Goal: Information Seeking & Learning: Compare options

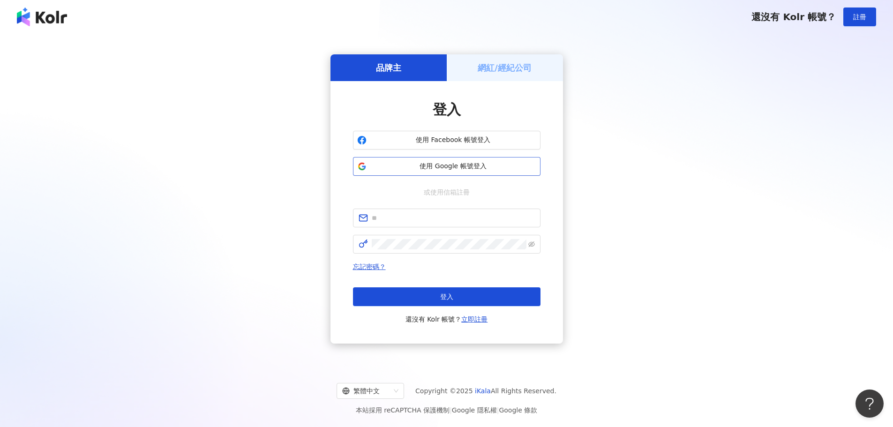
click at [462, 166] on span "使用 Google 帳號登入" at bounding box center [453, 166] width 166 height 9
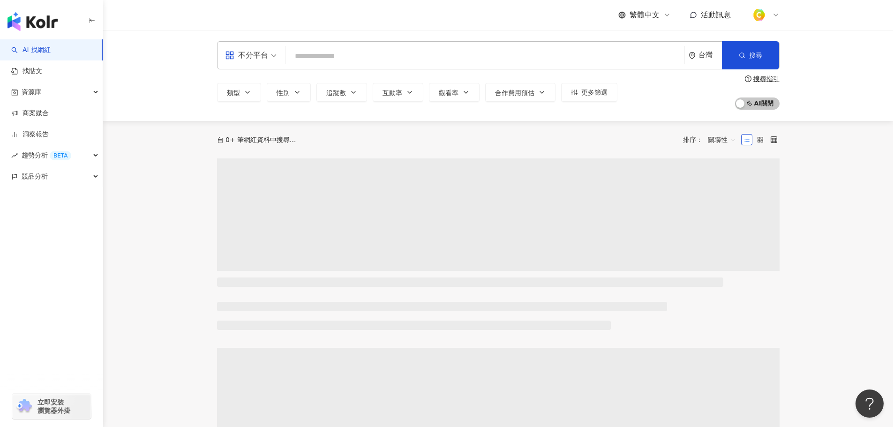
click at [365, 51] on input "search" at bounding box center [485, 56] width 391 height 18
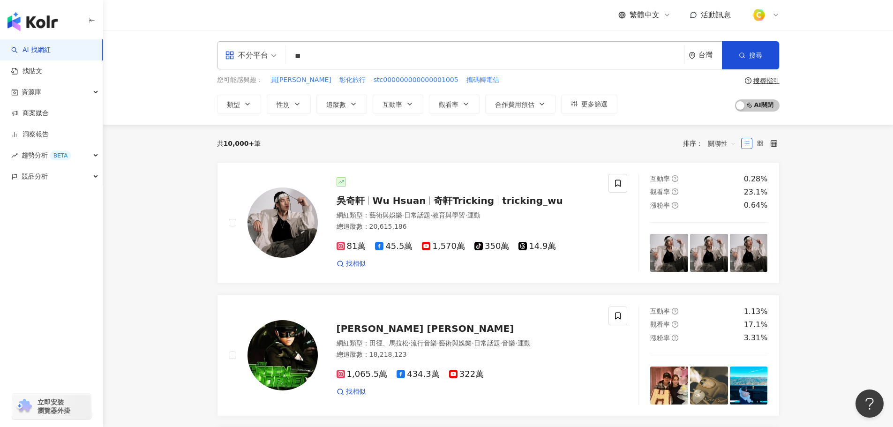
type input "*"
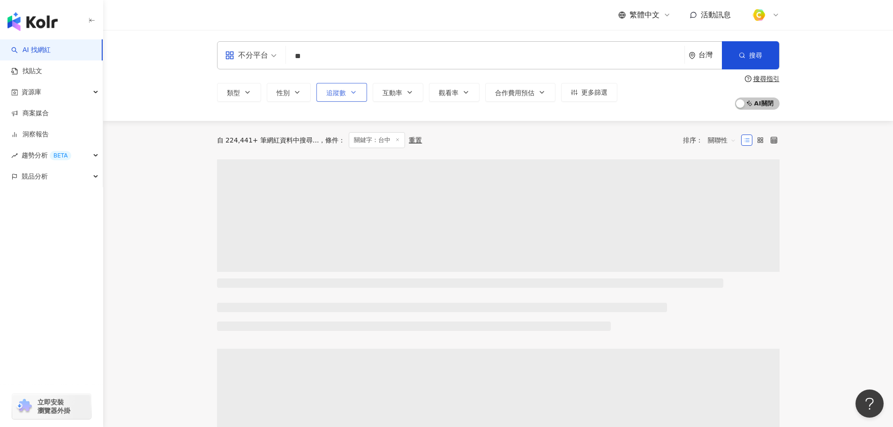
type input "**"
click at [339, 93] on span "追蹤數" at bounding box center [336, 92] width 20 height 7
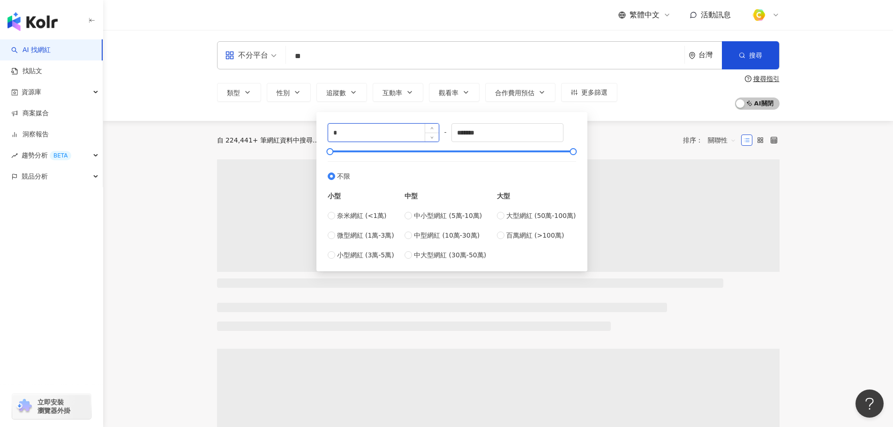
click at [384, 132] on input "*" at bounding box center [383, 133] width 111 height 18
type input "*"
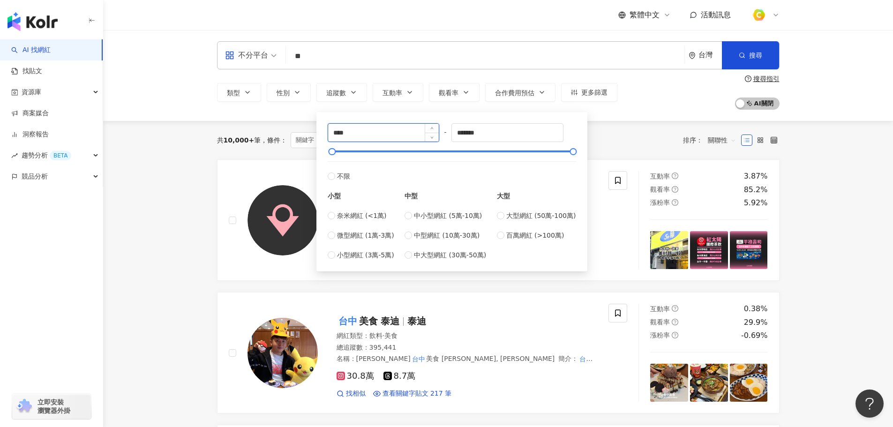
type input "****"
click at [420, 132] on div "**** - ******* 不限 小型 奈米網紅 (<1萬) 微型網紅 (1萬-3萬) 小型網紅 (3萬-5萬) 中型 中小型網紅 (5萬-10萬) 中型網…" at bounding box center [452, 191] width 248 height 137
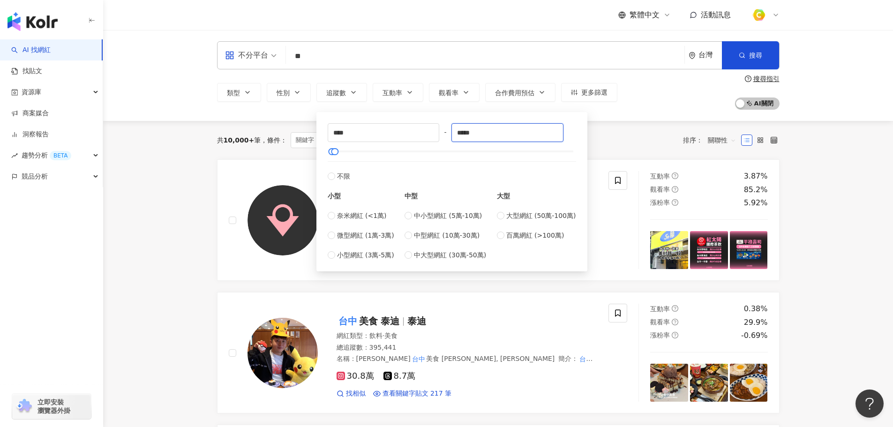
type input "*****"
click at [698, 96] on div "類型 性別 追蹤數 互動率 觀看率 合作費用預估 更多篩選 **** - ***** 不限 小型 奈米網紅 (<1萬) 微型網紅 (1萬-3萬) 小型網紅 (…" at bounding box center [498, 92] width 562 height 35
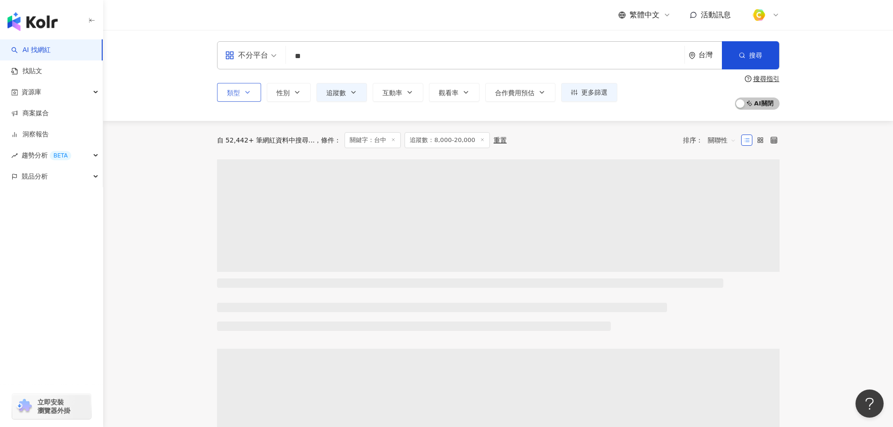
click at [251, 95] on icon "button" at bounding box center [247, 92] width 7 height 7
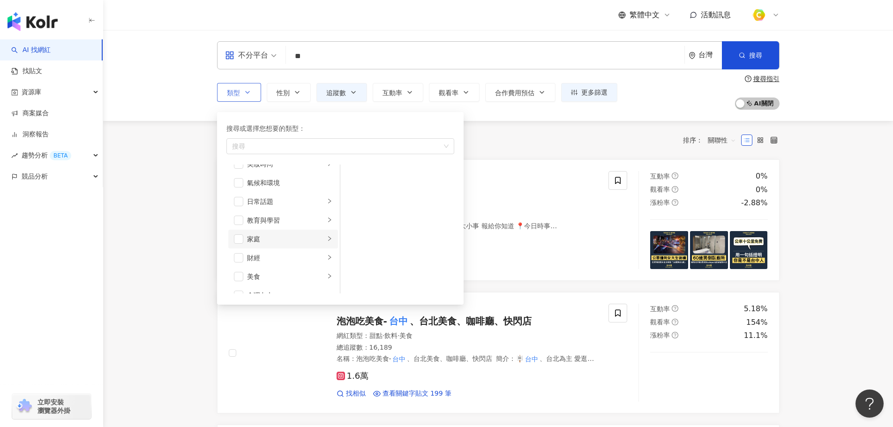
scroll to position [47, 0]
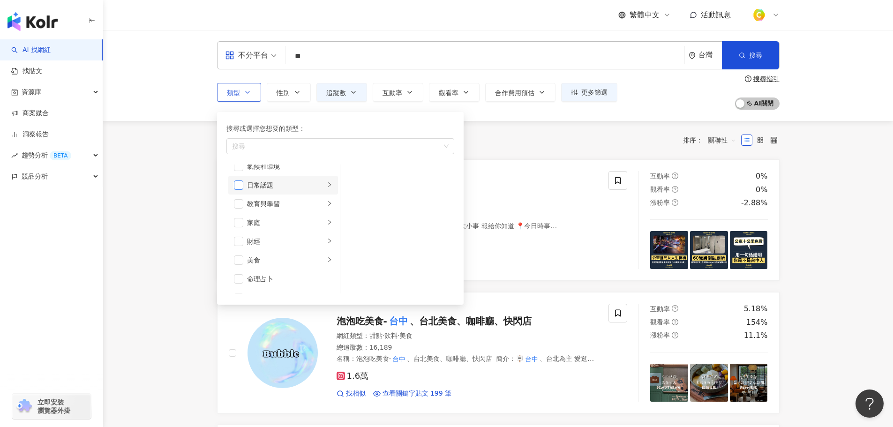
click at [240, 185] on span "button" at bounding box center [238, 184] width 9 height 9
click at [237, 194] on span "button" at bounding box center [238, 194] width 9 height 9
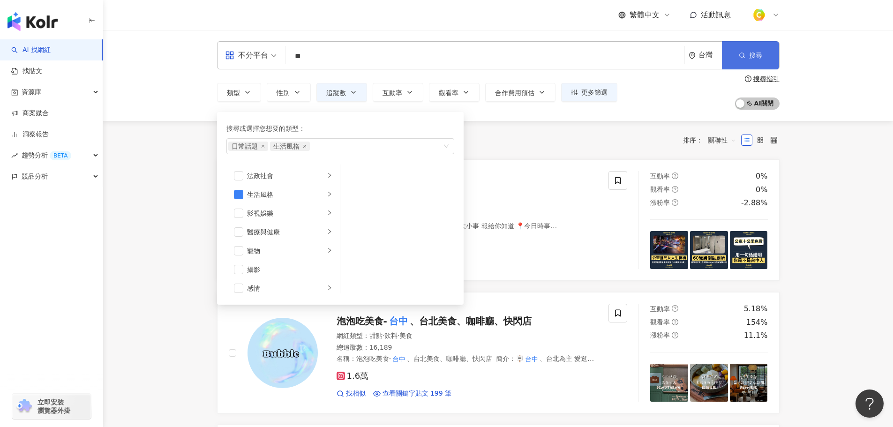
click at [748, 52] on button "搜尋" at bounding box center [750, 55] width 57 height 28
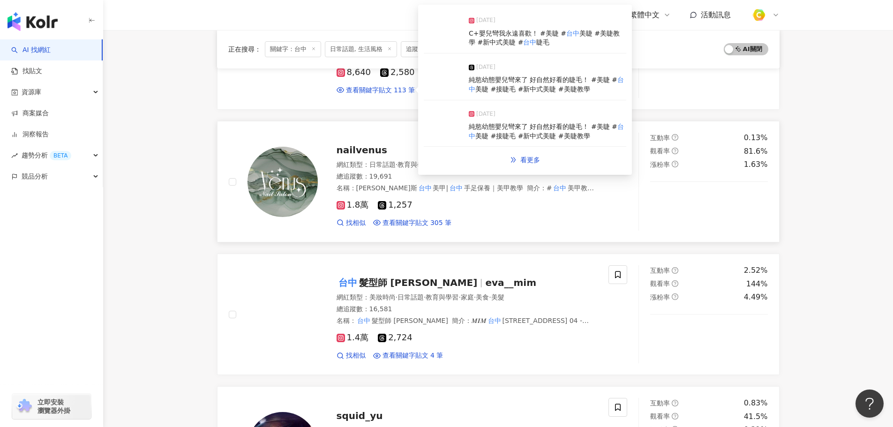
scroll to position [890, 0]
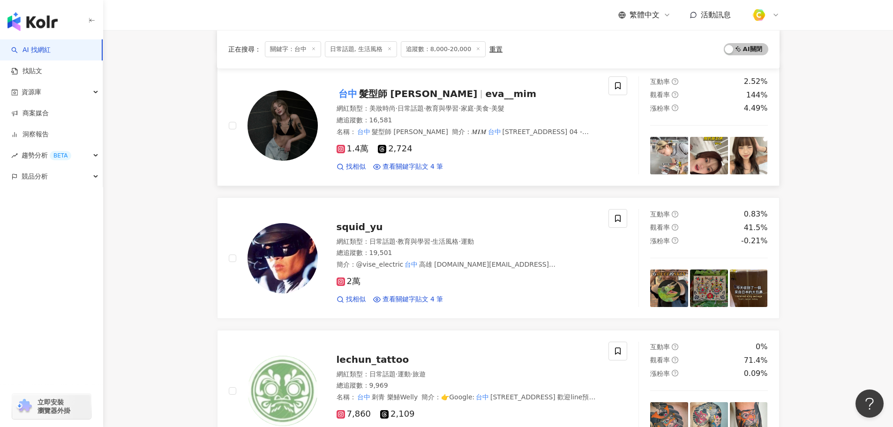
click at [412, 96] on span "台中 髮型師 Eva" at bounding box center [410, 93] width 149 height 11
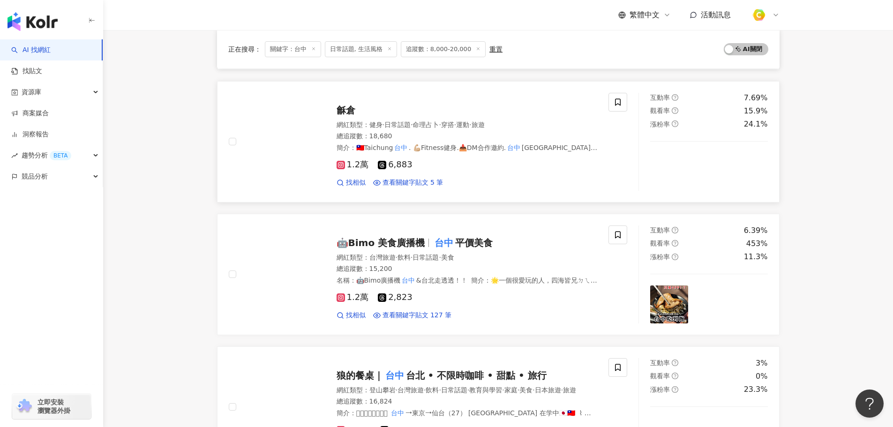
scroll to position [1312, 0]
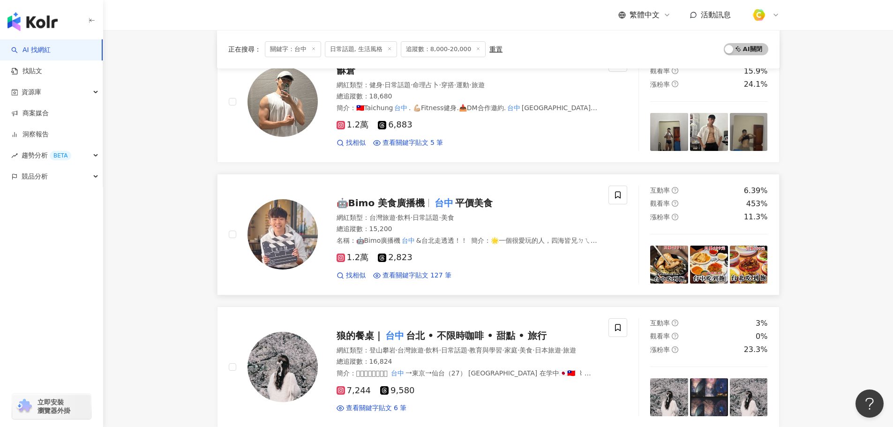
click at [385, 203] on span "🤖️Bimo 美食廣播機" at bounding box center [380, 202] width 89 height 11
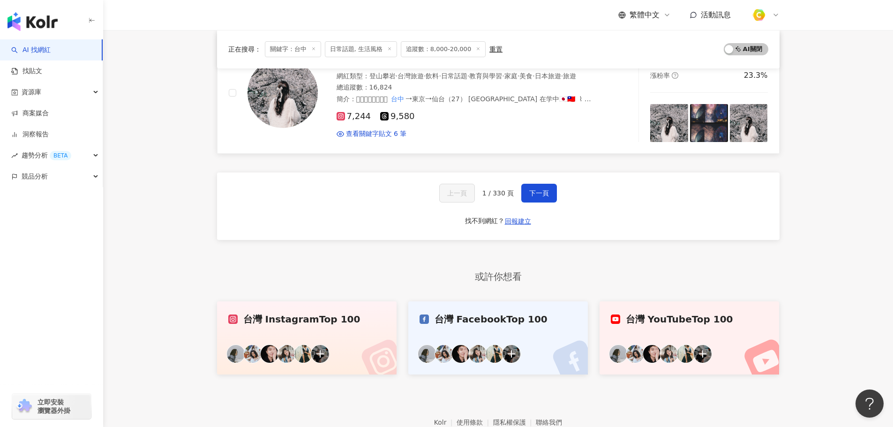
scroll to position [1453, 0]
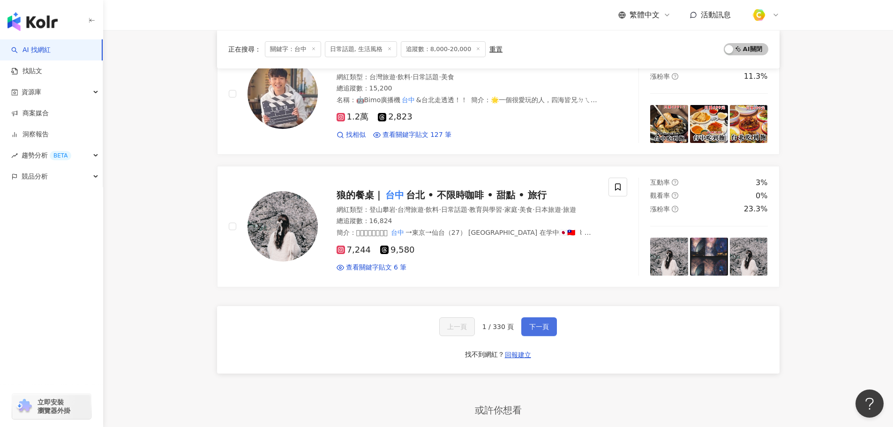
click at [537, 324] on span "下一頁" at bounding box center [539, 326] width 20 height 7
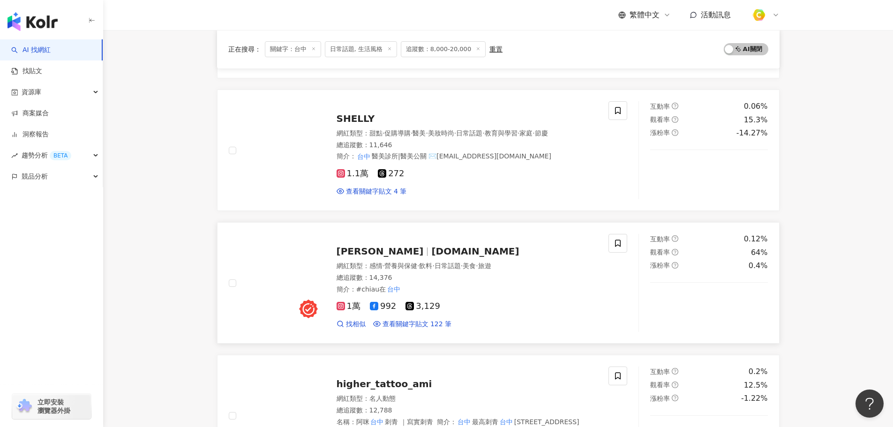
scroll to position [1078, 0]
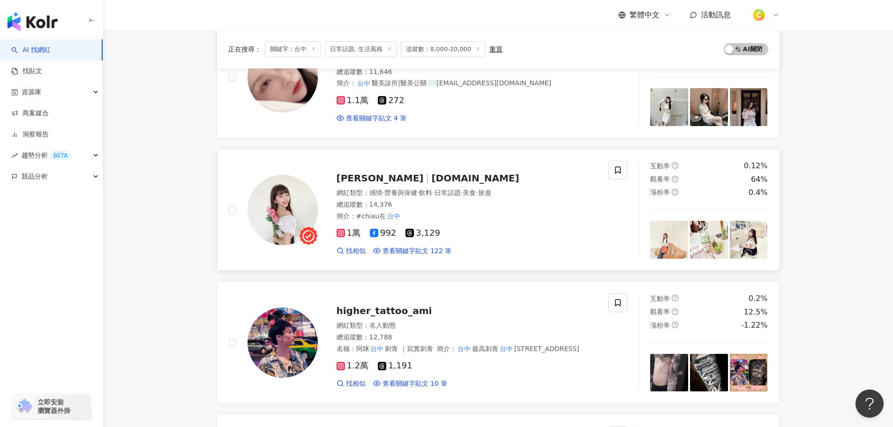
click at [431, 175] on span "chiau.au" at bounding box center [475, 177] width 88 height 11
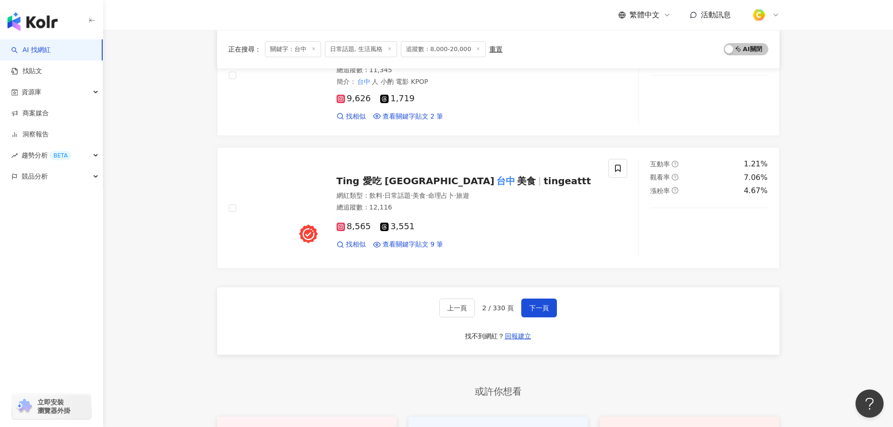
scroll to position [1546, 0]
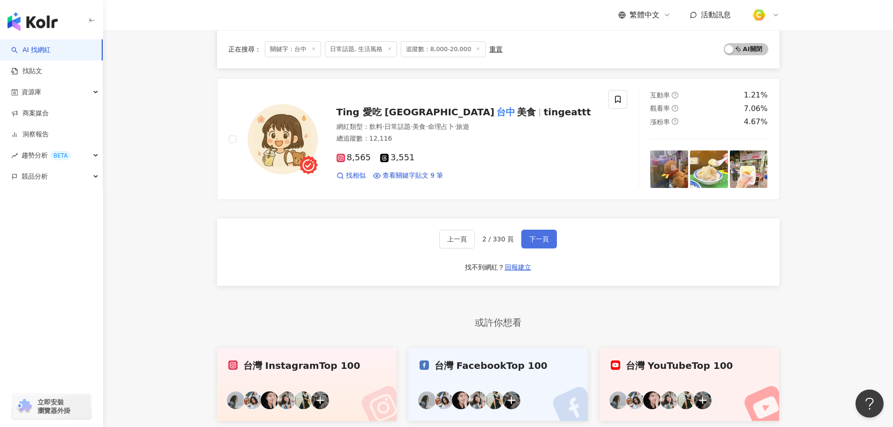
click at [538, 236] on span "下一頁" at bounding box center [539, 238] width 20 height 7
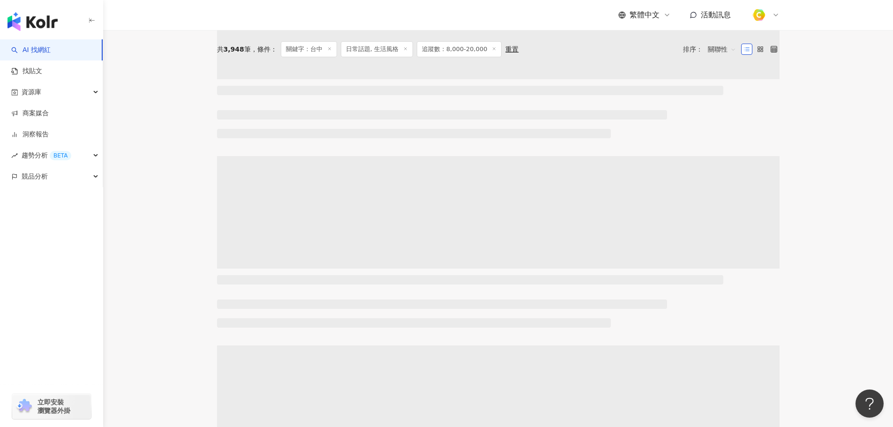
scroll to position [0, 0]
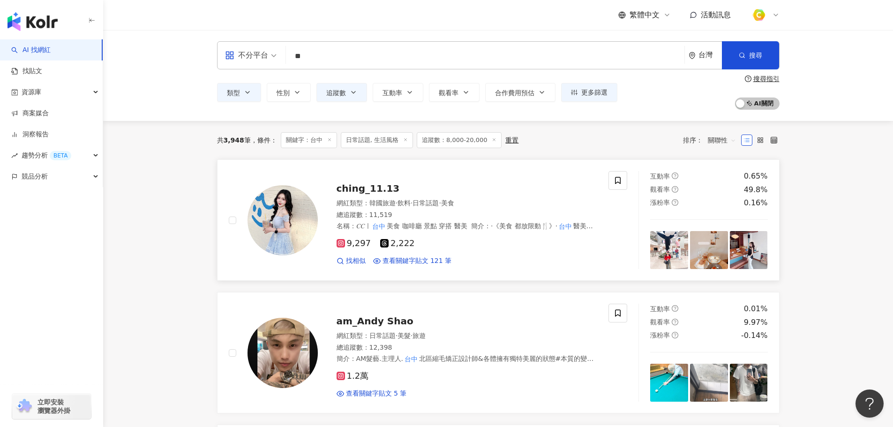
click at [375, 190] on span "ching_11.13" at bounding box center [367, 188] width 63 height 11
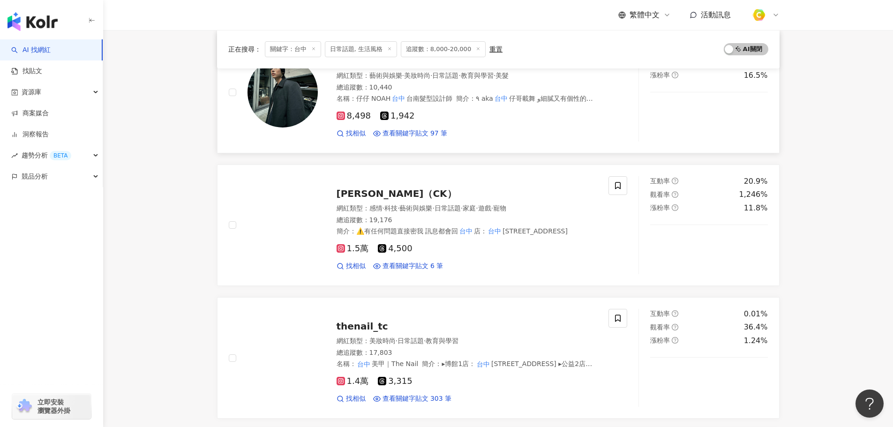
scroll to position [844, 0]
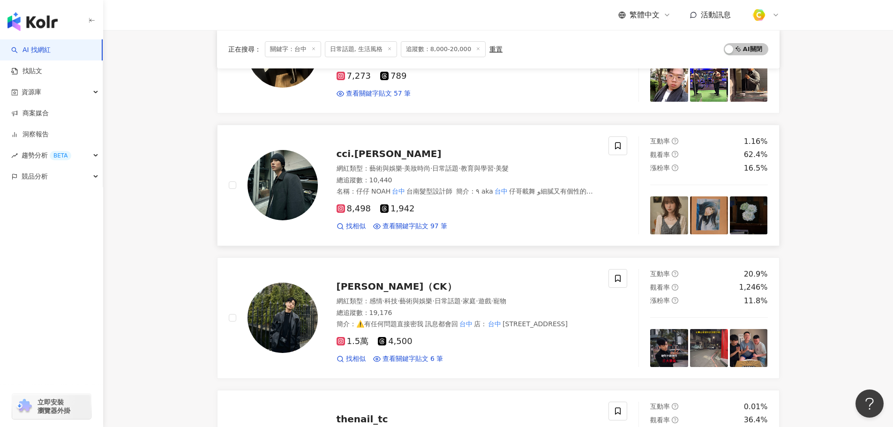
click at [356, 150] on span "cci.noah" at bounding box center [388, 153] width 105 height 11
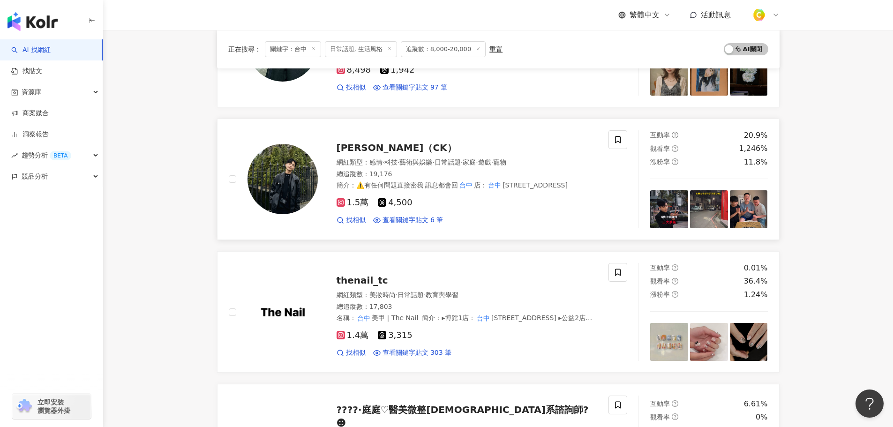
scroll to position [937, 0]
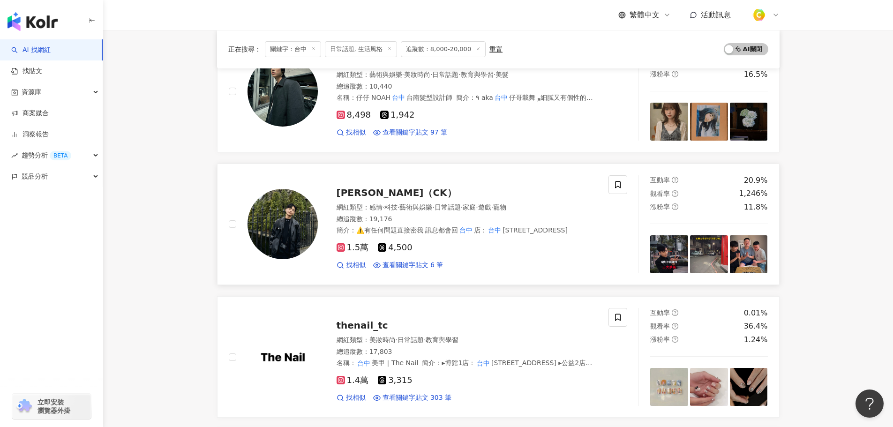
click at [353, 189] on span "程嘉楷（CK）" at bounding box center [396, 192] width 120 height 11
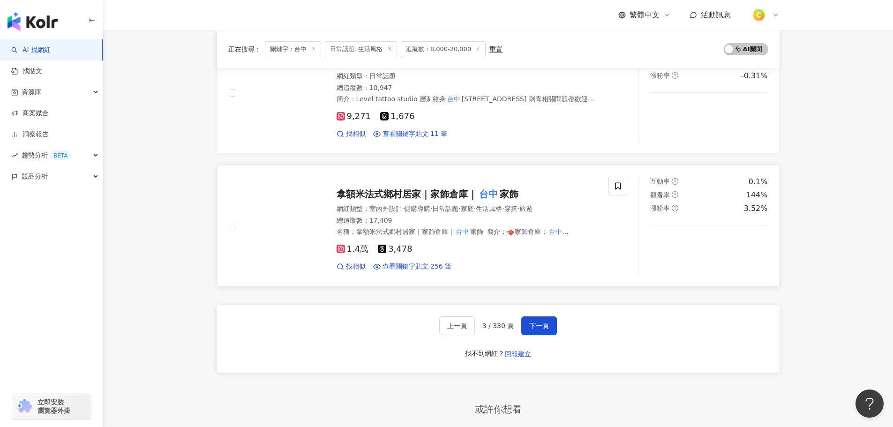
scroll to position [1500, 0]
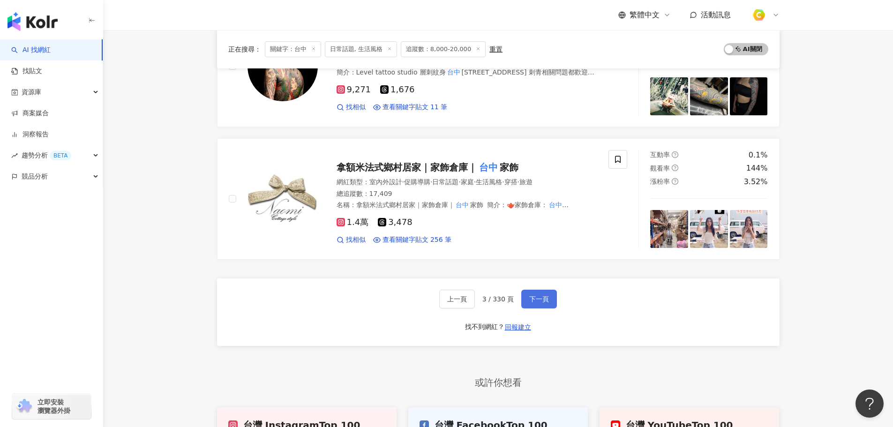
click at [546, 295] on span "下一頁" at bounding box center [539, 298] width 20 height 7
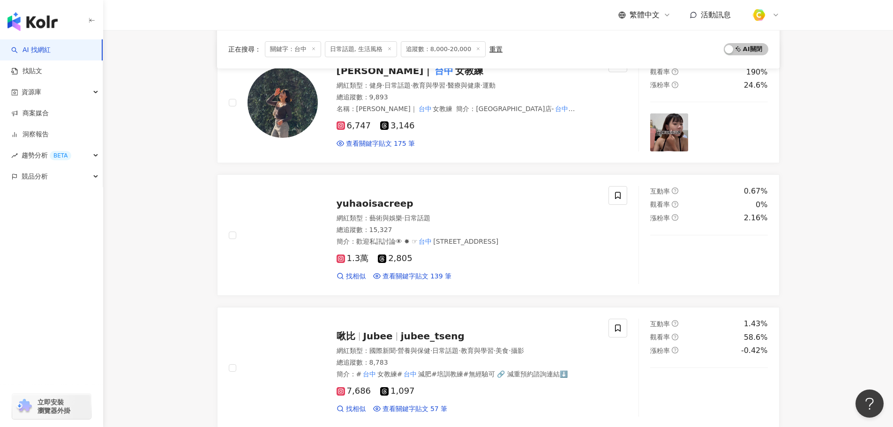
scroll to position [469, 0]
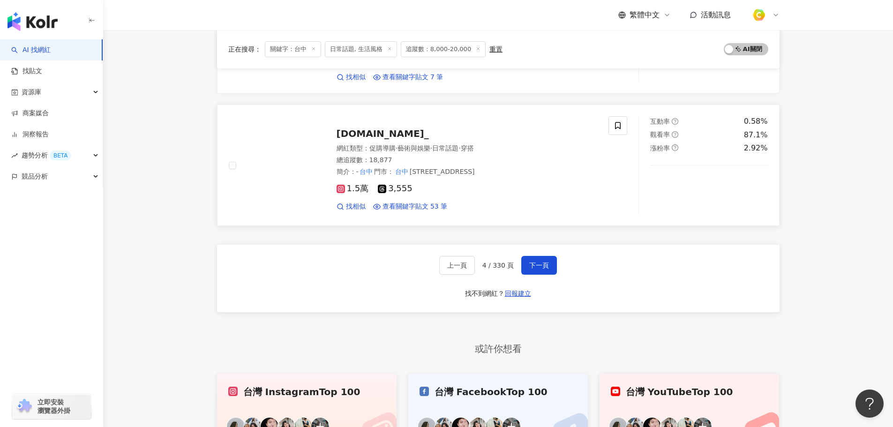
scroll to position [1453, 0]
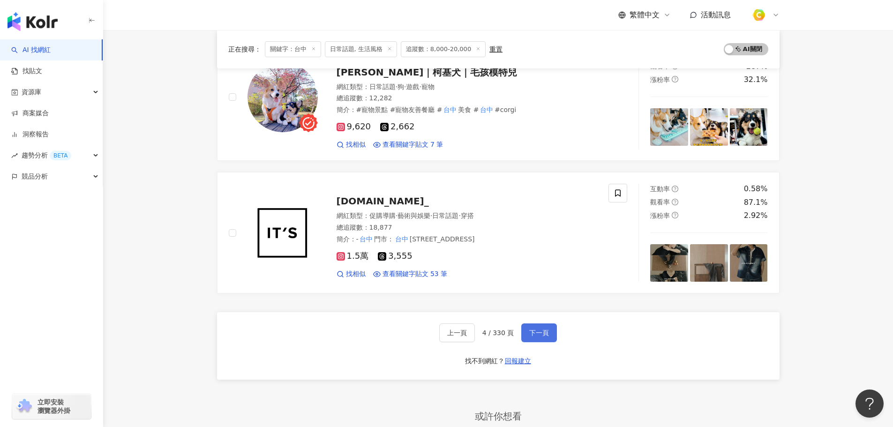
click at [543, 332] on span "下一頁" at bounding box center [539, 332] width 20 height 7
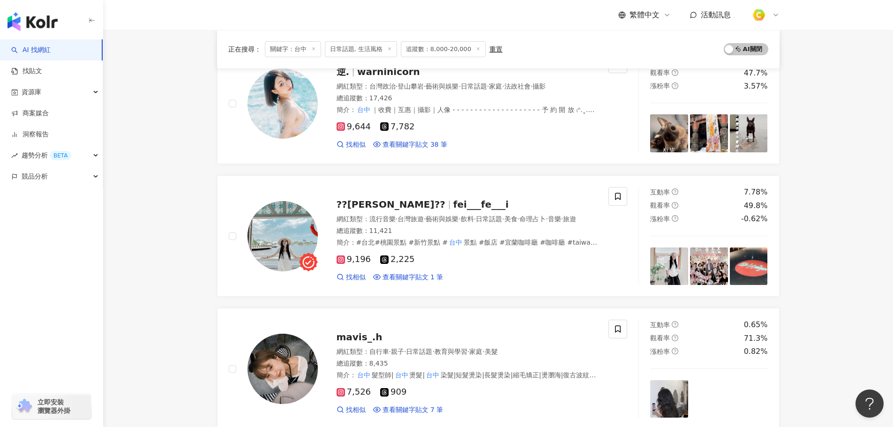
scroll to position [515, 0]
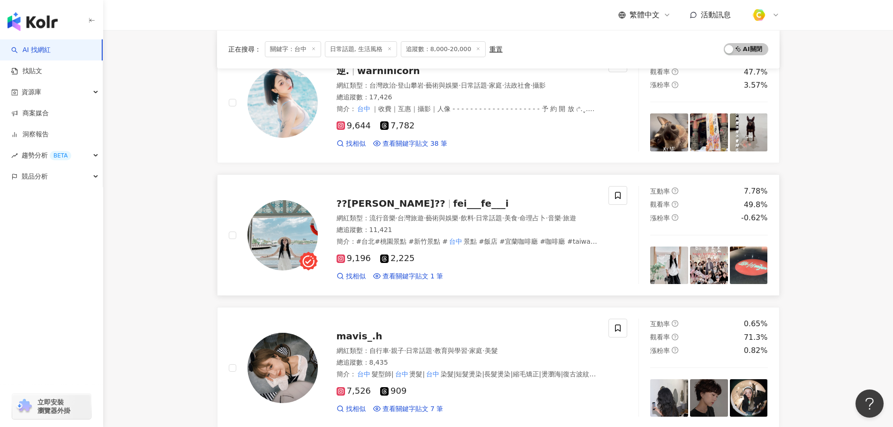
click at [453, 204] on span "fei___fe___i" at bounding box center [480, 203] width 55 height 11
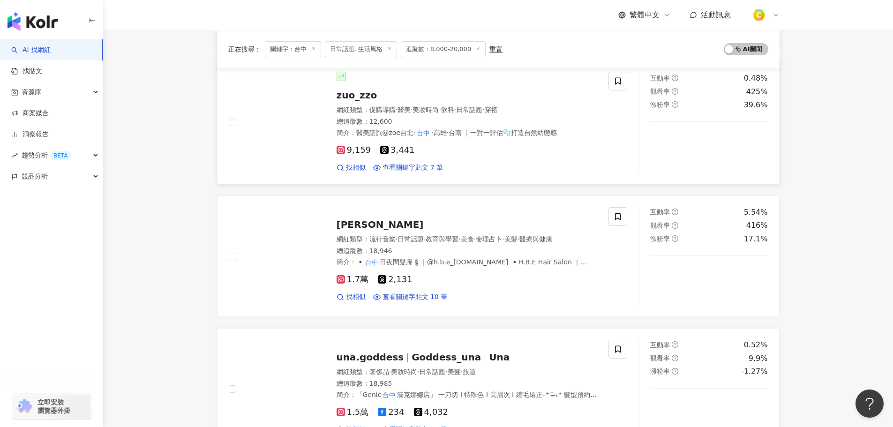
scroll to position [1172, 0]
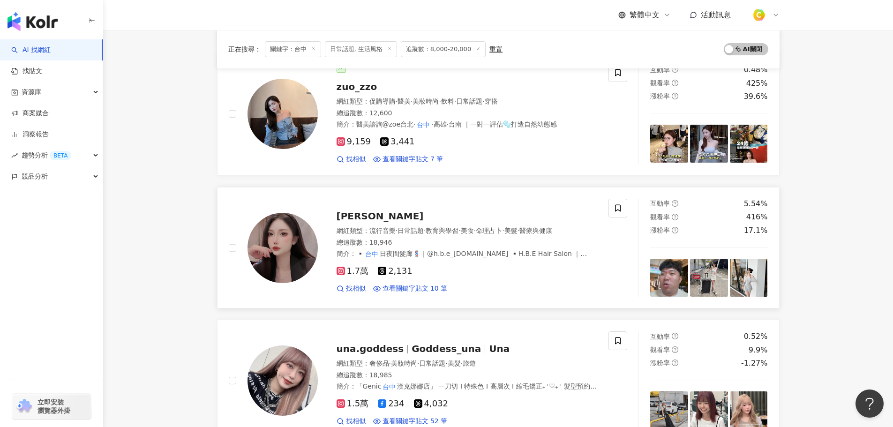
click at [350, 218] on span "Shih Yu" at bounding box center [379, 215] width 87 height 11
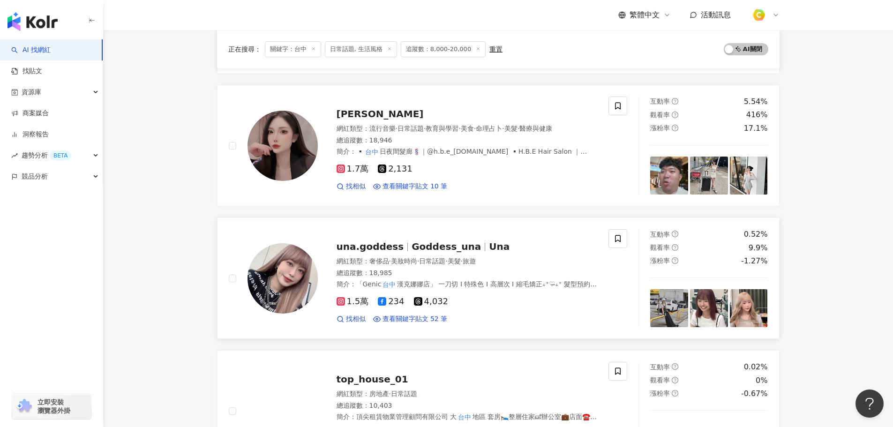
scroll to position [1406, 0]
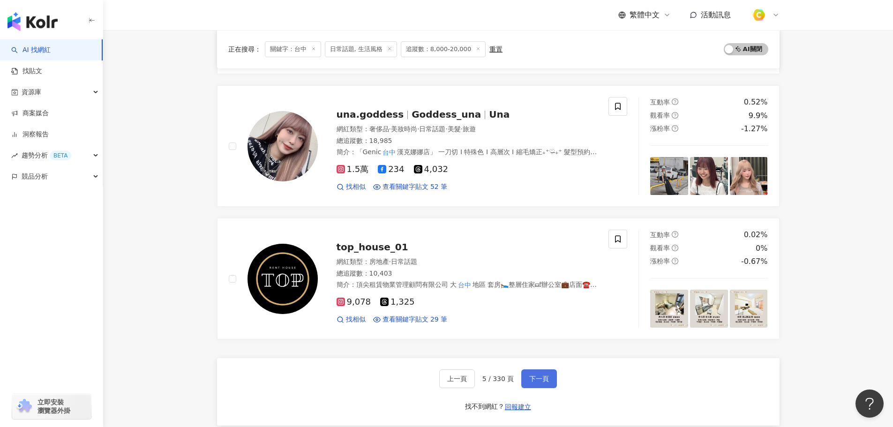
click at [534, 381] on span "下一頁" at bounding box center [539, 378] width 20 height 7
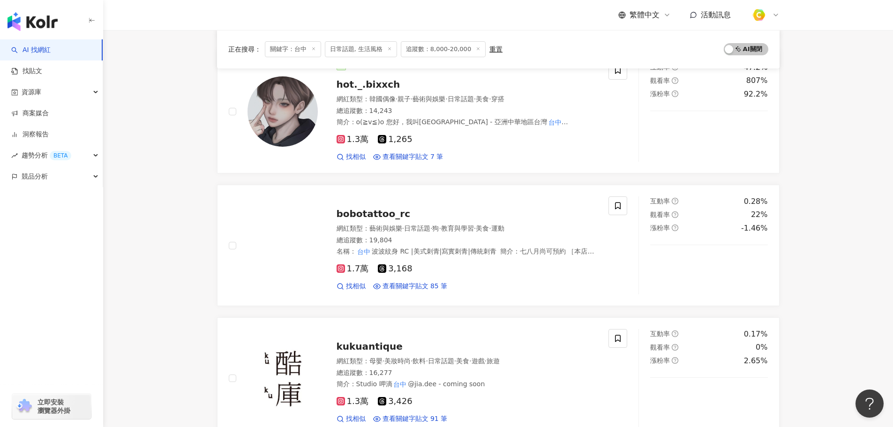
scroll to position [1404, 0]
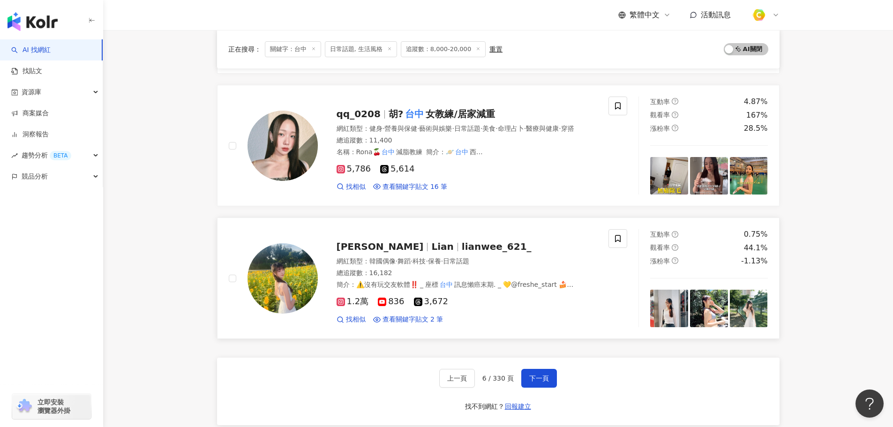
click at [462, 248] on span "lianwee_621_" at bounding box center [497, 246] width 70 height 11
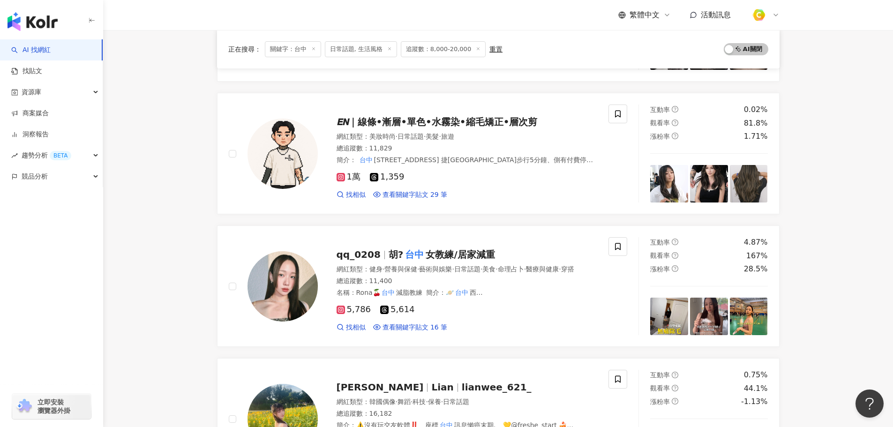
scroll to position [935, 0]
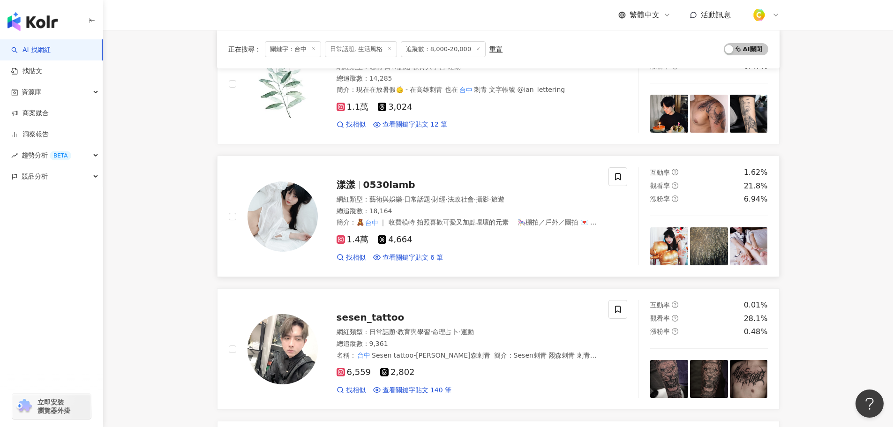
click at [368, 187] on span "0530lamb" at bounding box center [389, 184] width 52 height 11
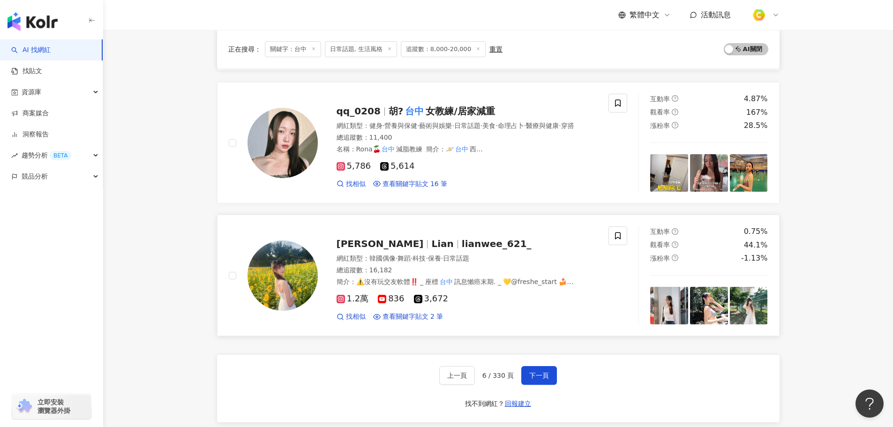
scroll to position [1642, 0]
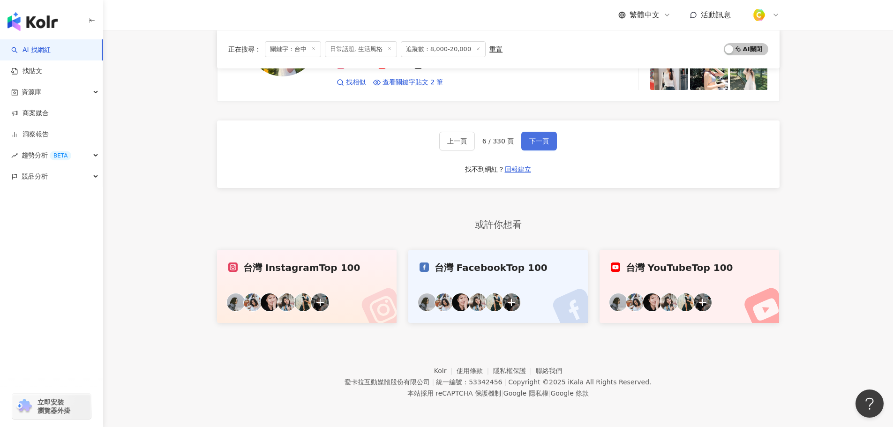
click at [544, 140] on span "下一頁" at bounding box center [539, 140] width 20 height 7
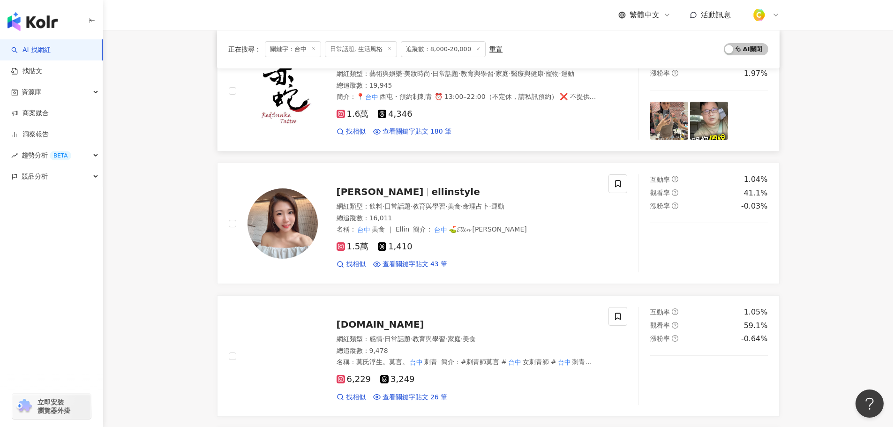
scroll to position [187, 0]
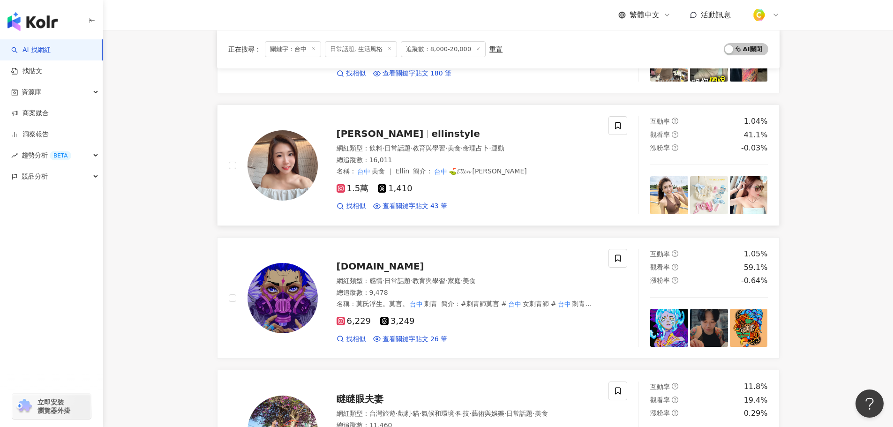
click at [365, 138] on span "Ellin Lin" at bounding box center [379, 133] width 87 height 11
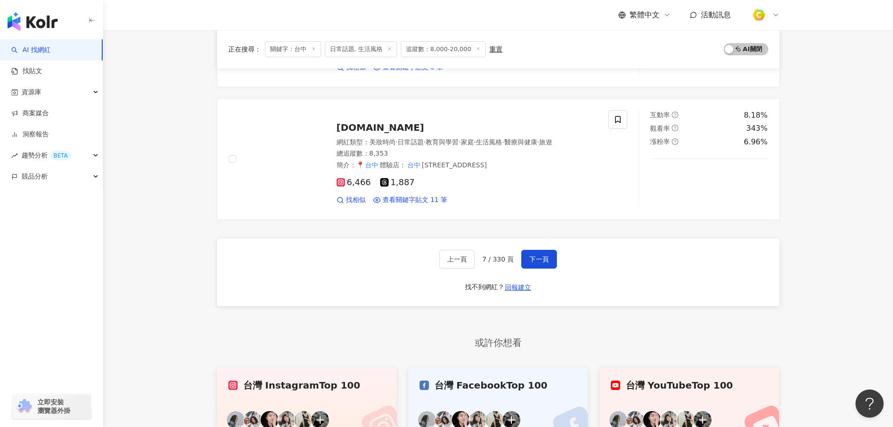
scroll to position [1593, 0]
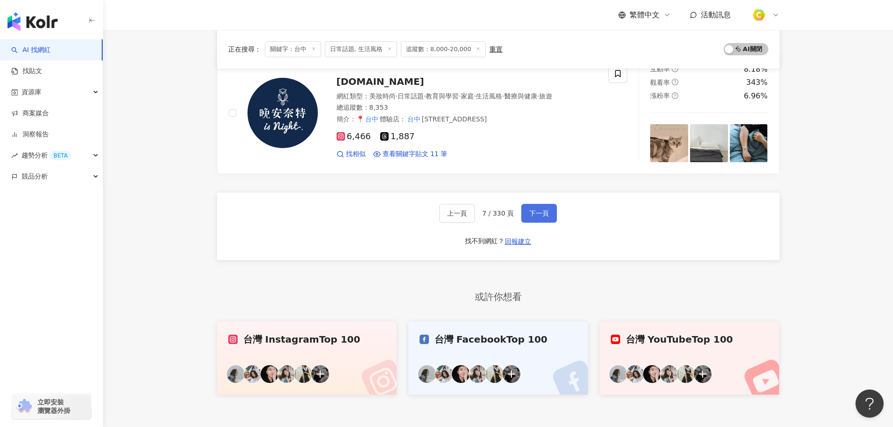
click at [534, 217] on span "下一頁" at bounding box center [539, 212] width 20 height 7
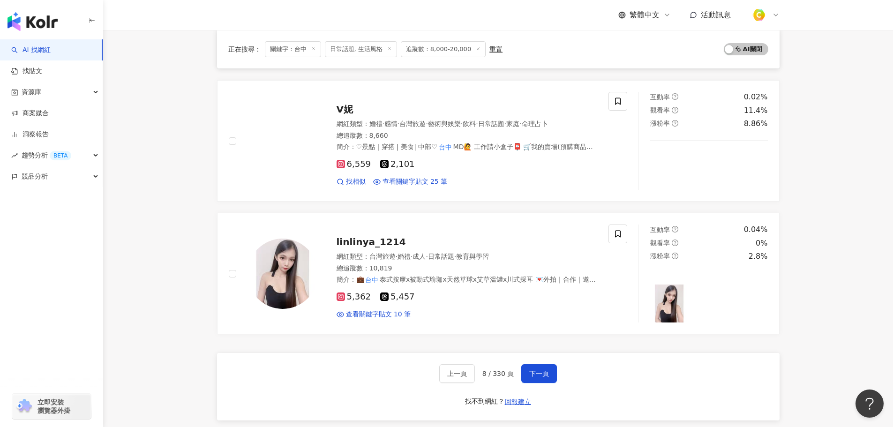
scroll to position [1500, 0]
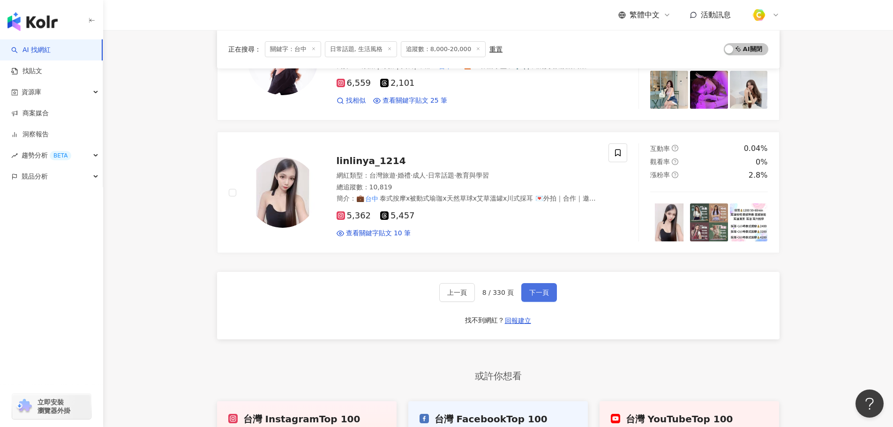
click at [540, 289] on span "下一頁" at bounding box center [539, 292] width 20 height 7
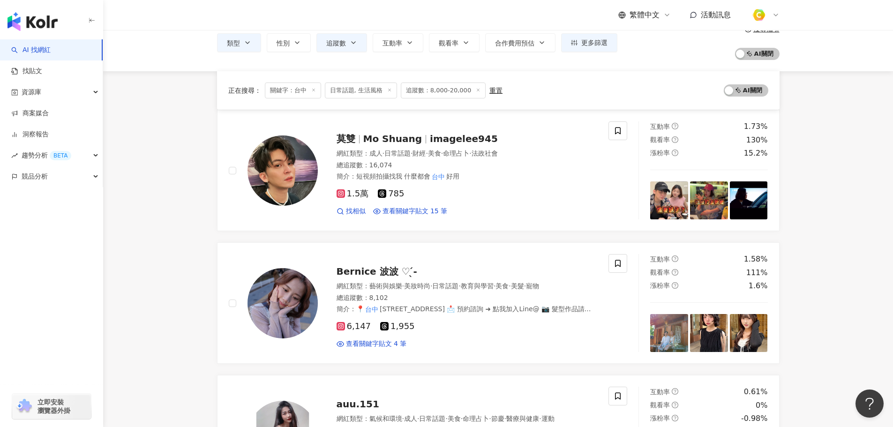
scroll to position [49, 0]
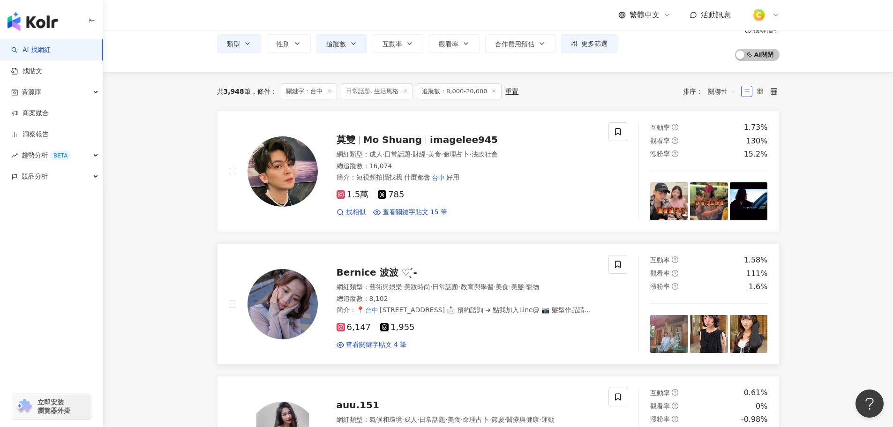
click at [379, 271] on span "Bernice 波波 ♡ ̖́-" at bounding box center [376, 272] width 81 height 11
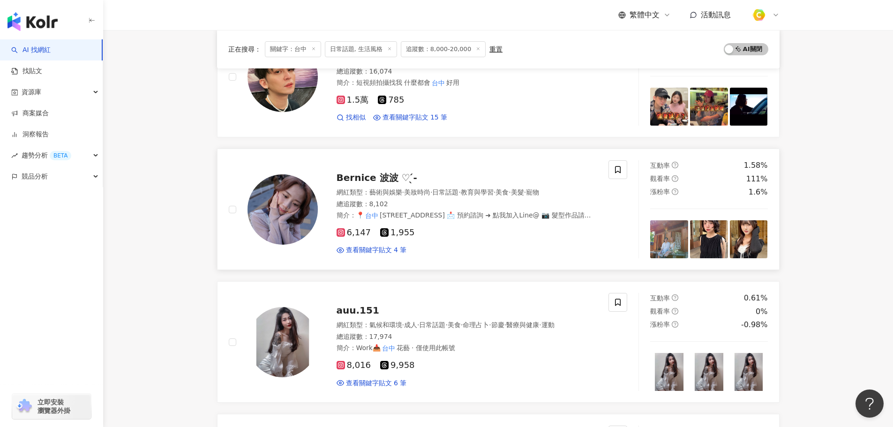
scroll to position [189, 0]
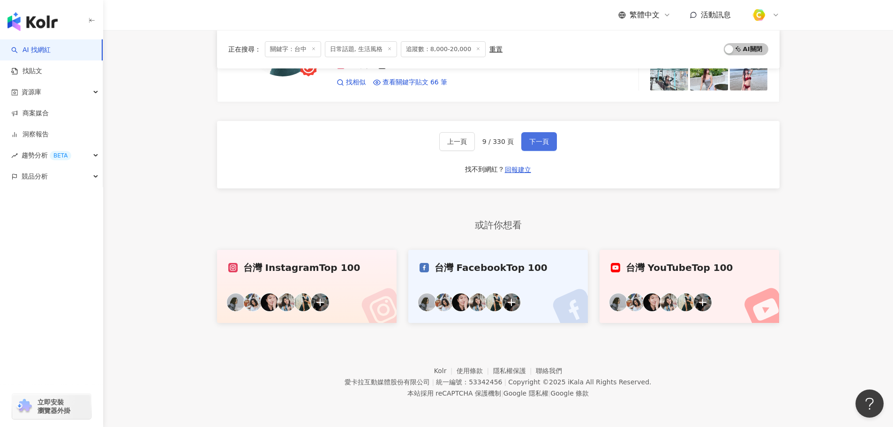
click at [530, 143] on span "下一頁" at bounding box center [539, 141] width 20 height 7
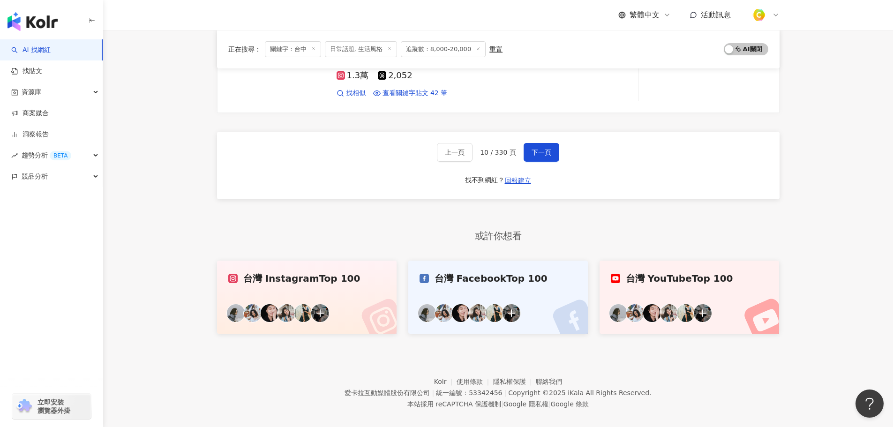
scroll to position [1638, 0]
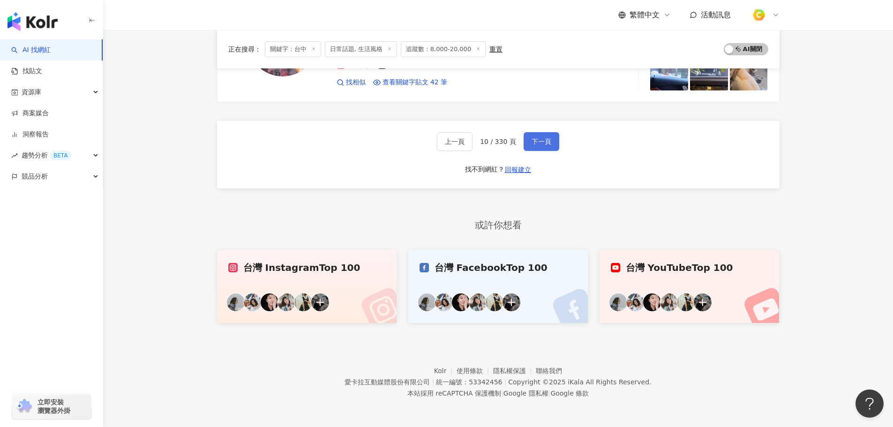
click at [538, 140] on span "下一頁" at bounding box center [541, 141] width 20 height 7
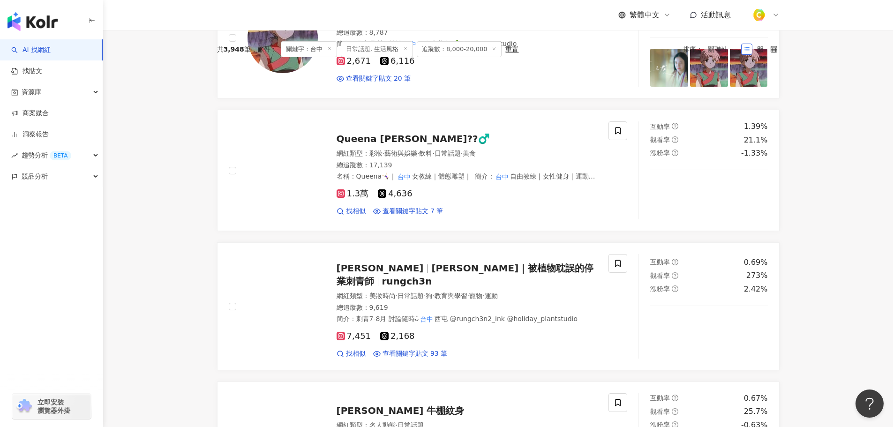
scroll to position [32, 0]
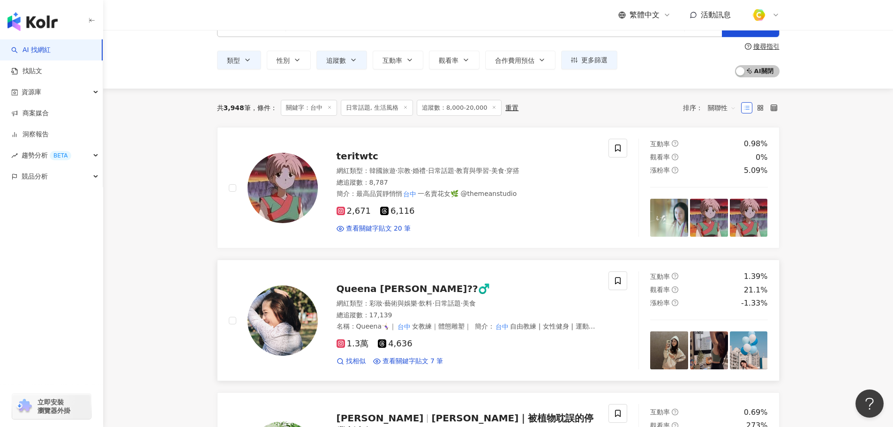
click at [393, 288] on span "Queena 吳瑜珊??‍♂️" at bounding box center [412, 288] width 153 height 11
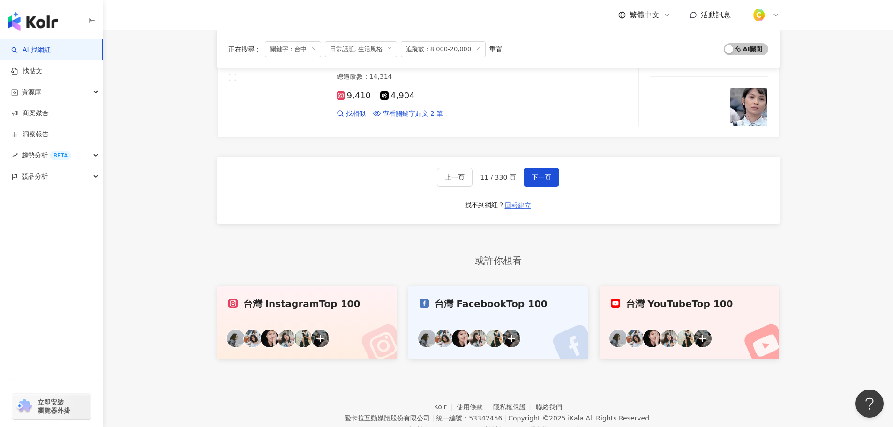
scroll to position [1719, 0]
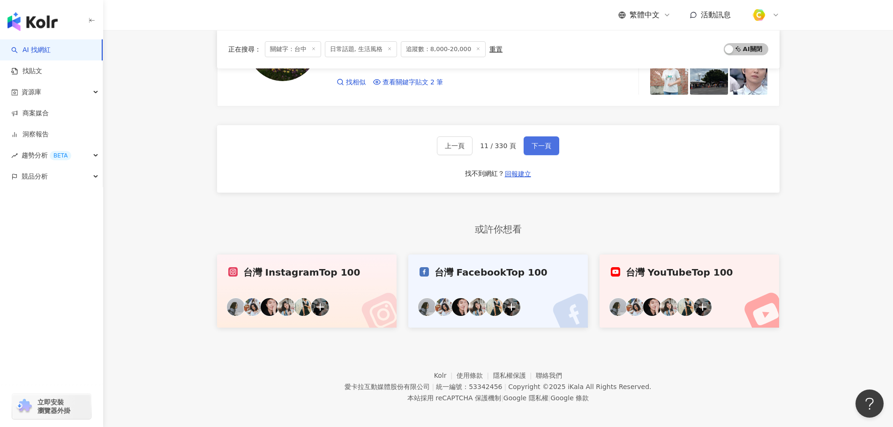
click at [540, 142] on span "下一頁" at bounding box center [541, 145] width 20 height 7
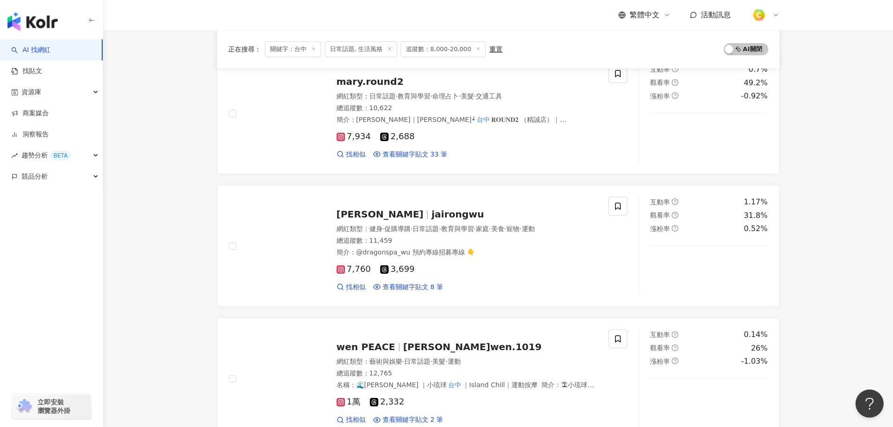
scroll to position [1500, 0]
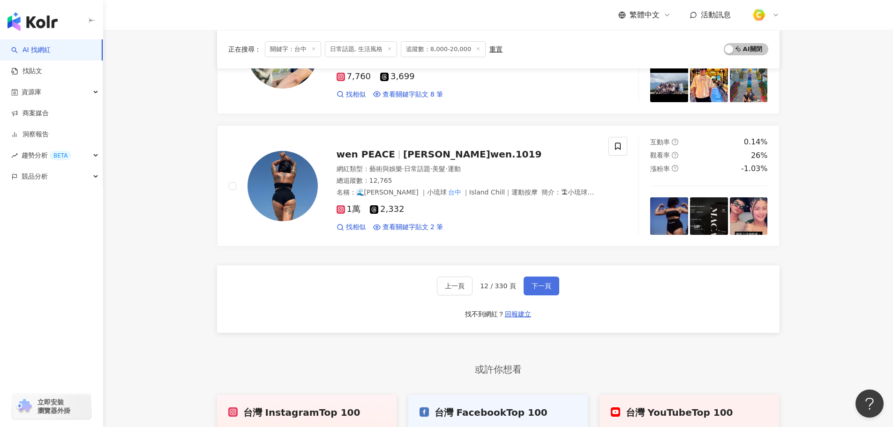
click at [538, 282] on span "下一頁" at bounding box center [541, 285] width 20 height 7
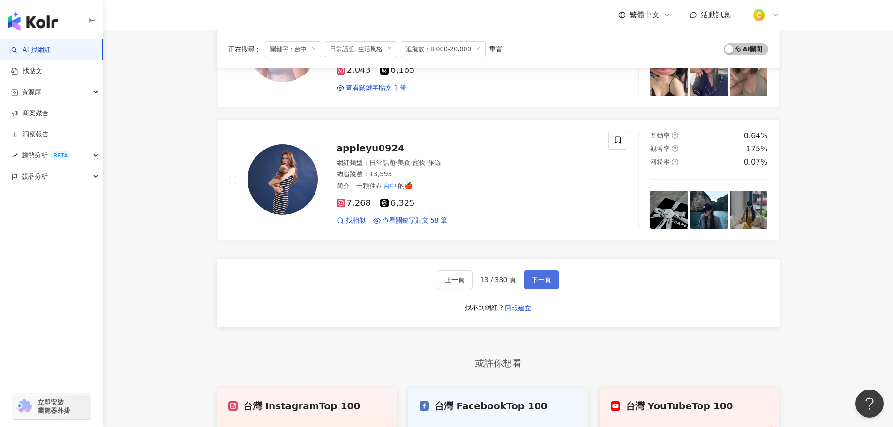
click at [531, 276] on span "下一頁" at bounding box center [541, 279] width 20 height 7
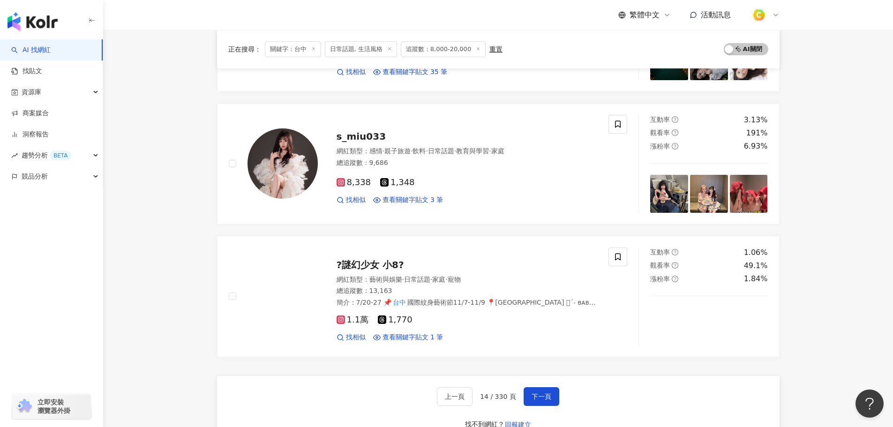
scroll to position [1406, 0]
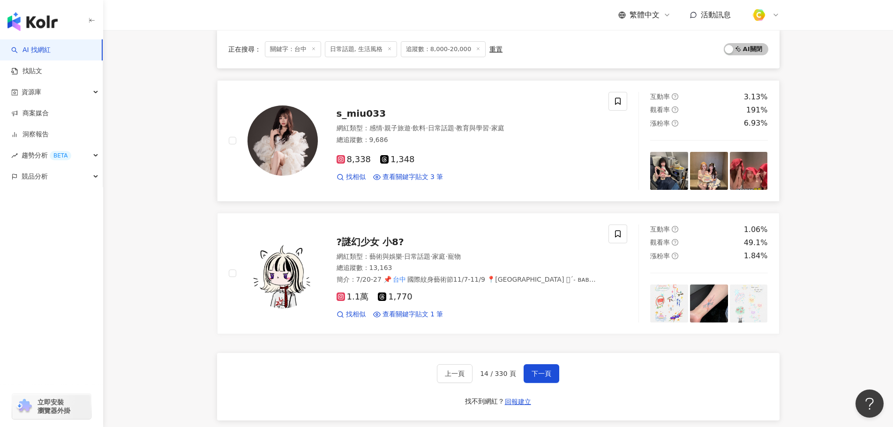
click at [370, 118] on span "s_miu033" at bounding box center [361, 113] width 50 height 11
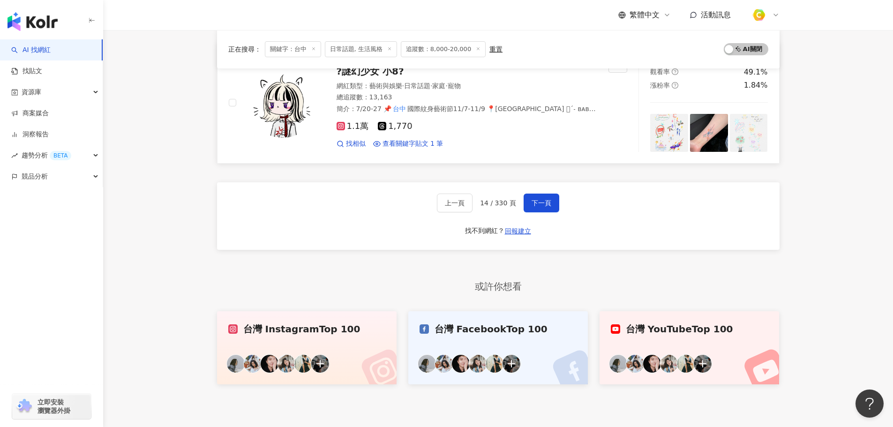
scroll to position [1640, 0]
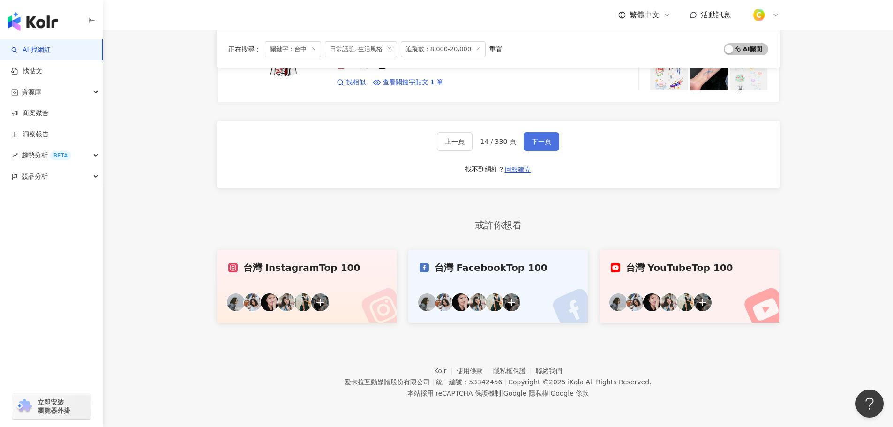
click at [537, 136] on button "下一頁" at bounding box center [541, 141] width 36 height 19
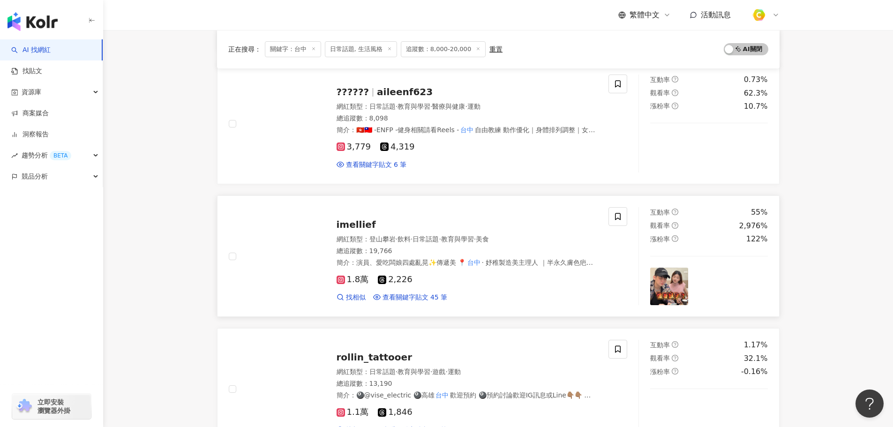
scroll to position [515, 0]
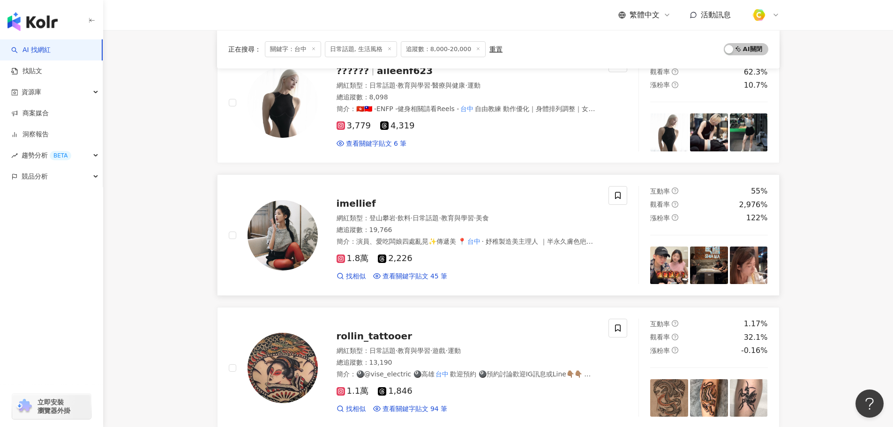
click at [351, 208] on span "imellief" at bounding box center [355, 203] width 39 height 11
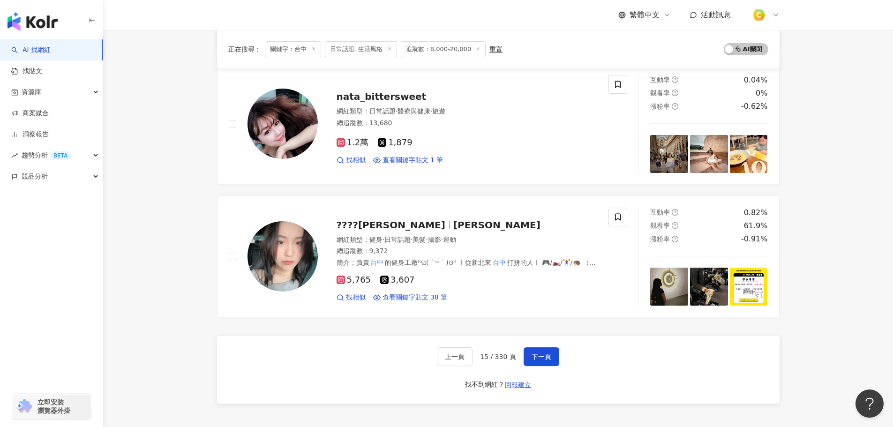
scroll to position [1593, 0]
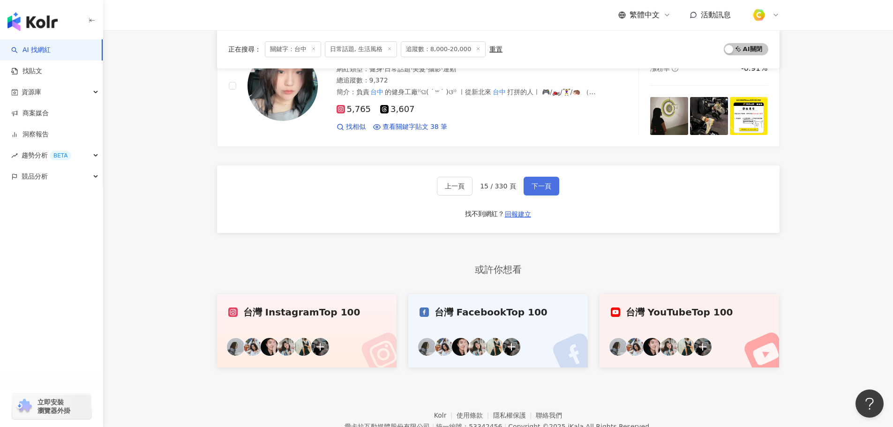
click at [532, 183] on span "下一頁" at bounding box center [541, 185] width 20 height 7
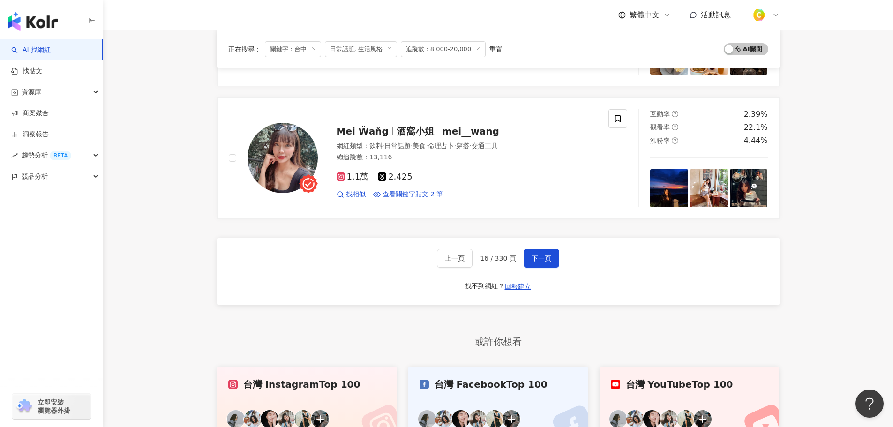
scroll to position [1500, 0]
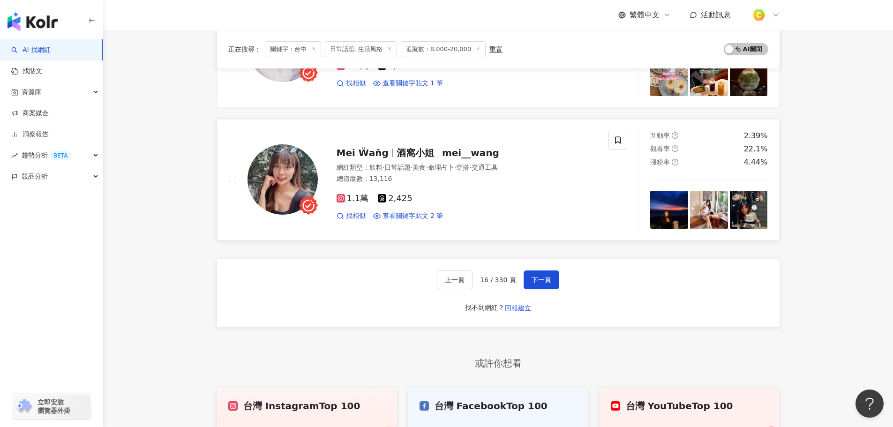
click at [398, 151] on span "酒窩小姐" at bounding box center [414, 152] width 37 height 11
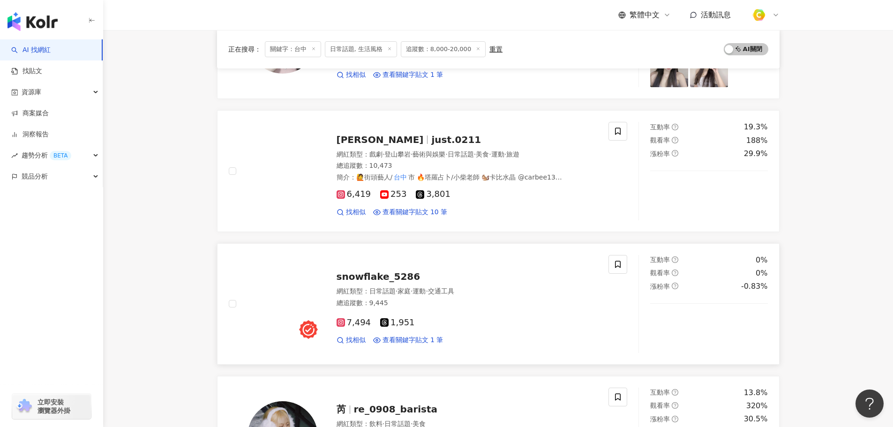
scroll to position [1031, 0]
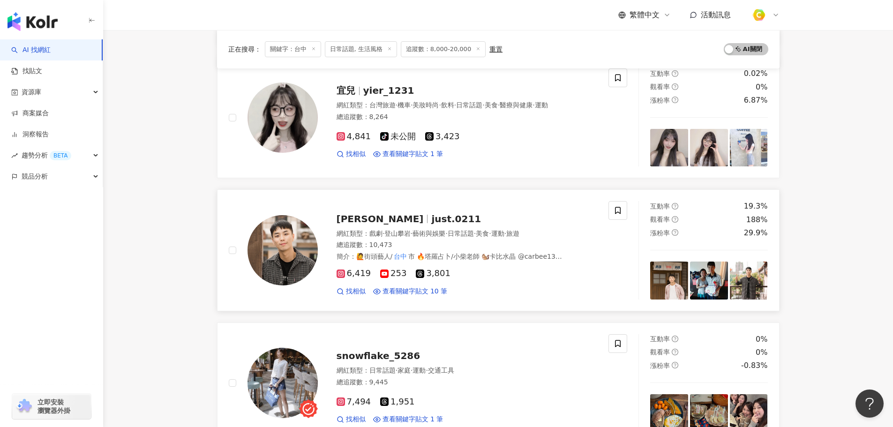
click at [358, 220] on span "正宇" at bounding box center [383, 218] width 95 height 11
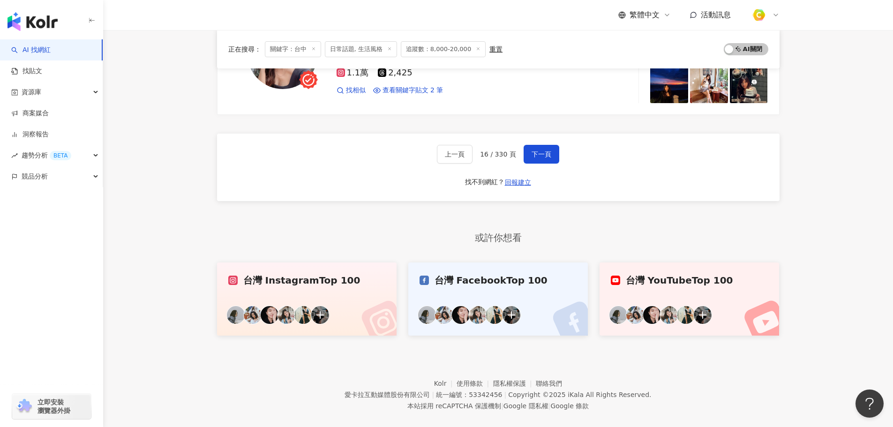
scroll to position [1638, 0]
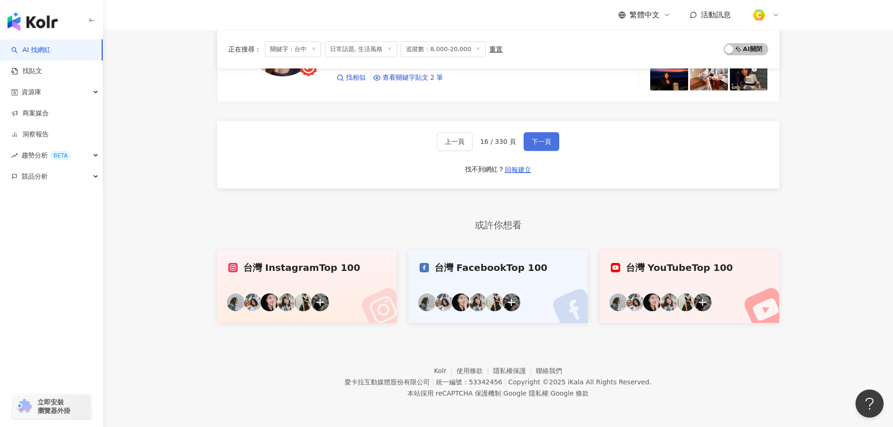
click at [536, 141] on span "下一頁" at bounding box center [541, 141] width 20 height 7
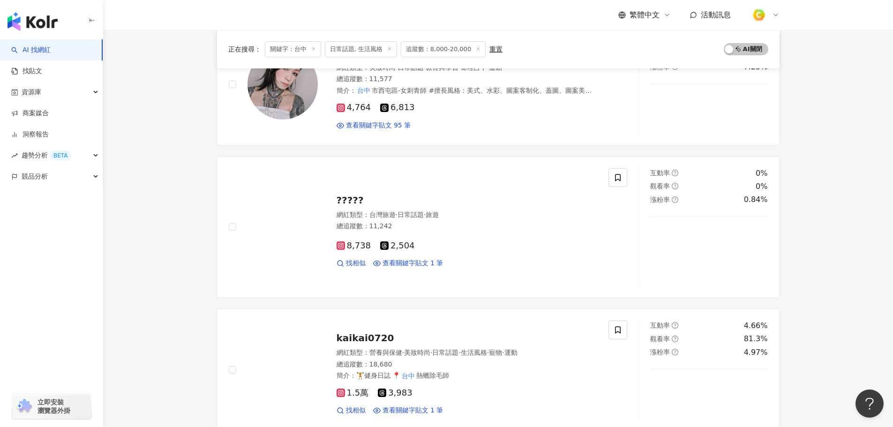
scroll to position [1517, 0]
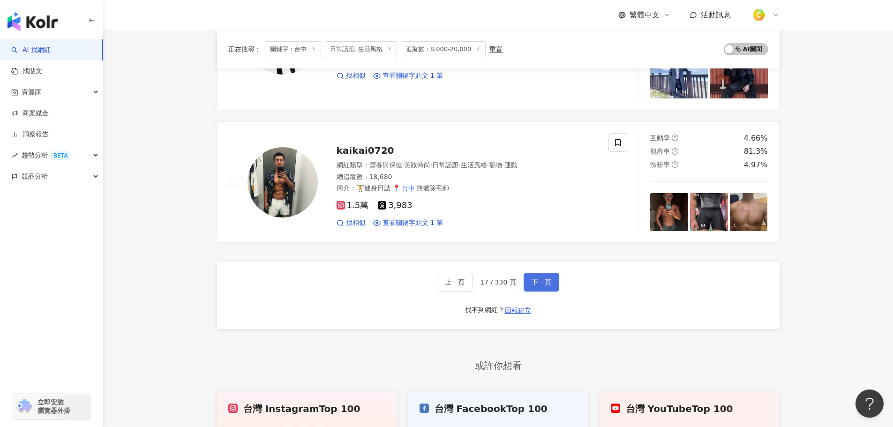
click at [534, 278] on span "下一頁" at bounding box center [541, 281] width 20 height 7
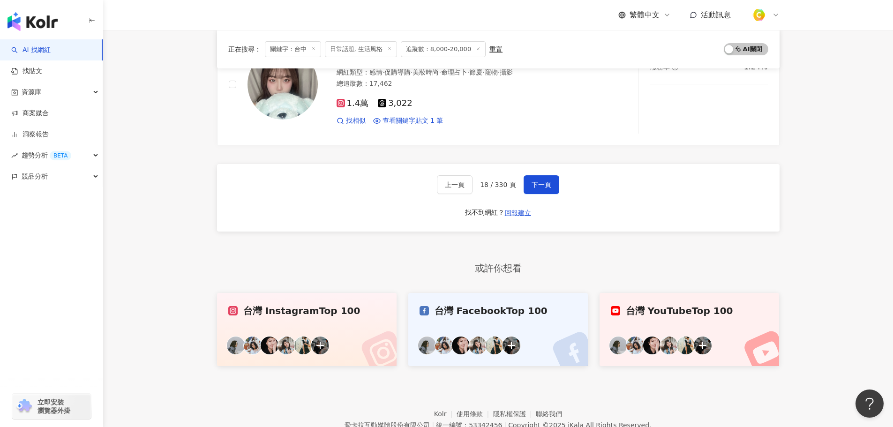
scroll to position [1638, 0]
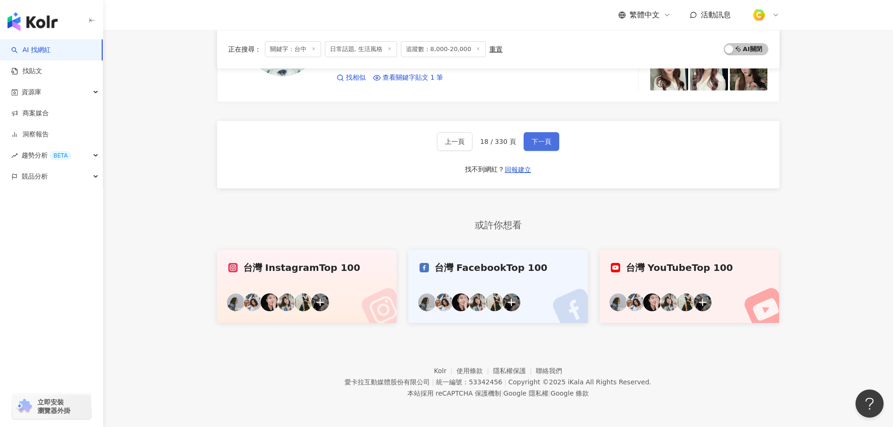
click at [545, 142] on span "下一頁" at bounding box center [541, 141] width 20 height 7
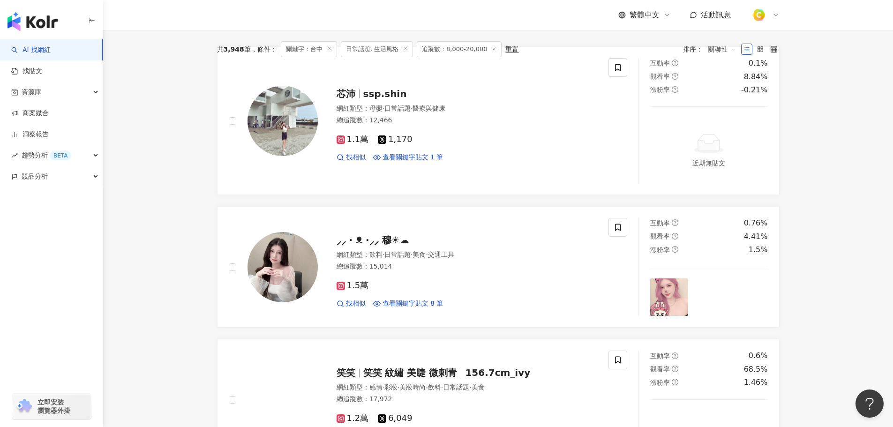
scroll to position [74, 0]
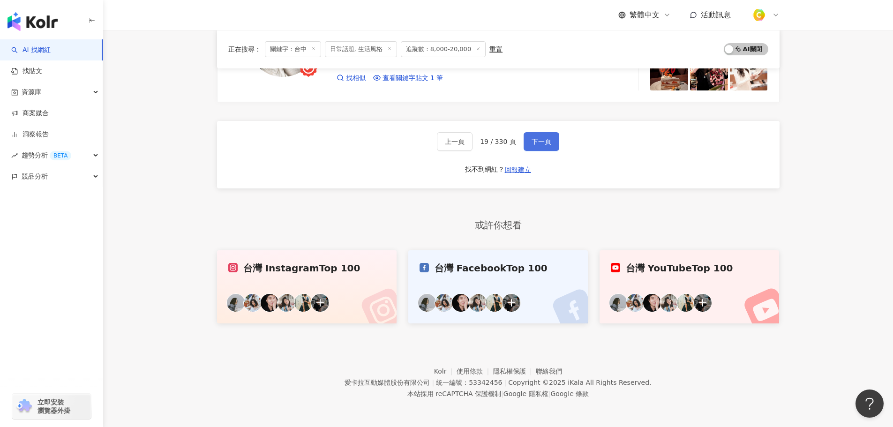
click at [538, 134] on button "下一頁" at bounding box center [541, 141] width 36 height 19
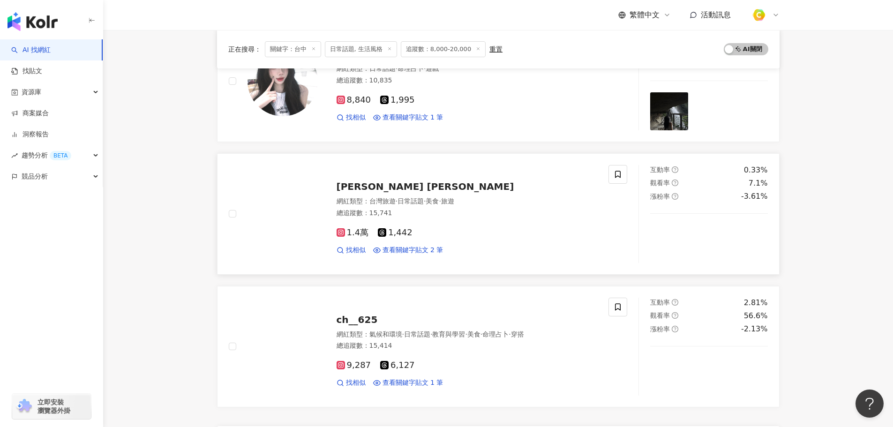
scroll to position [1500, 0]
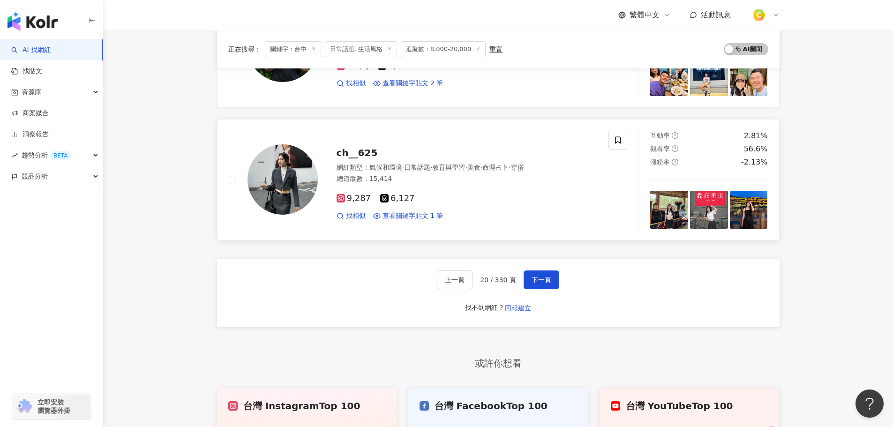
click at [363, 158] on span "ch__625" at bounding box center [356, 152] width 41 height 11
click at [546, 284] on span "下一頁" at bounding box center [541, 279] width 20 height 7
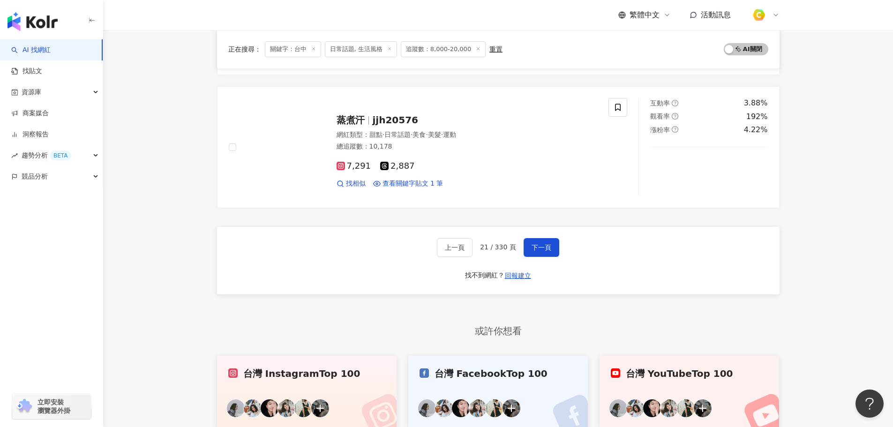
scroll to position [1687, 0]
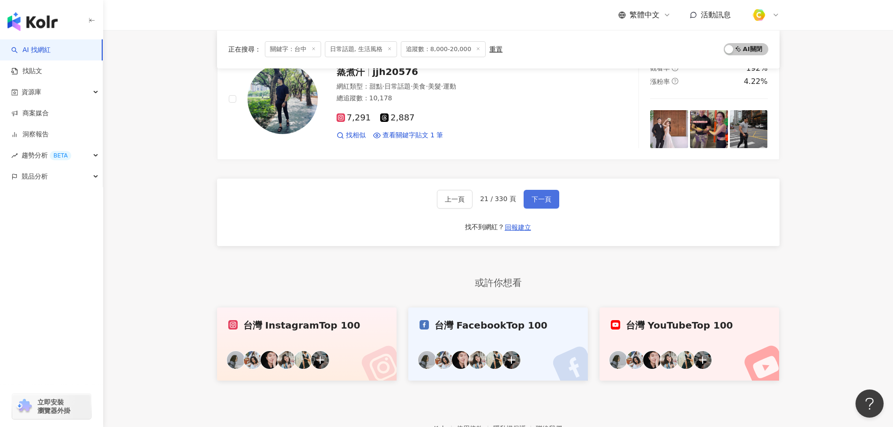
click at [531, 204] on button "下一頁" at bounding box center [541, 199] width 36 height 19
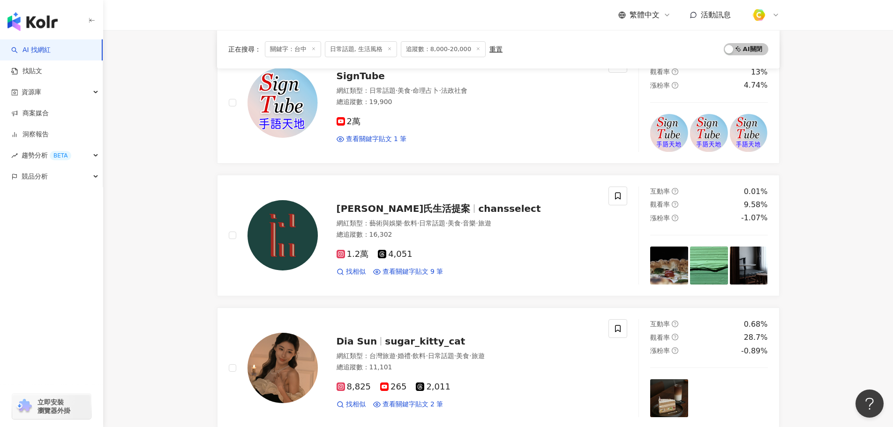
scroll to position [1072, 0]
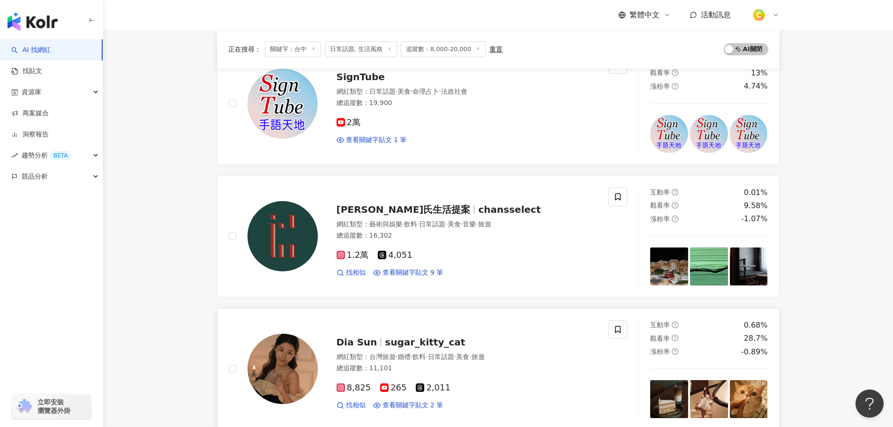
click at [367, 344] on span "Dia Sun" at bounding box center [356, 341] width 41 height 11
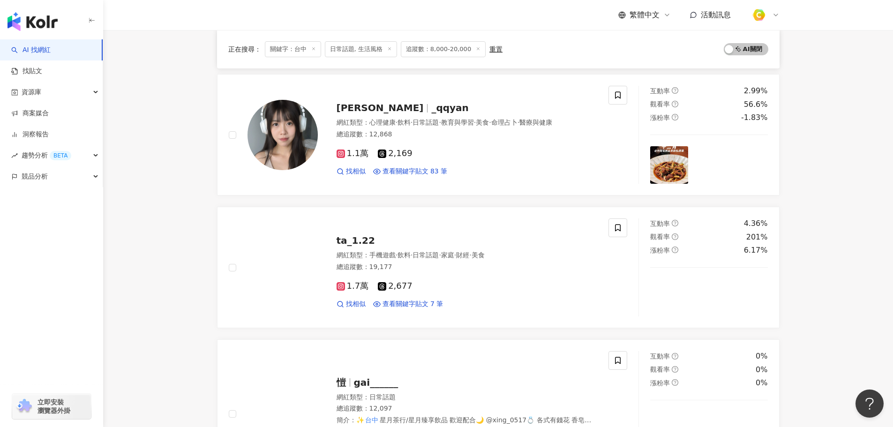
scroll to position [557, 0]
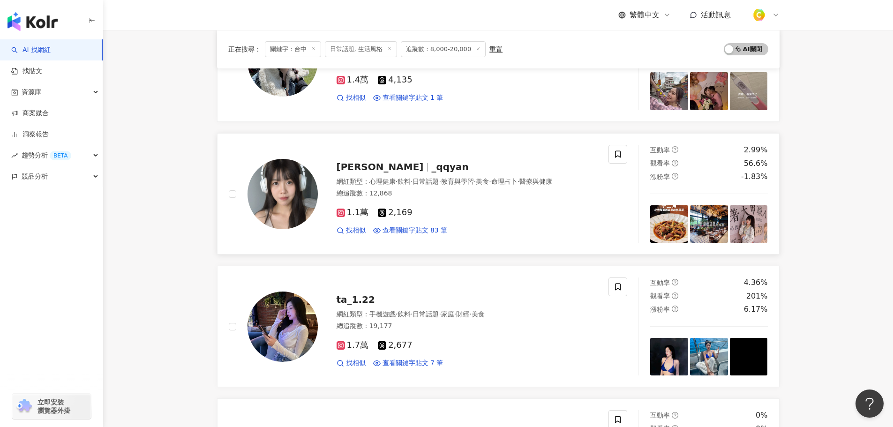
click at [431, 168] on span "_qqyan" at bounding box center [449, 166] width 37 height 11
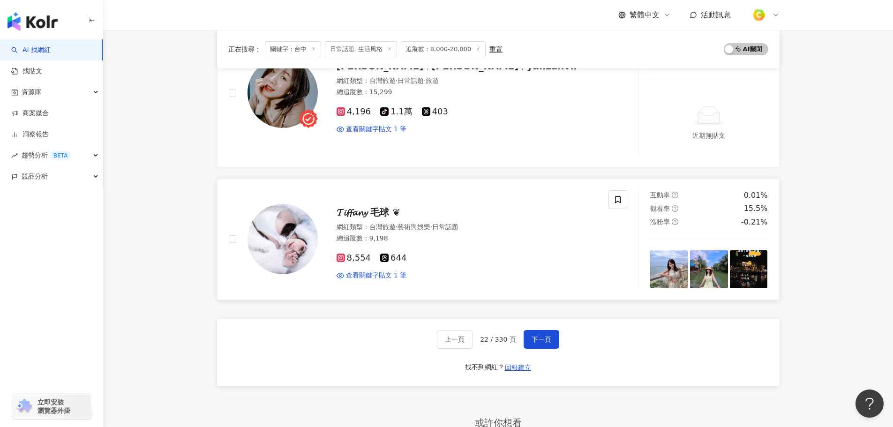
scroll to position [1692, 0]
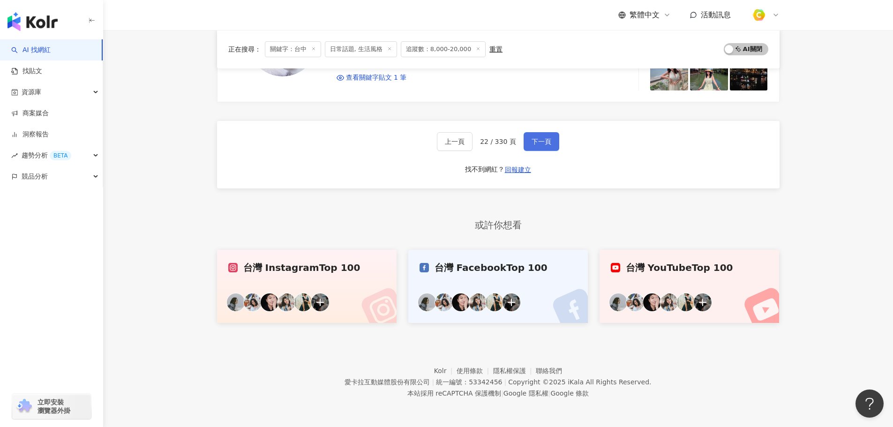
click at [537, 139] on span "下一頁" at bounding box center [541, 141] width 20 height 7
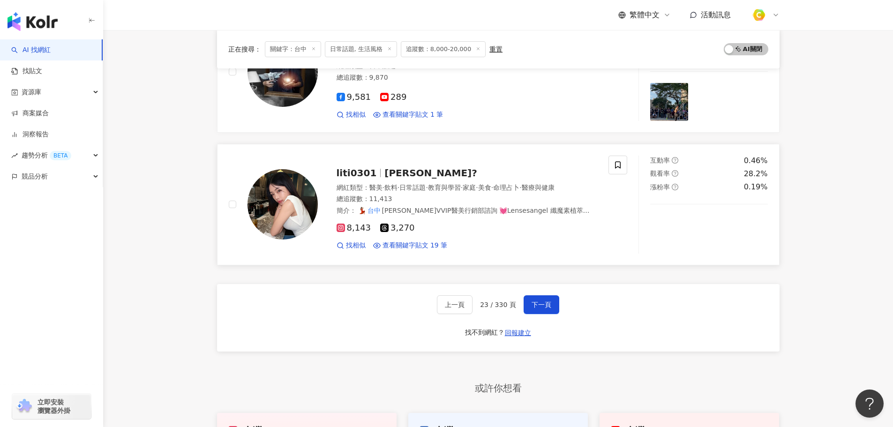
scroll to position [1546, 0]
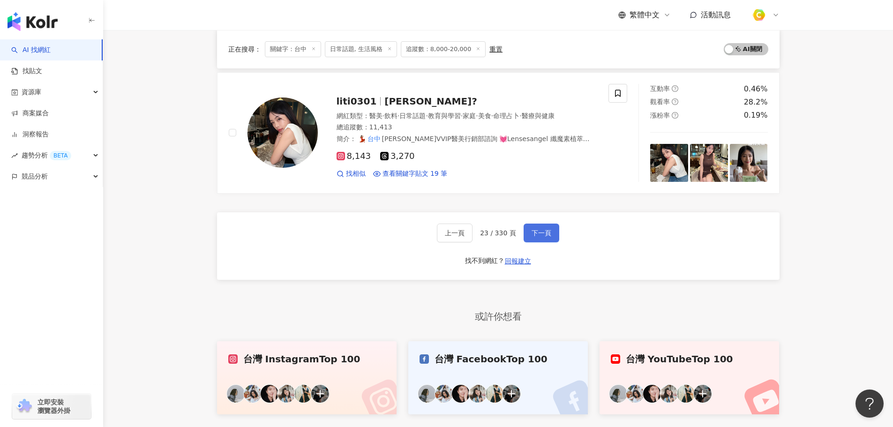
click at [536, 237] on span "下一頁" at bounding box center [541, 232] width 20 height 7
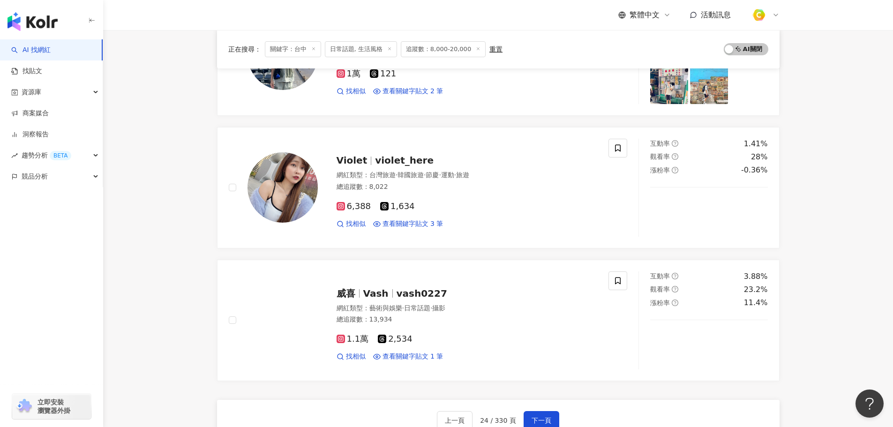
scroll to position [1406, 0]
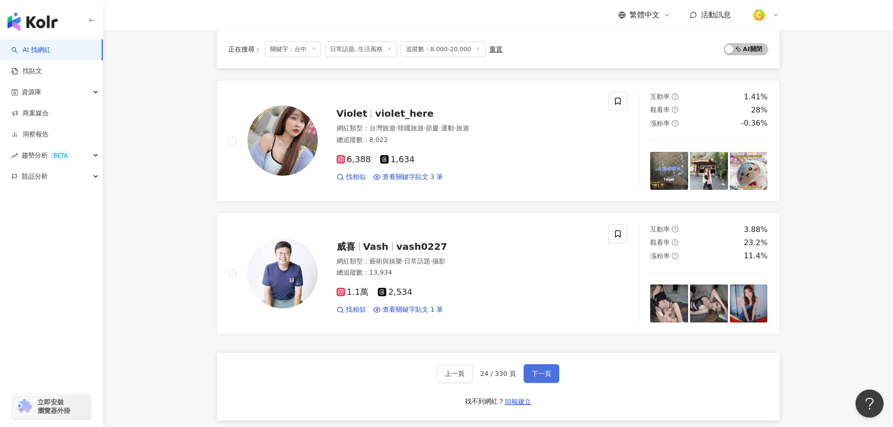
click at [533, 373] on span "下一頁" at bounding box center [541, 373] width 20 height 7
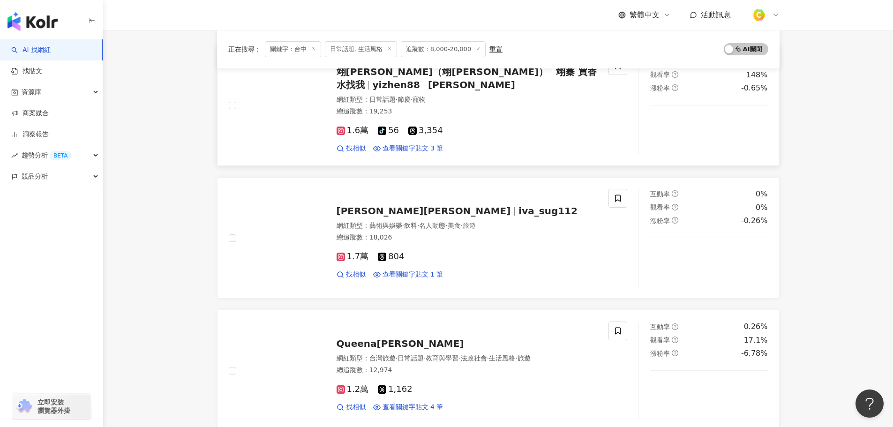
scroll to position [1453, 0]
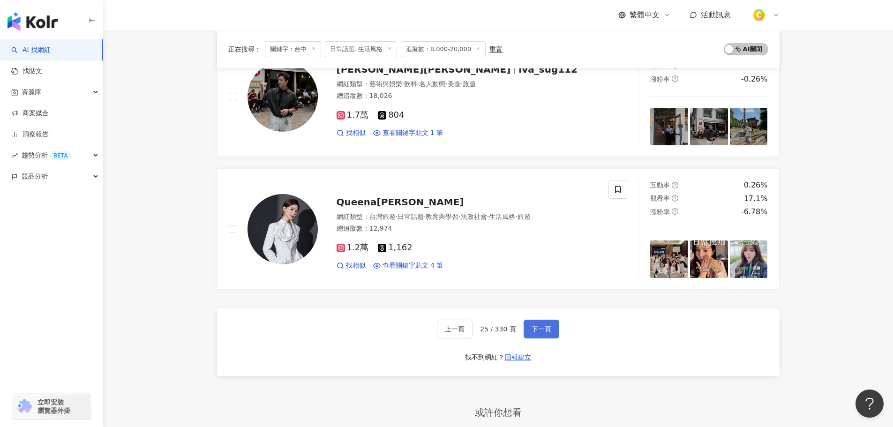
click at [538, 327] on span "下一頁" at bounding box center [541, 328] width 20 height 7
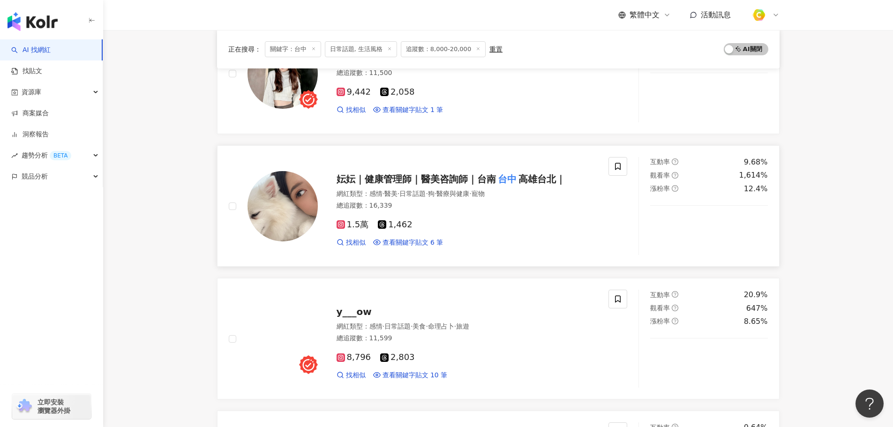
scroll to position [890, 0]
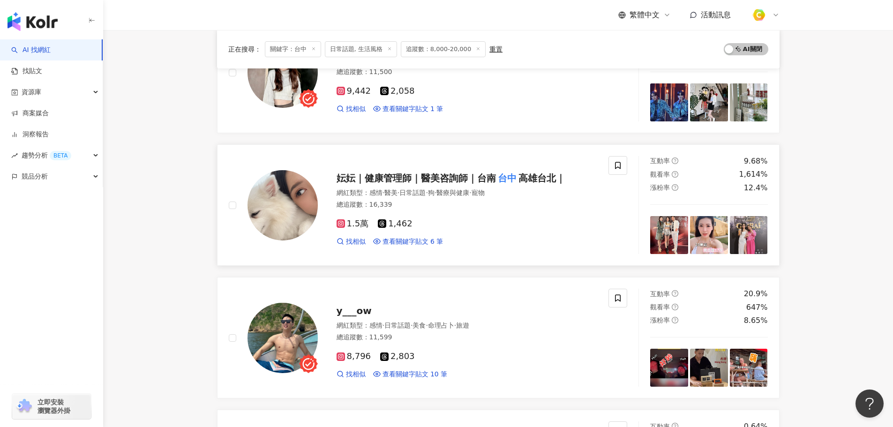
click at [507, 174] on mark "台中" at bounding box center [507, 178] width 22 height 15
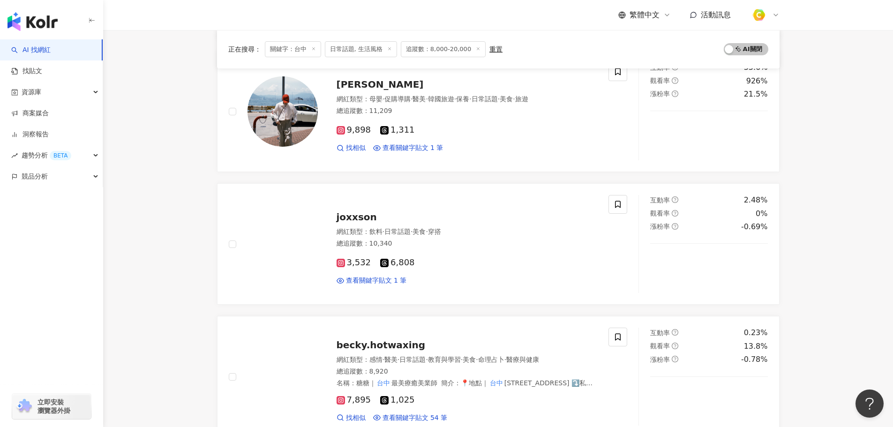
scroll to position [1359, 0]
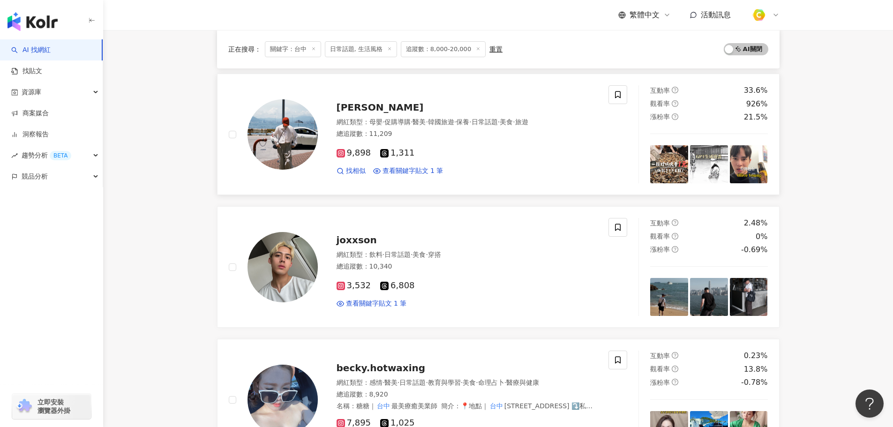
click at [353, 104] on span "曾辰" at bounding box center [379, 107] width 87 height 11
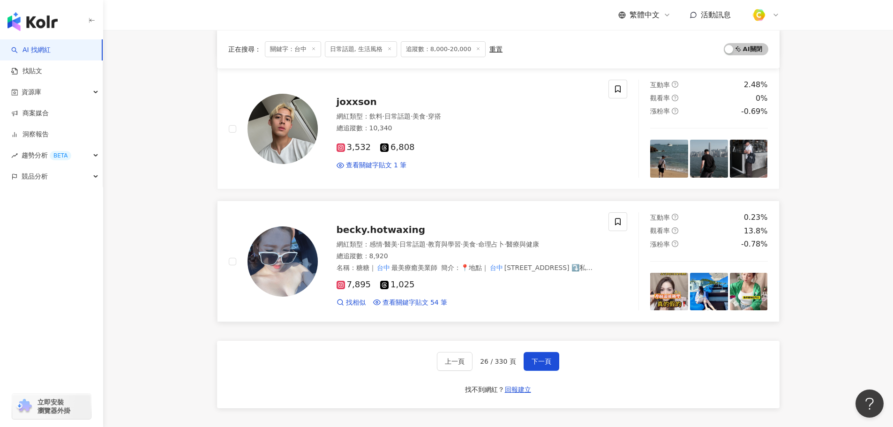
scroll to position [1640, 0]
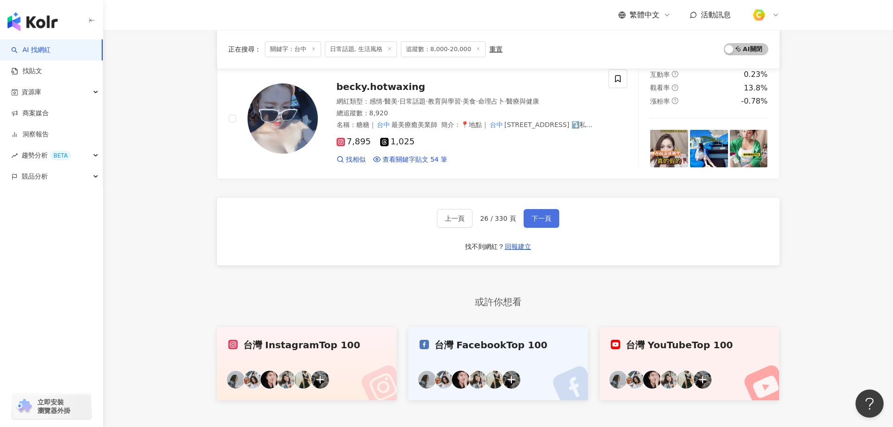
click at [538, 211] on button "下一頁" at bounding box center [541, 218] width 36 height 19
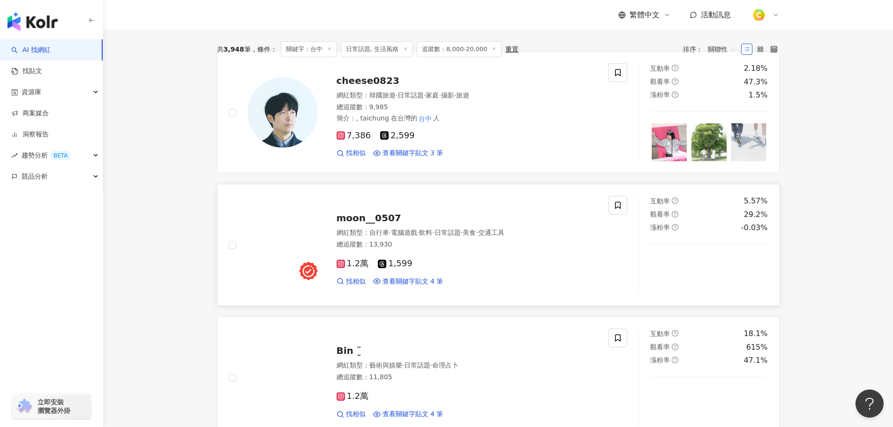
scroll to position [187, 0]
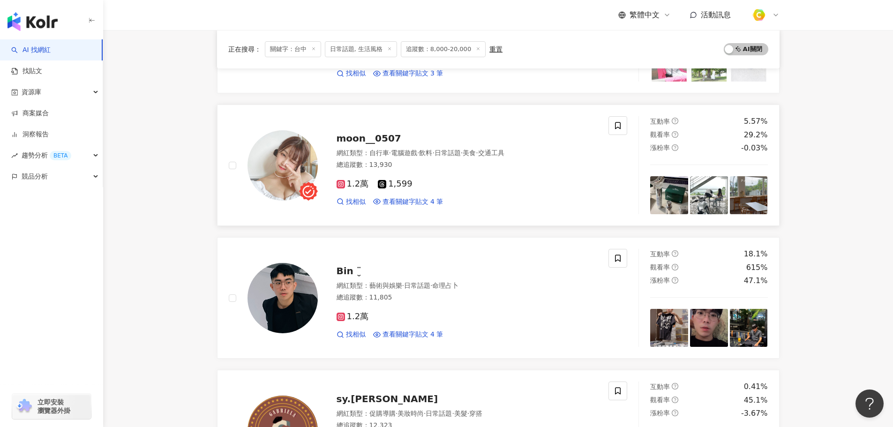
click at [383, 140] on span "moon__0507" at bounding box center [368, 138] width 65 height 11
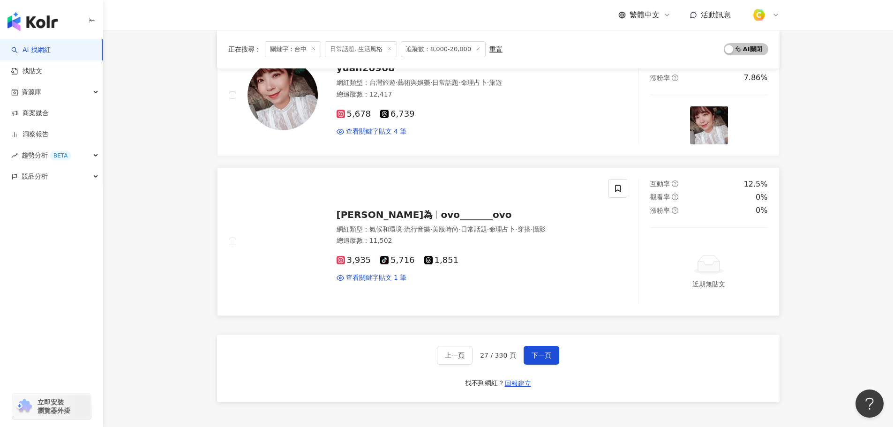
scroll to position [1453, 0]
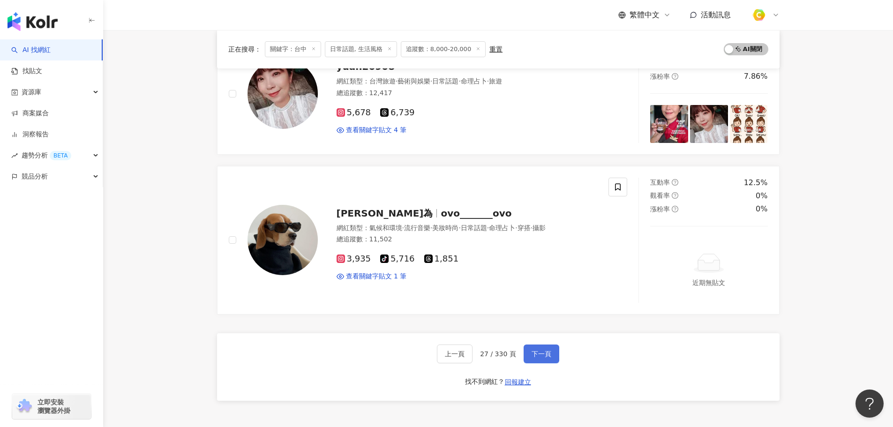
click at [542, 350] on span "下一頁" at bounding box center [541, 353] width 20 height 7
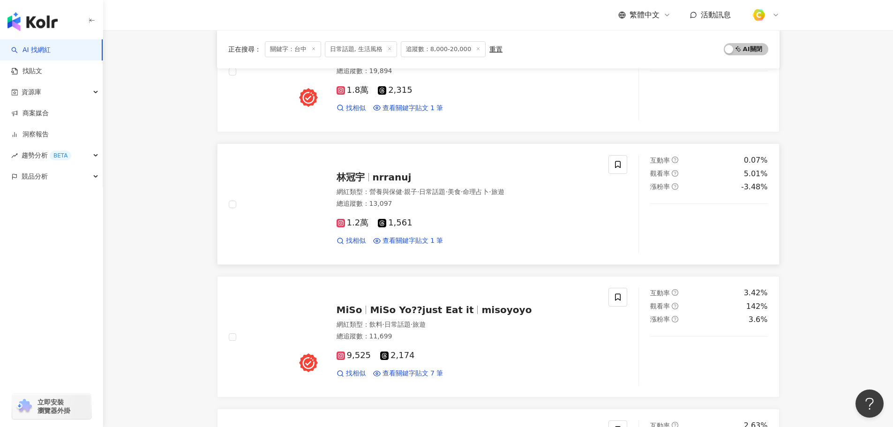
scroll to position [469, 0]
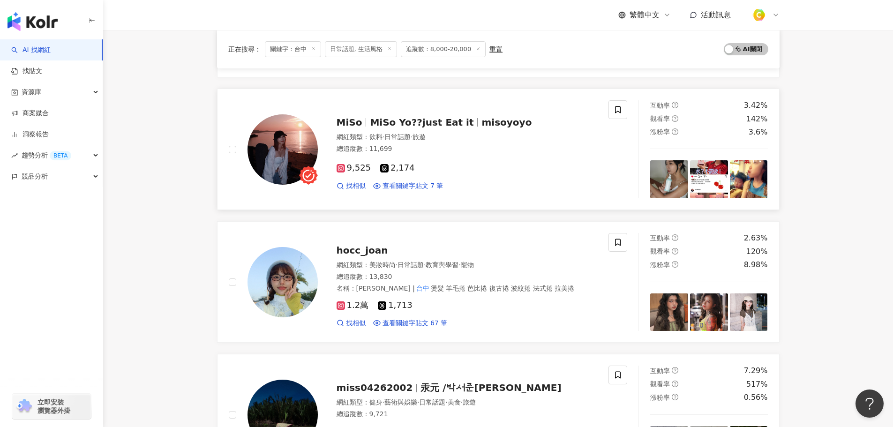
click at [402, 124] on span "MiSo Yo??just Eat it" at bounding box center [422, 122] width 104 height 11
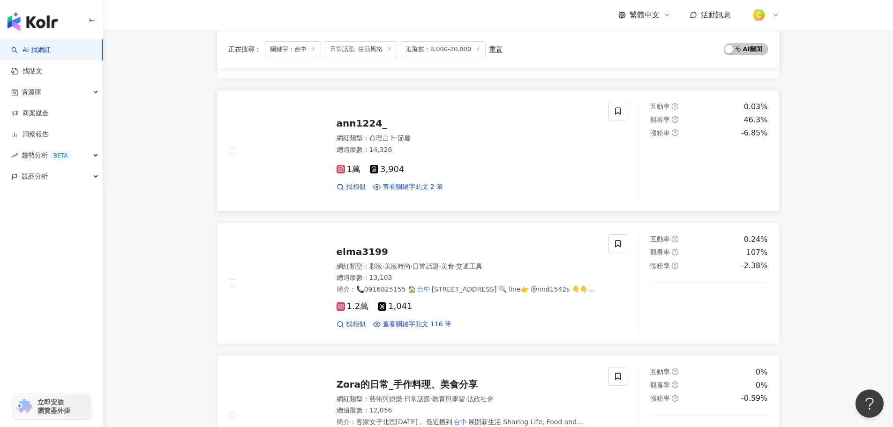
scroll to position [1406, 0]
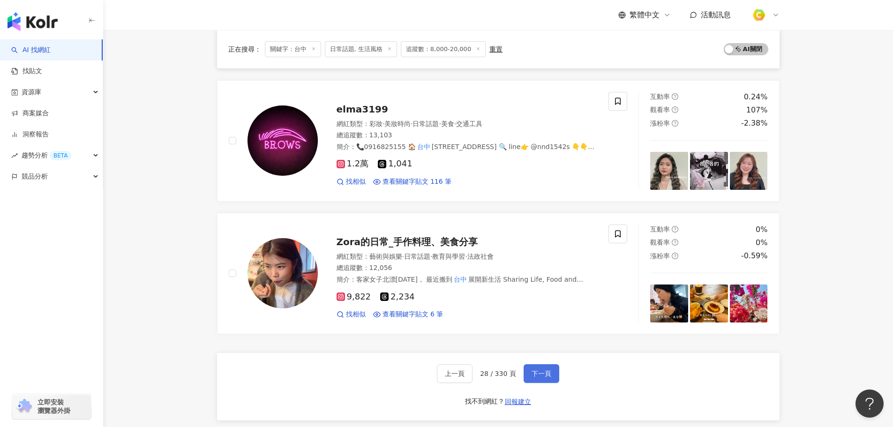
click at [541, 368] on button "下一頁" at bounding box center [541, 373] width 36 height 19
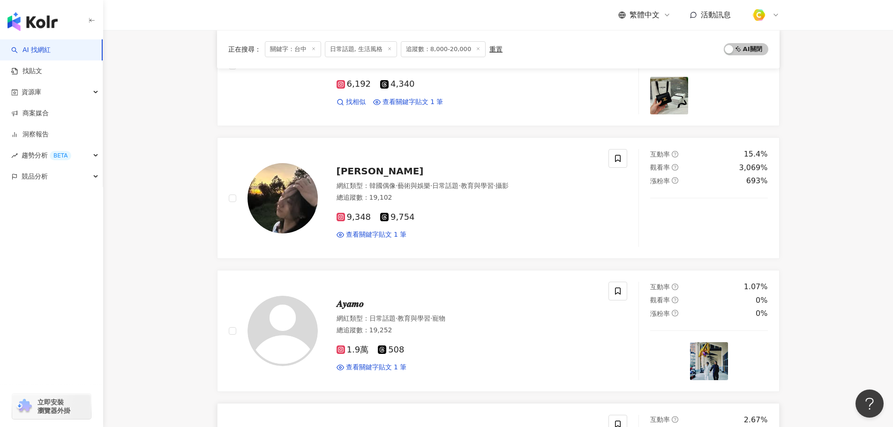
scroll to position [937, 0]
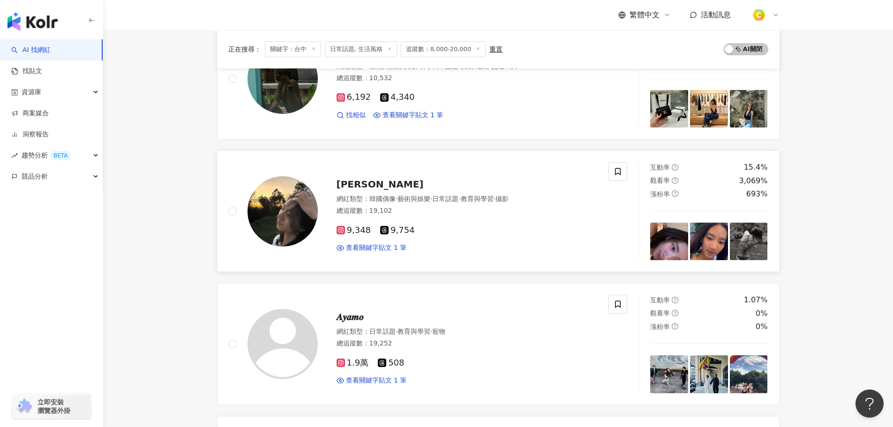
drag, startPoint x: 349, startPoint y: 187, endPoint x: 354, endPoint y: 186, distance: 5.5
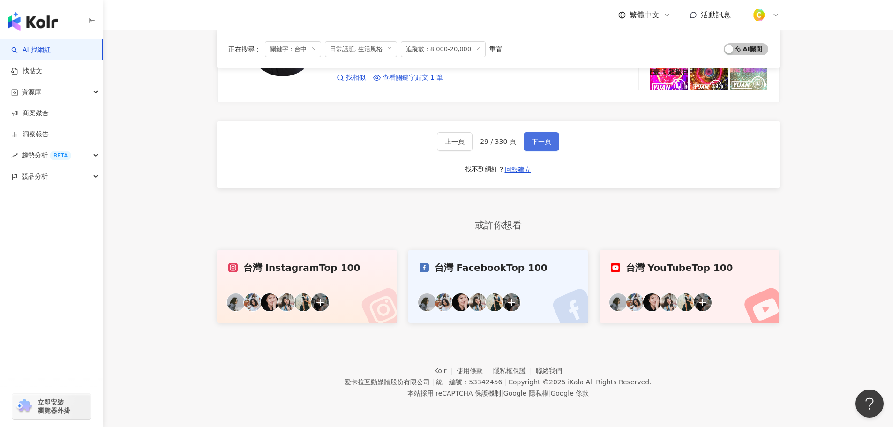
click at [548, 145] on span "下一頁" at bounding box center [541, 141] width 20 height 7
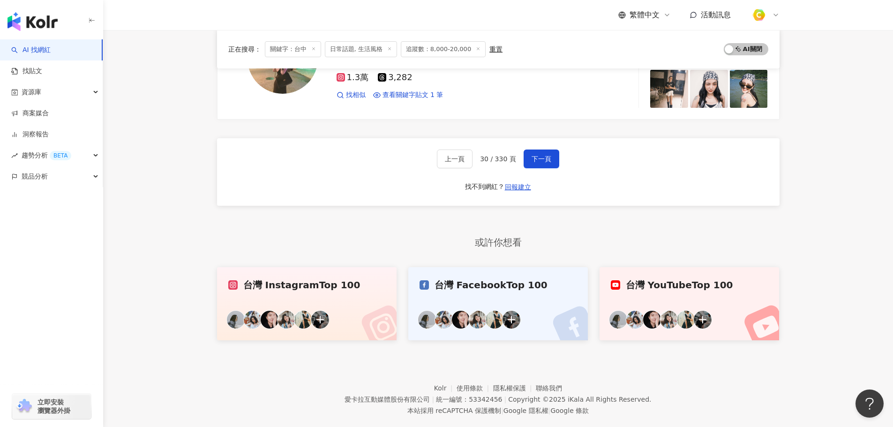
scroll to position [1638, 0]
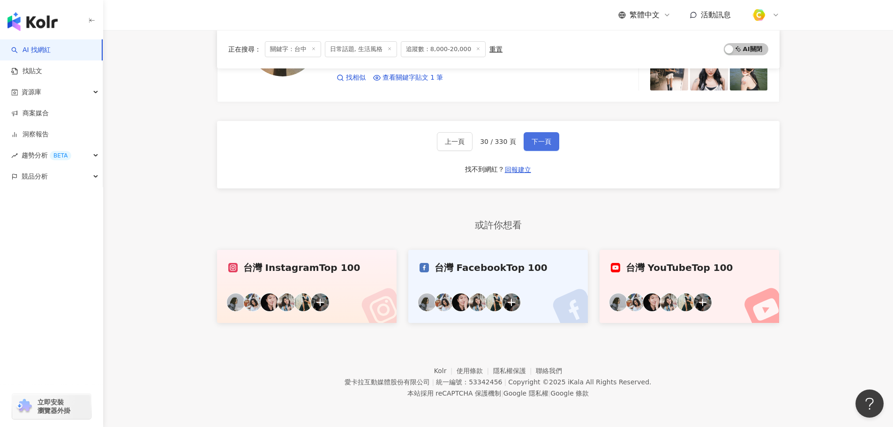
click at [543, 139] on span "下一頁" at bounding box center [541, 141] width 20 height 7
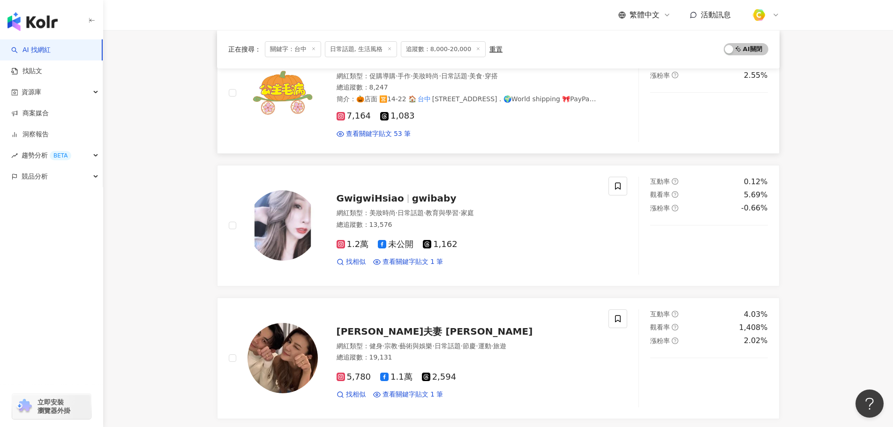
scroll to position [1406, 0]
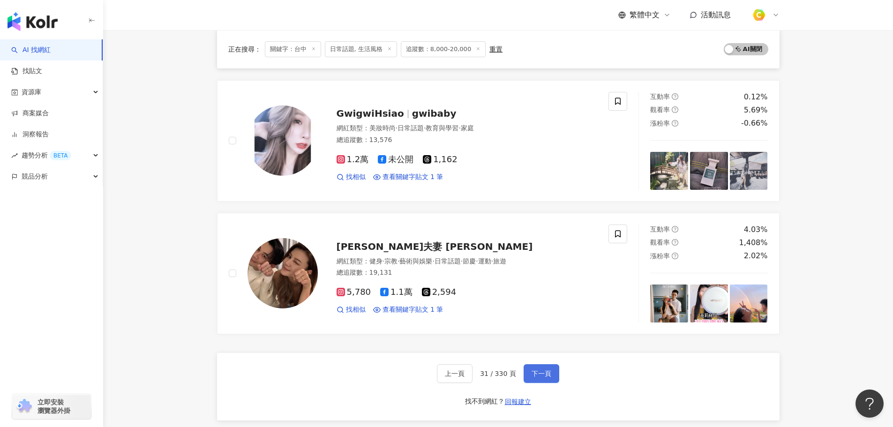
click at [543, 372] on span "下一頁" at bounding box center [541, 373] width 20 height 7
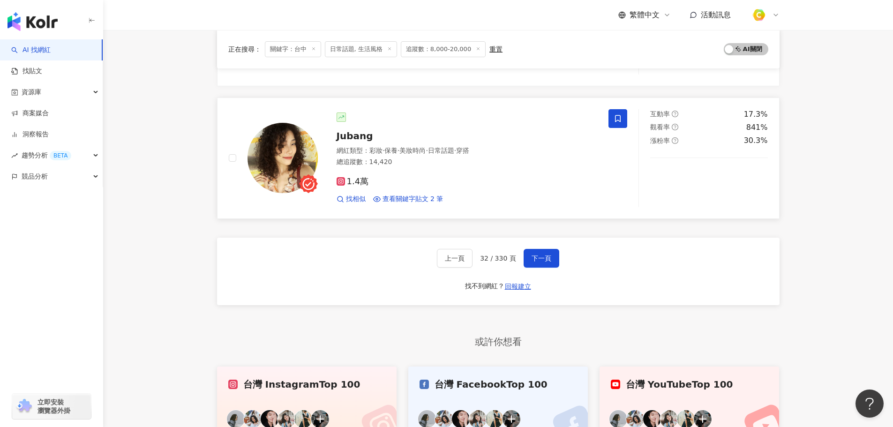
scroll to position [1500, 0]
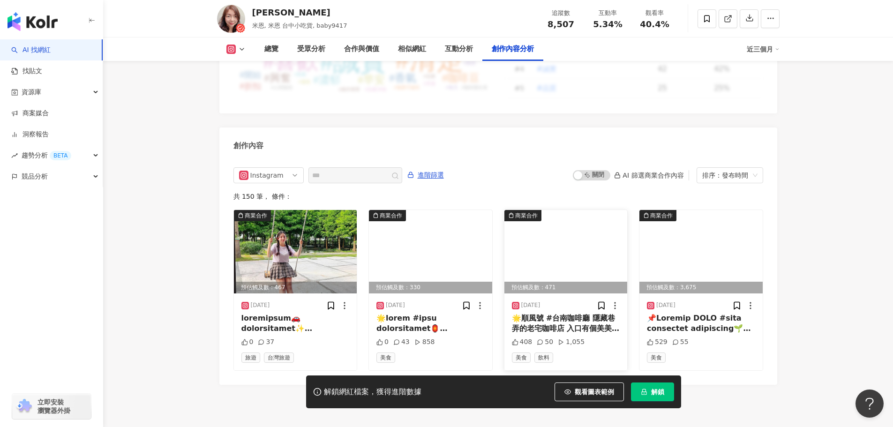
scroll to position [2836, 0]
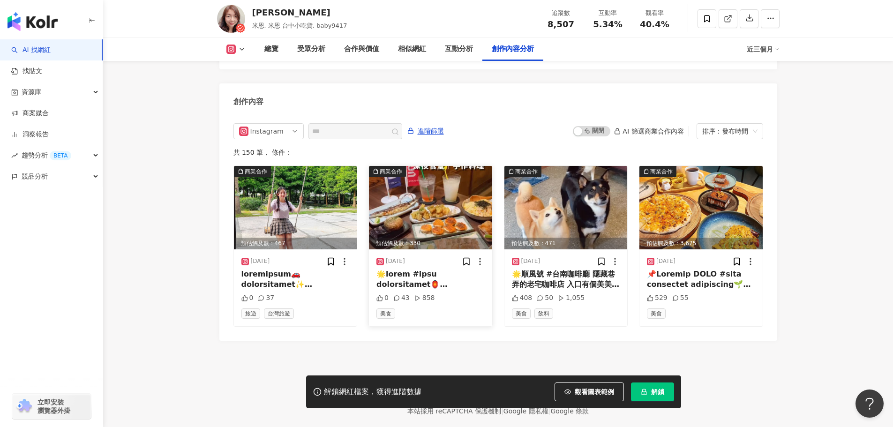
click at [462, 188] on img at bounding box center [430, 207] width 123 height 83
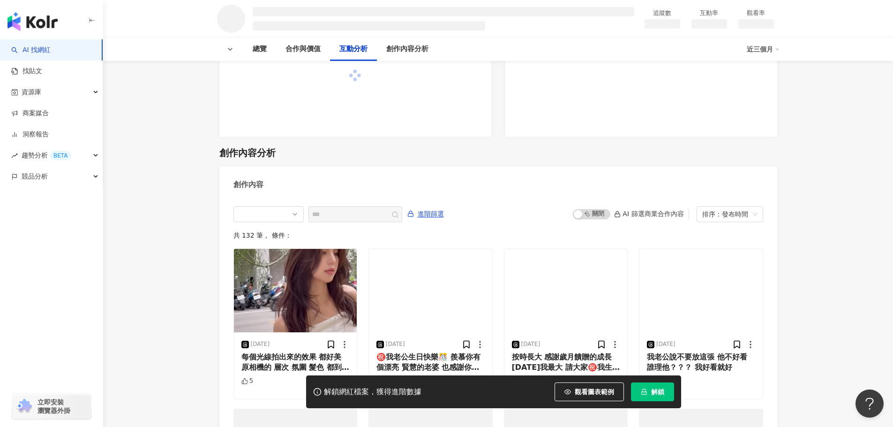
scroll to position [937, 0]
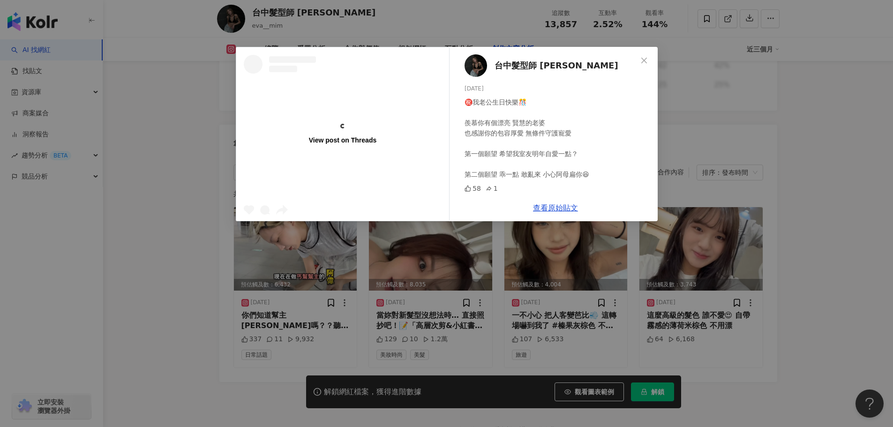
scroll to position [2755, 0]
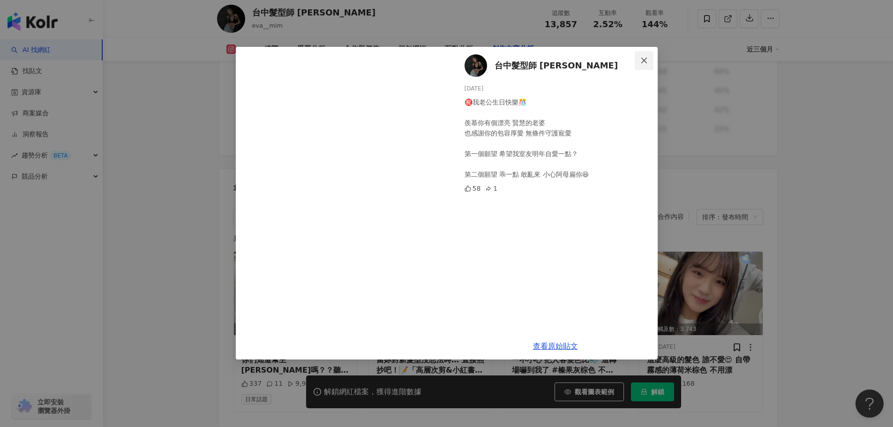
click at [643, 58] on icon "close" at bounding box center [643, 60] width 7 height 7
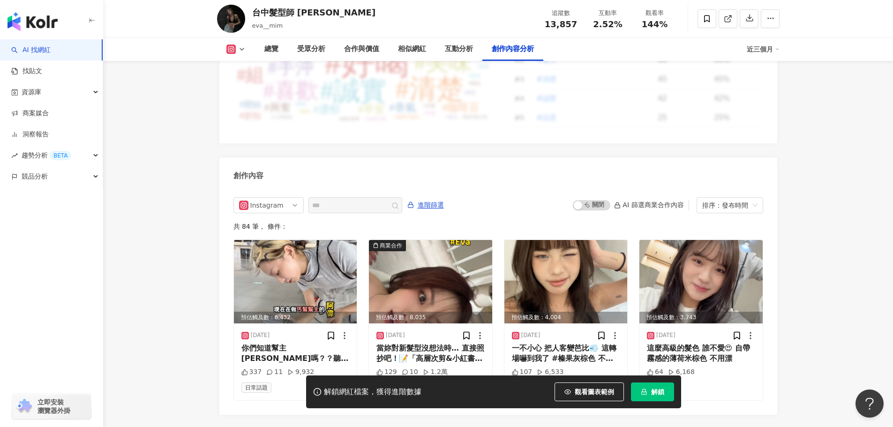
scroll to position [2765, 0]
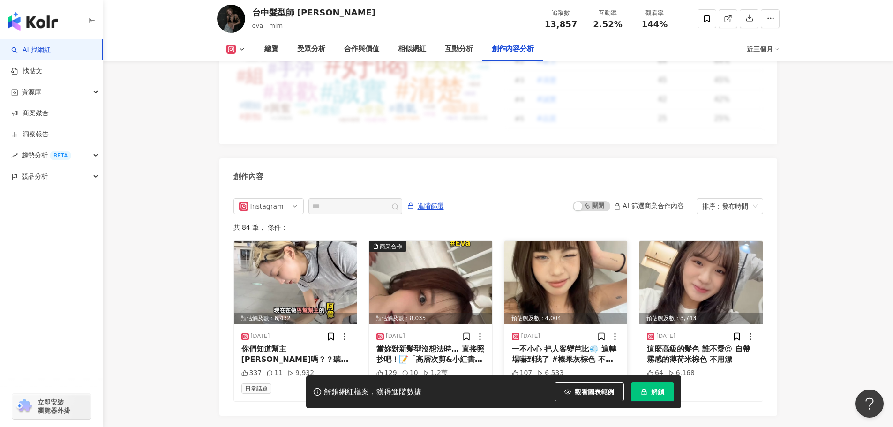
click at [583, 280] on img at bounding box center [565, 282] width 123 height 83
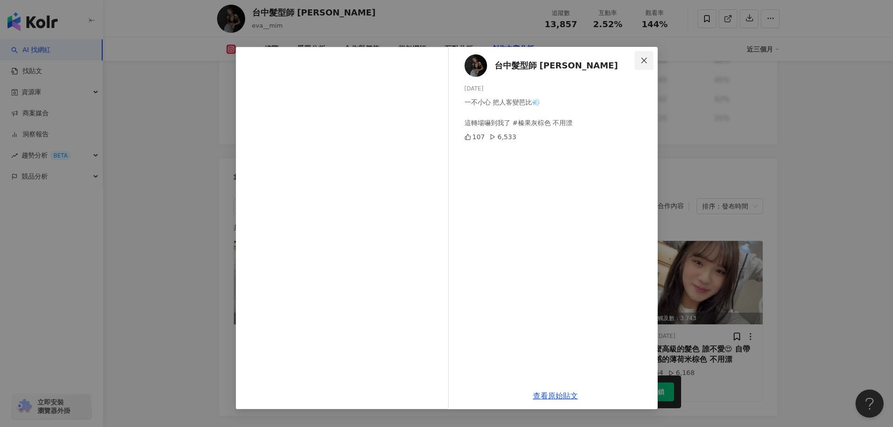
click at [646, 62] on icon "close" at bounding box center [644, 60] width 6 height 6
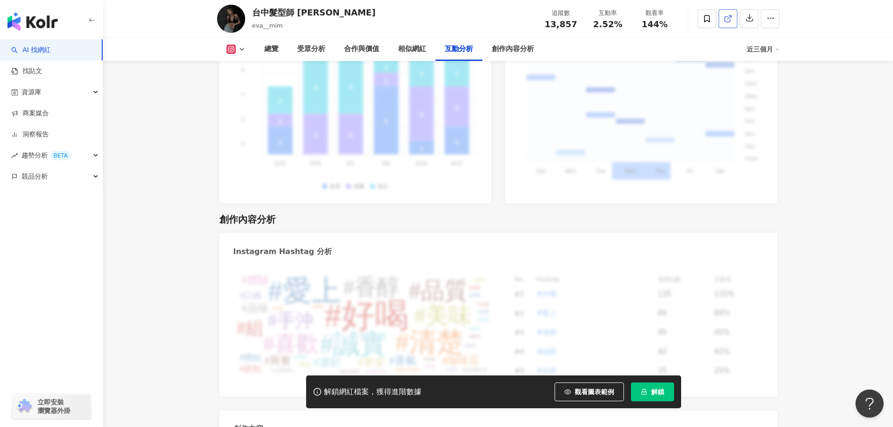
scroll to position [2578, 0]
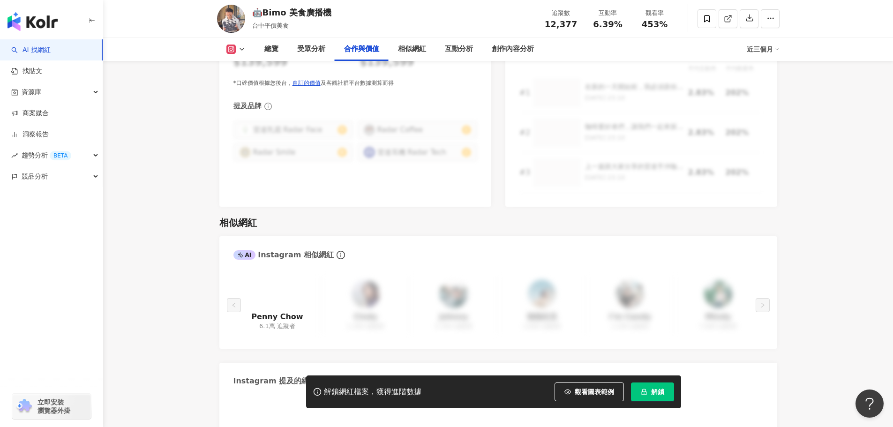
scroll to position [1687, 0]
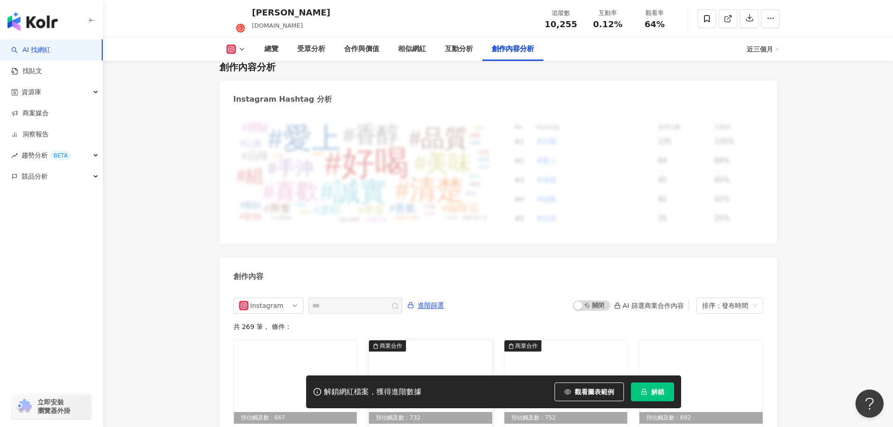
scroll to position [2836, 0]
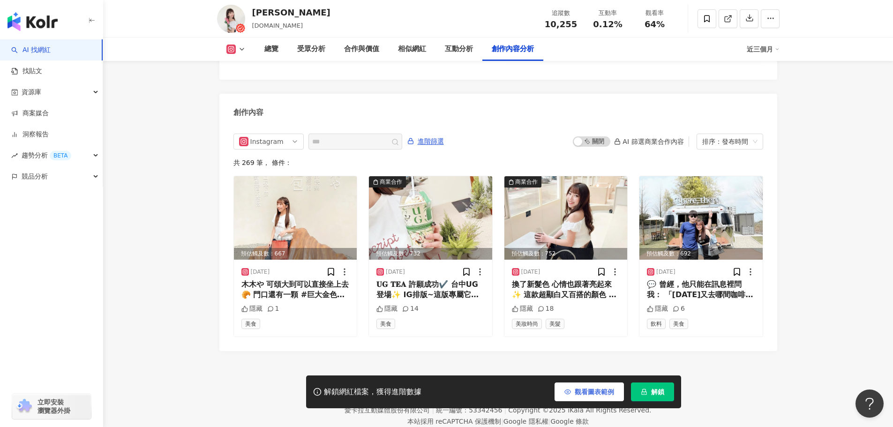
click at [591, 390] on span "觀看圖表範例" at bounding box center [594, 391] width 39 height 7
click at [453, 195] on img at bounding box center [430, 217] width 123 height 83
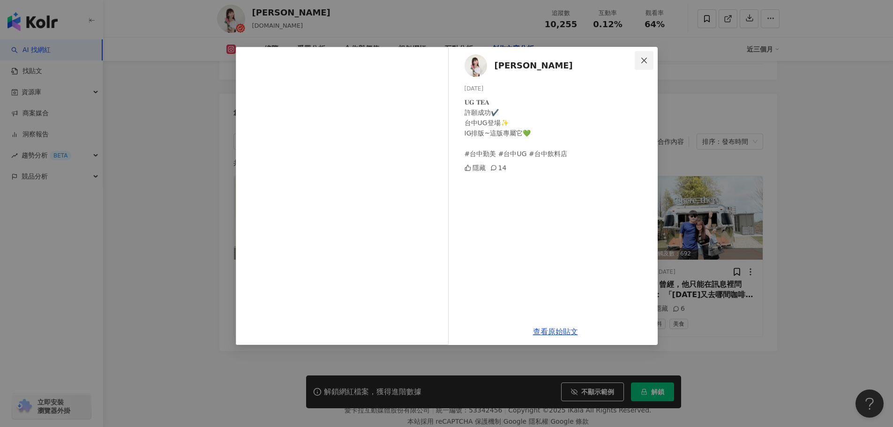
click at [642, 58] on icon "close" at bounding box center [643, 60] width 7 height 7
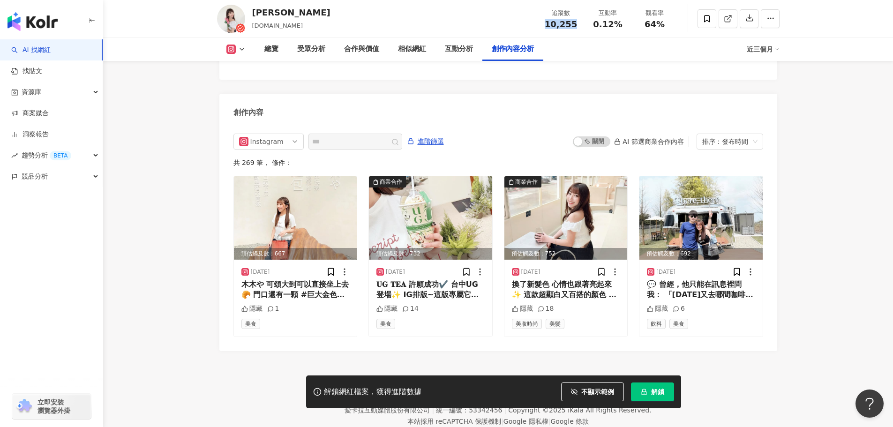
drag, startPoint x: 540, startPoint y: 27, endPoint x: 582, endPoint y: 27, distance: 42.2
click at [582, 27] on div "追蹤數 10,255" at bounding box center [561, 18] width 47 height 20
copy span "10,255"
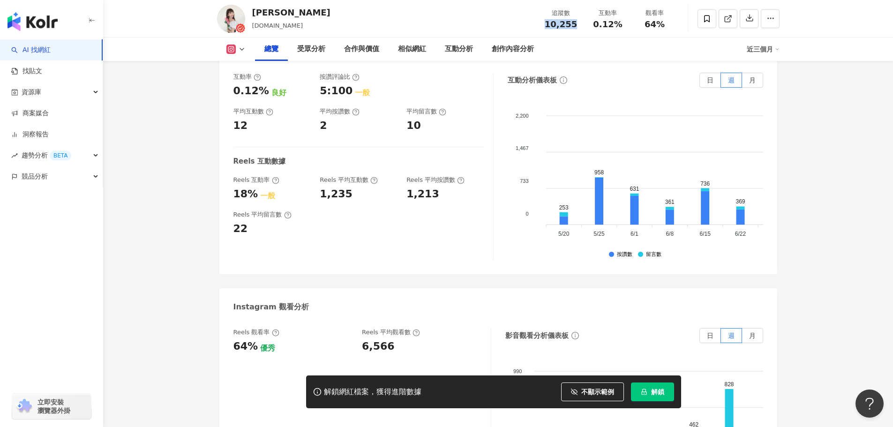
scroll to position [0, 0]
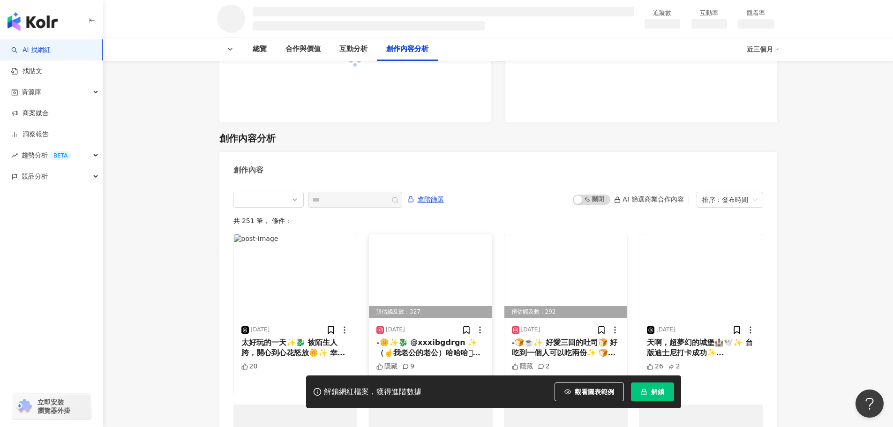
scroll to position [1177, 0]
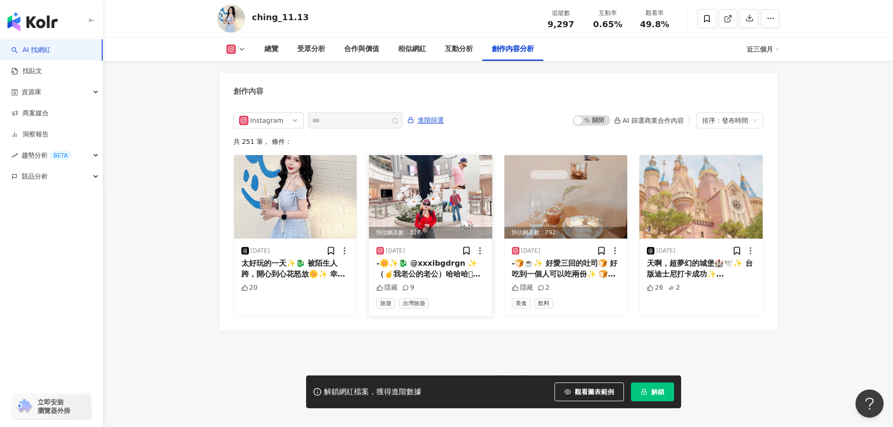
click at [447, 193] on img at bounding box center [430, 196] width 123 height 83
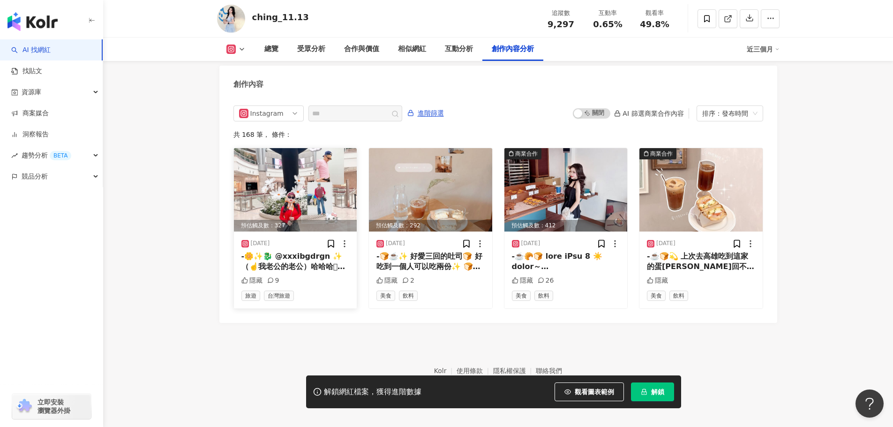
scroll to position [2844, 0]
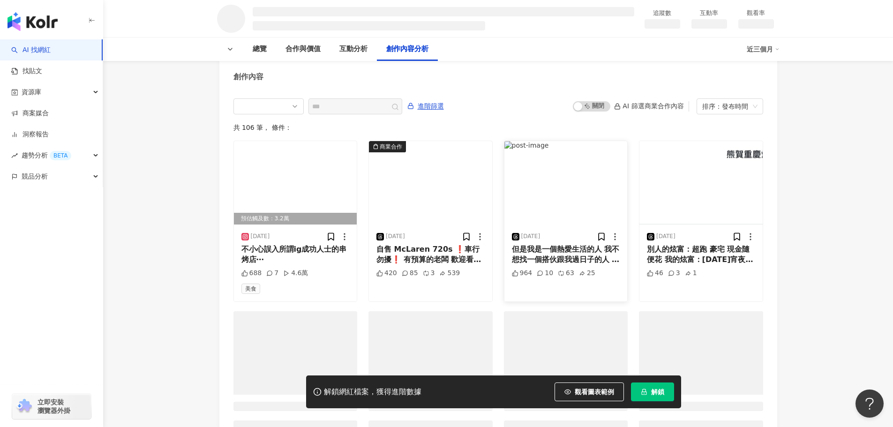
scroll to position [1082, 0]
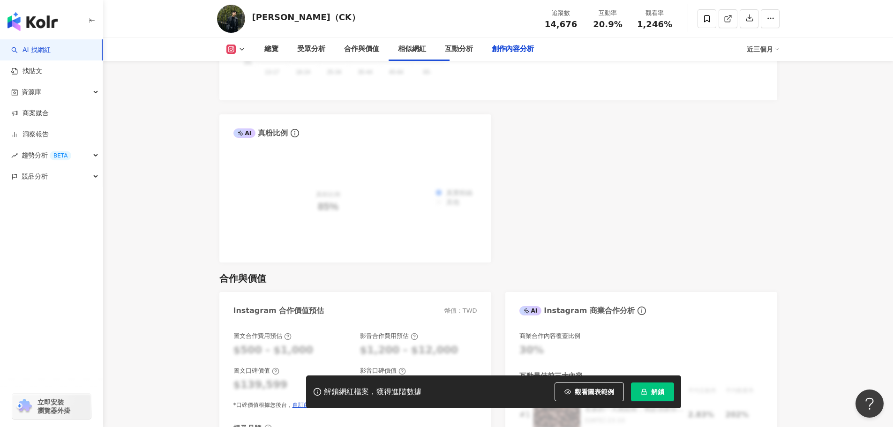
scroll to position [2819, 0]
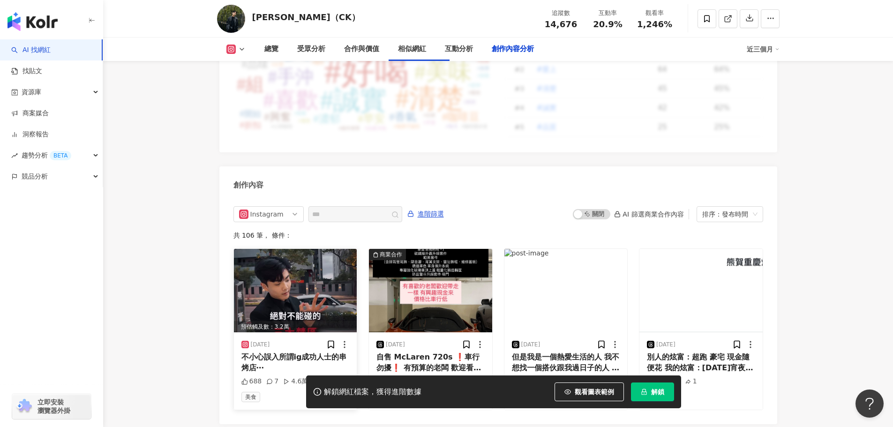
click at [289, 276] on img at bounding box center [295, 290] width 123 height 83
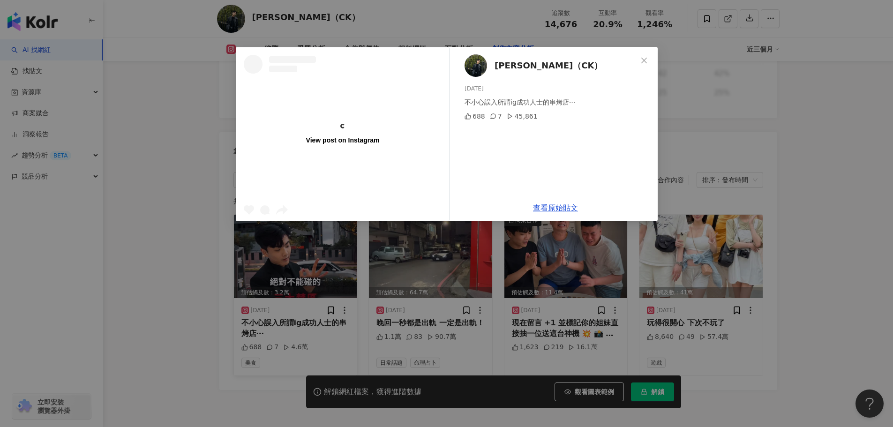
scroll to position [2785, 0]
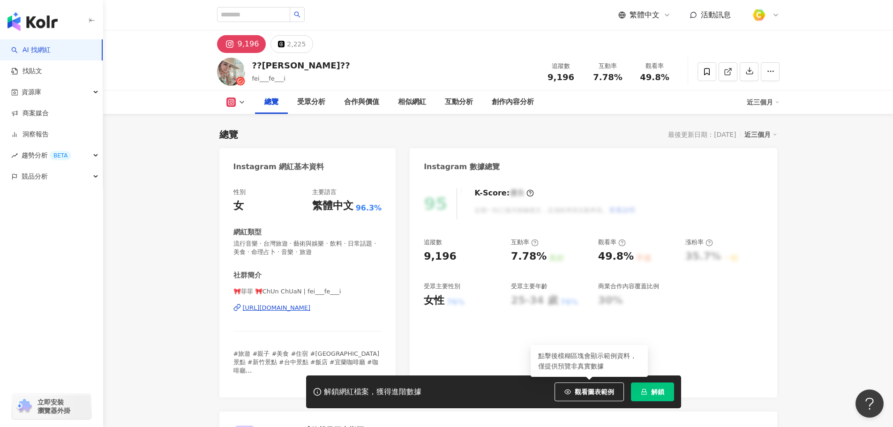
scroll to position [703, 0]
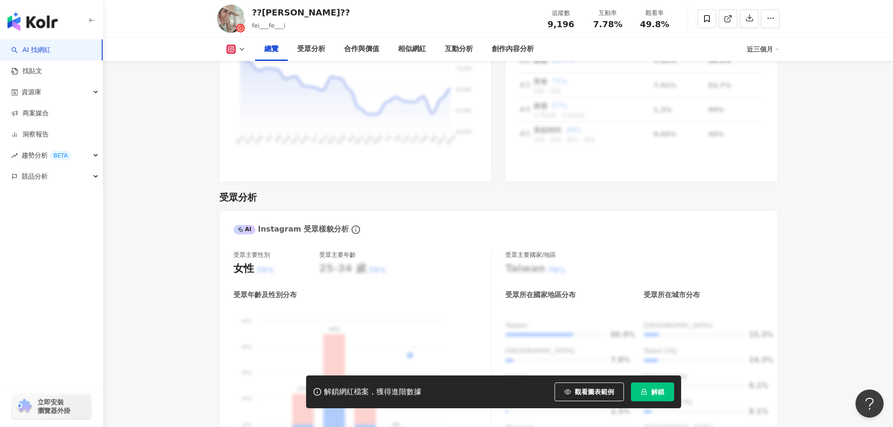
drag, startPoint x: 590, startPoint y: 392, endPoint x: 520, endPoint y: 214, distance: 190.8
click at [590, 391] on span "觀看圖表範例" at bounding box center [594, 391] width 39 height 7
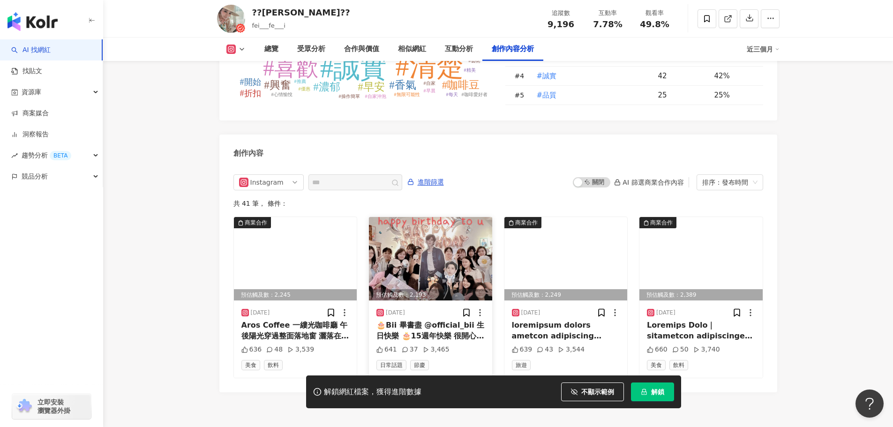
scroll to position [2874, 0]
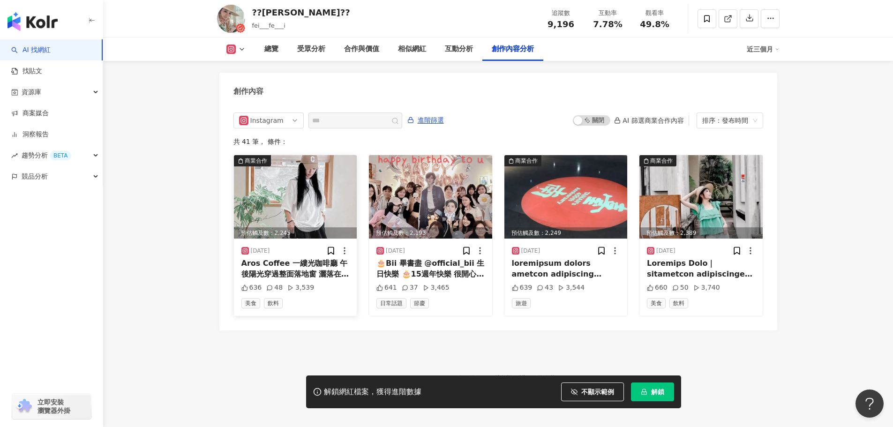
click at [336, 202] on img at bounding box center [295, 196] width 123 height 83
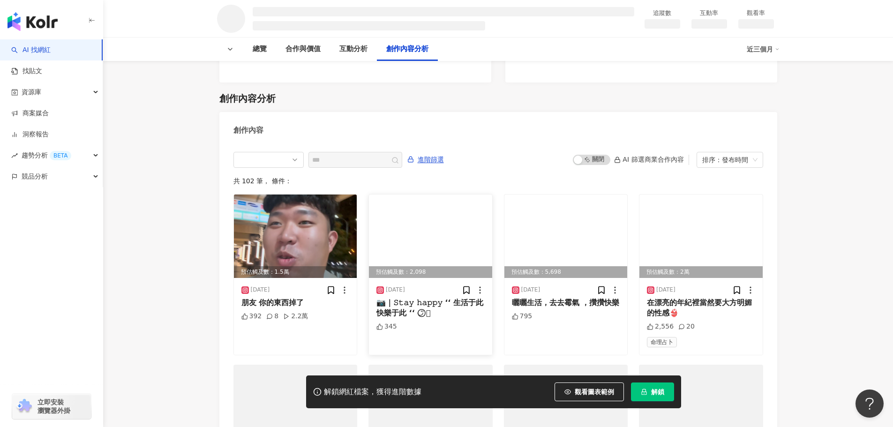
scroll to position [988, 0]
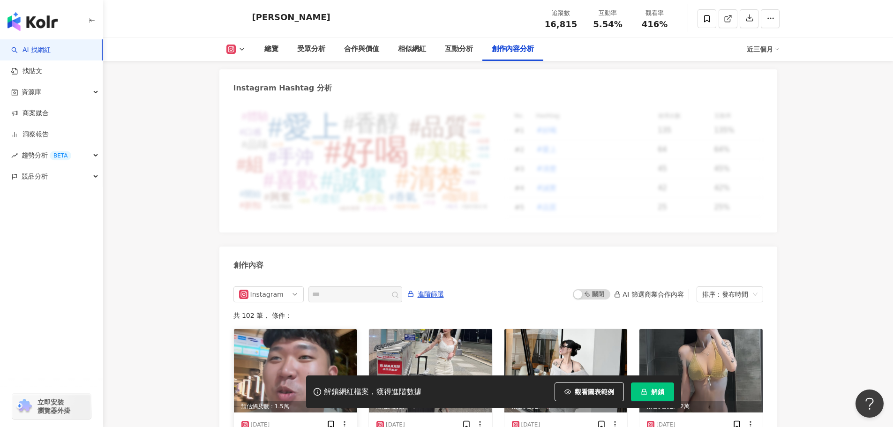
scroll to position [2859, 0]
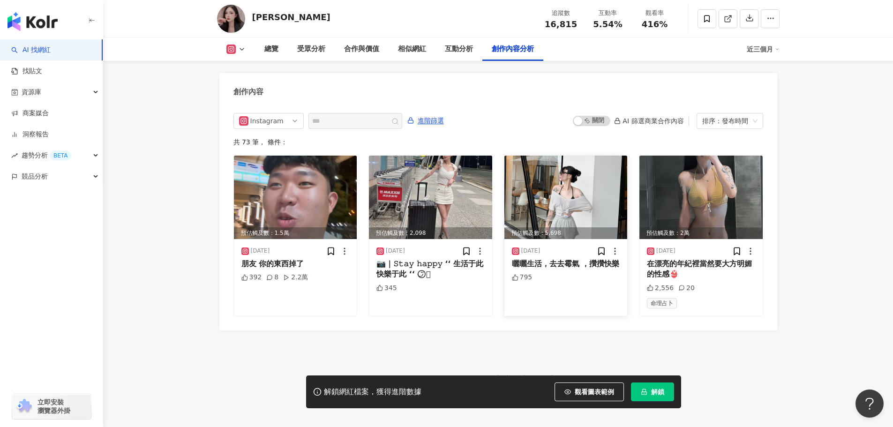
click at [569, 172] on img at bounding box center [565, 197] width 123 height 83
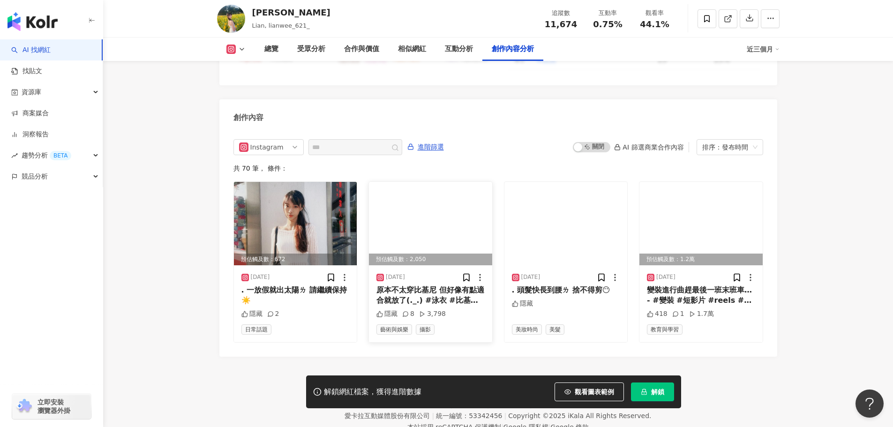
scroll to position [2844, 0]
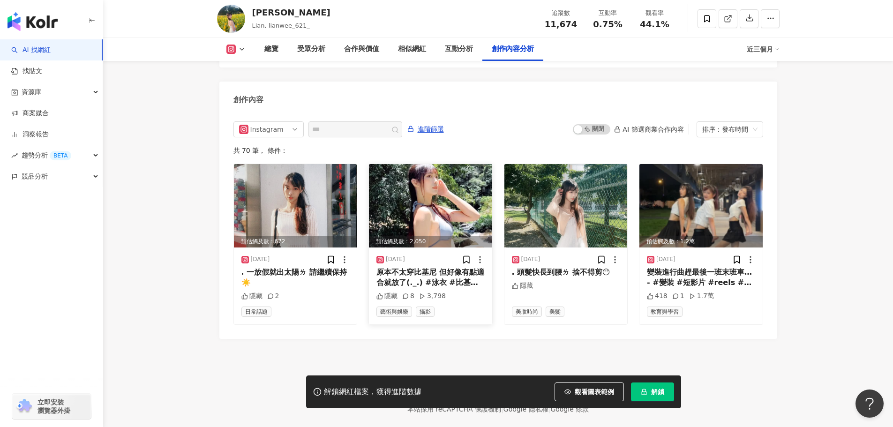
click at [428, 164] on img at bounding box center [430, 205] width 123 height 83
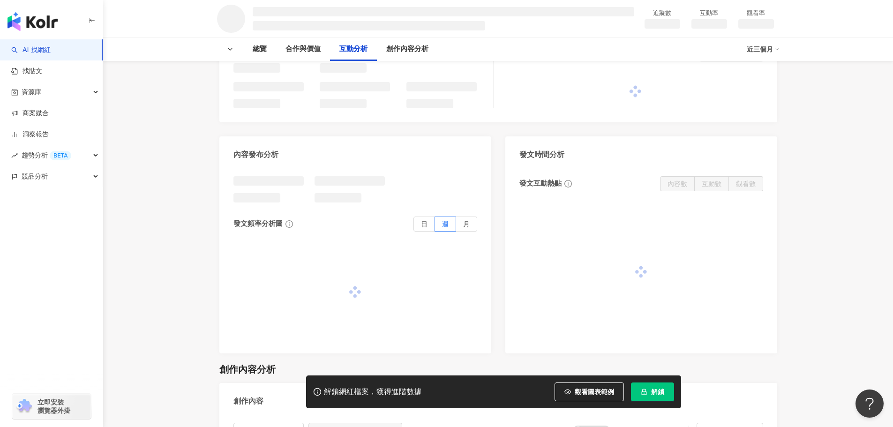
scroll to position [1078, 0]
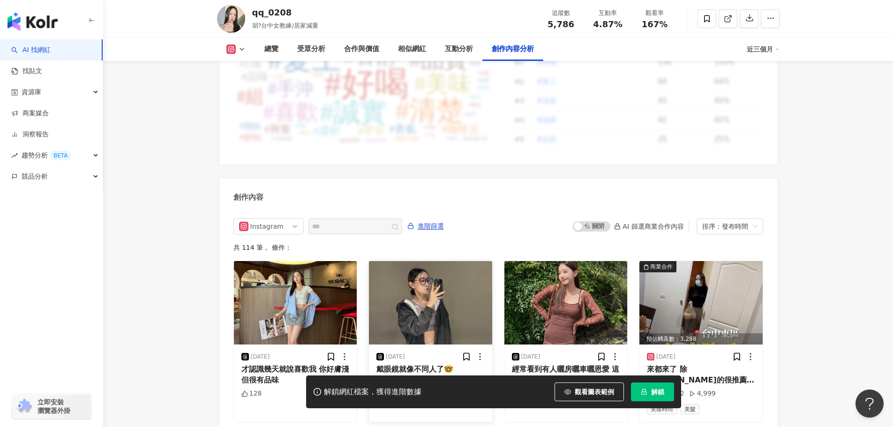
scroll to position [2768, 0]
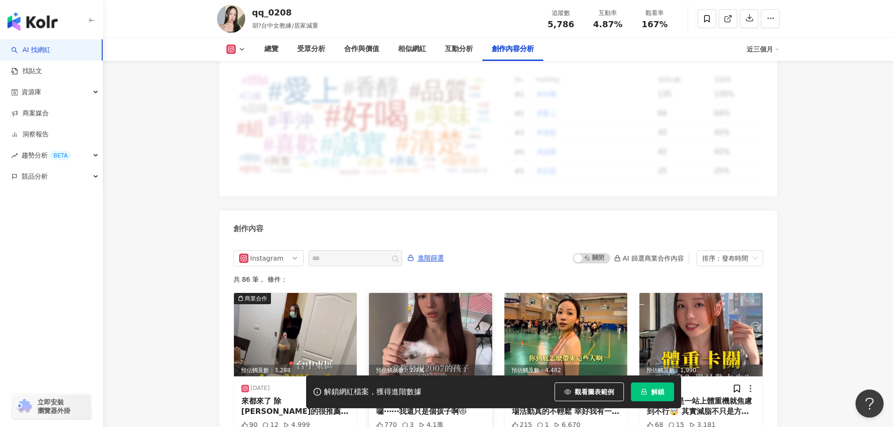
click at [441, 293] on img at bounding box center [430, 334] width 123 height 83
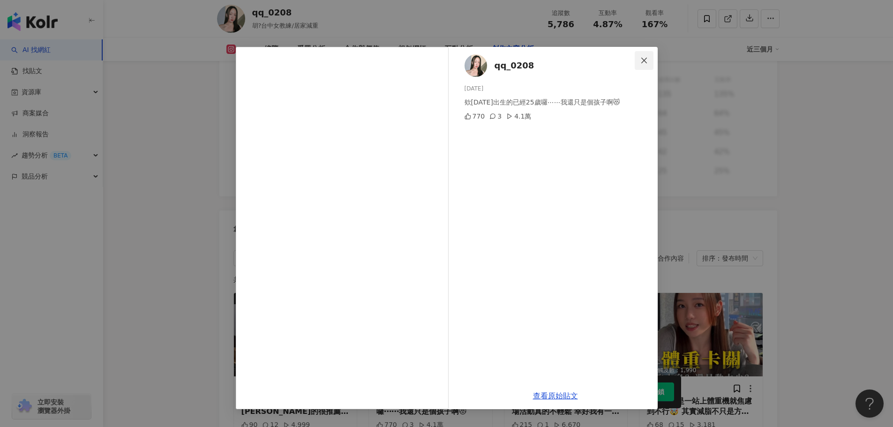
click at [648, 60] on span "Close" at bounding box center [644, 60] width 19 height 7
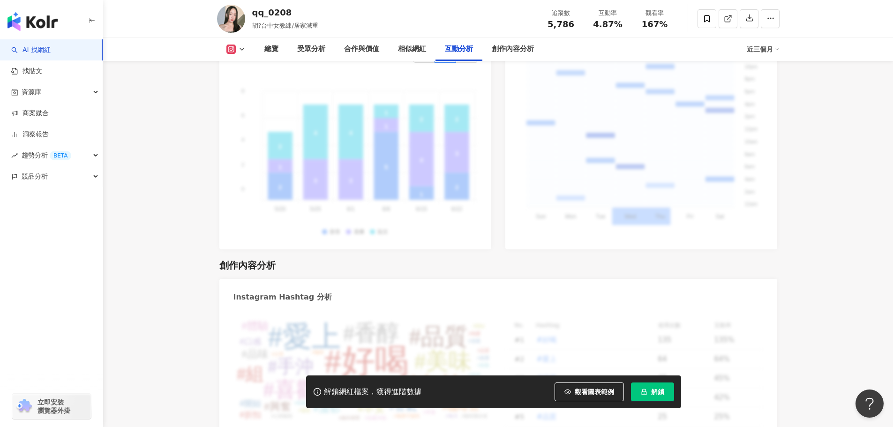
scroll to position [2499, 0]
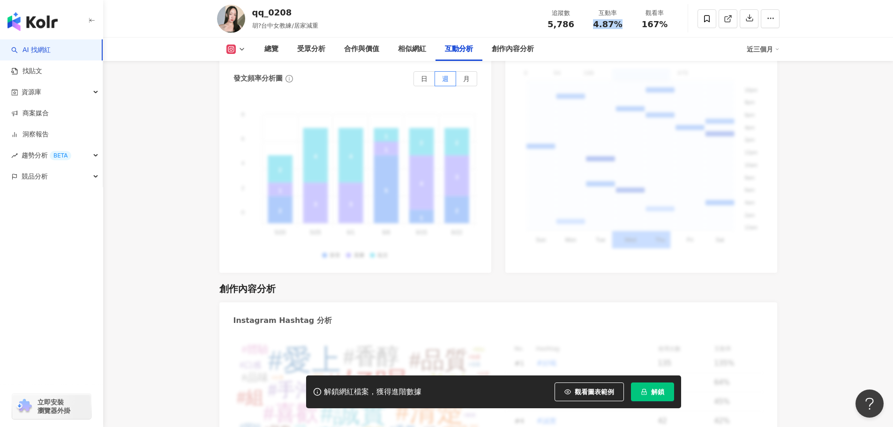
drag, startPoint x: 594, startPoint y: 25, endPoint x: 621, endPoint y: 23, distance: 26.8
click at [621, 23] on div "4.87%" at bounding box center [608, 24] width 36 height 9
copy span "4.87%"
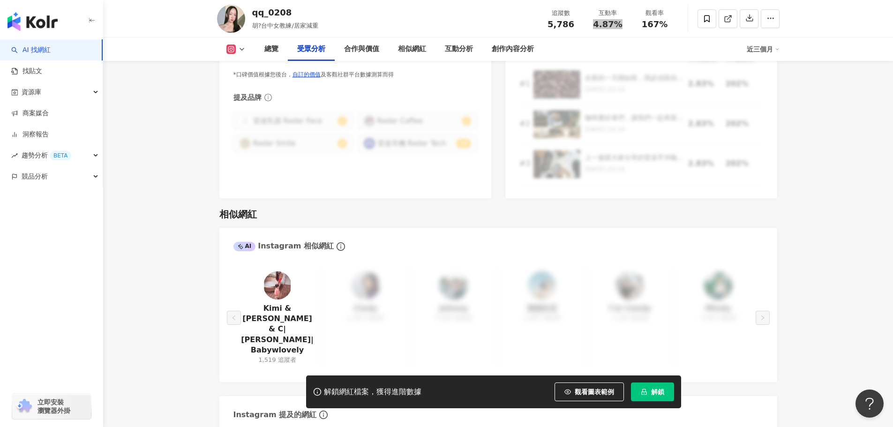
scroll to position [1187, 0]
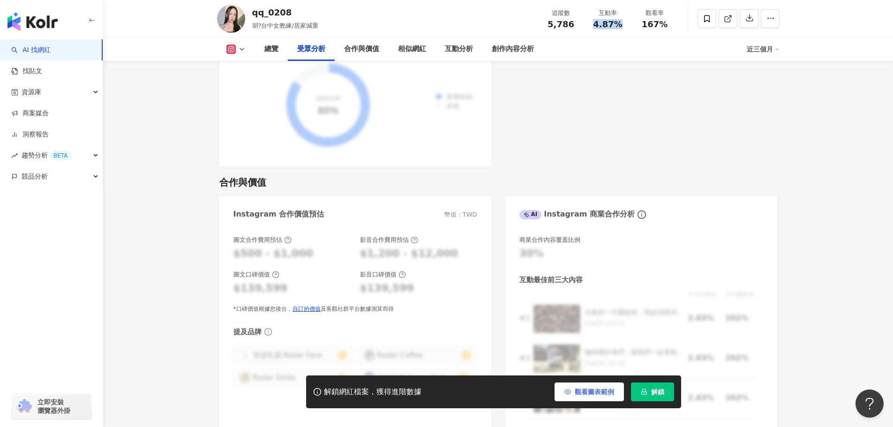
click at [573, 388] on button "觀看圖表範例" at bounding box center [588, 391] width 69 height 19
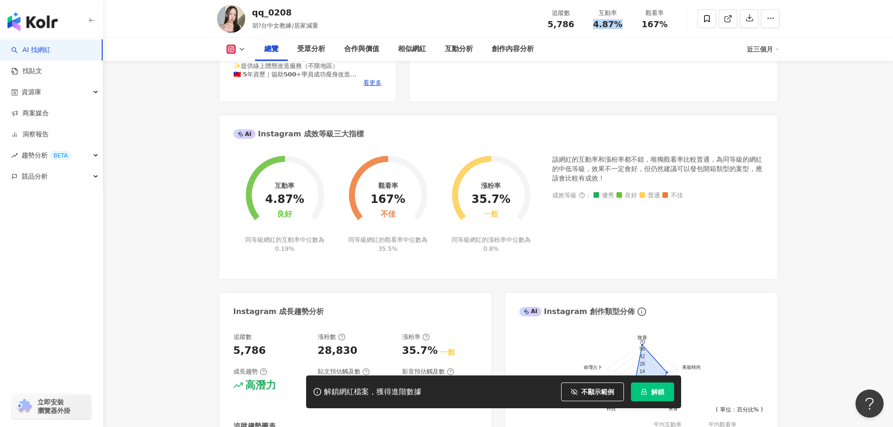
scroll to position [0, 0]
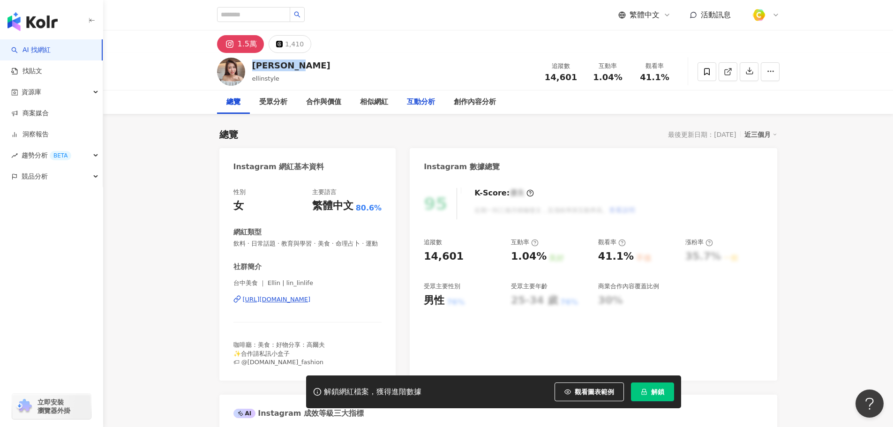
drag, startPoint x: 294, startPoint y: 70, endPoint x: 419, endPoint y: 96, distance: 127.3
click at [252, 67] on div "[PERSON_NAME] ellinstyle 追蹤數 14,601 互動率 1.04% 觀看率 41.1%" at bounding box center [498, 71] width 600 height 37
click at [570, 390] on icon "button" at bounding box center [567, 391] width 7 height 7
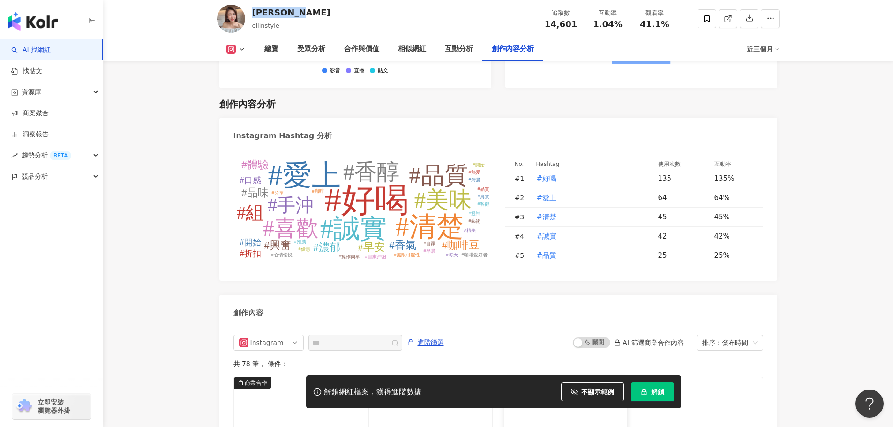
scroll to position [2854, 0]
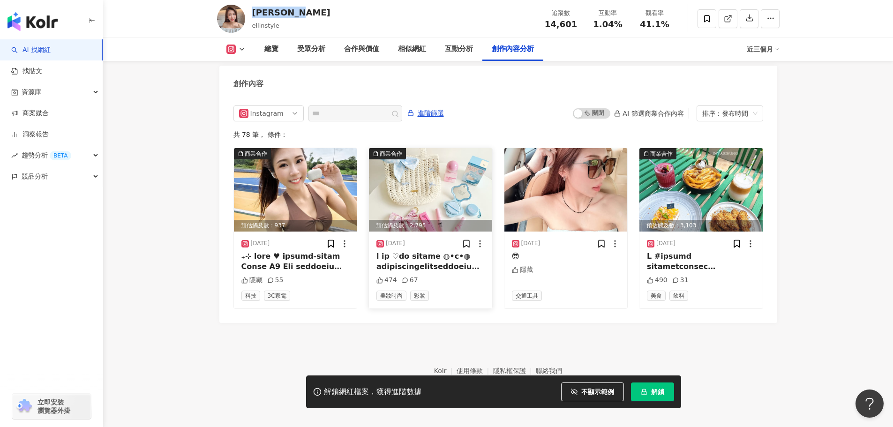
click at [447, 200] on img at bounding box center [430, 189] width 123 height 83
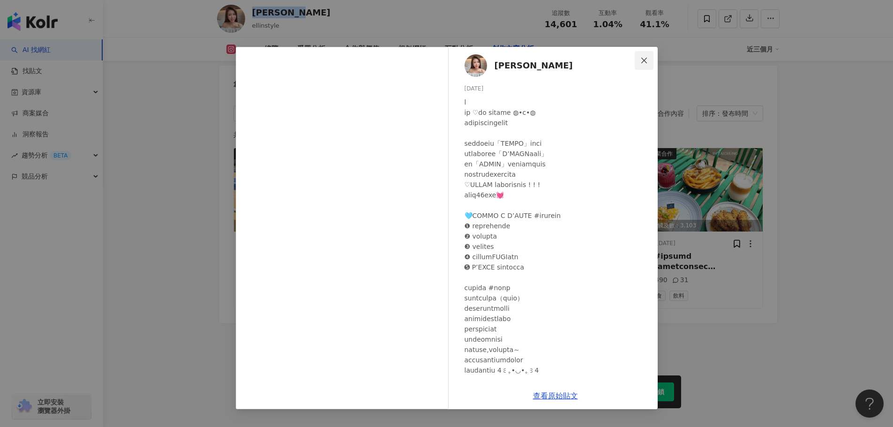
drag, startPoint x: 643, startPoint y: 60, endPoint x: 575, endPoint y: 44, distance: 69.4
click at [642, 60] on icon "close" at bounding box center [643, 60] width 7 height 7
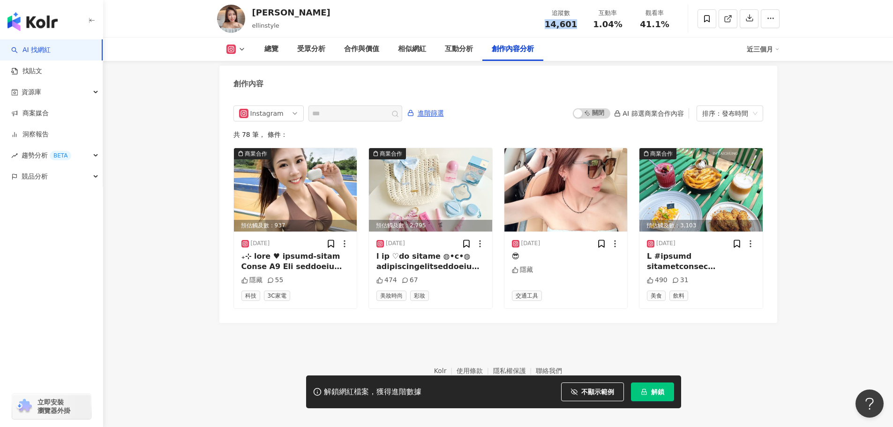
drag, startPoint x: 588, startPoint y: 24, endPoint x: 576, endPoint y: 24, distance: 12.2
click at [576, 24] on div "追蹤數 14,601" at bounding box center [561, 18] width 47 height 20
copy span "14,601"
drag, startPoint x: 601, startPoint y: 24, endPoint x: 621, endPoint y: 22, distance: 20.2
click at [621, 22] on div "1.04%" at bounding box center [608, 24] width 36 height 9
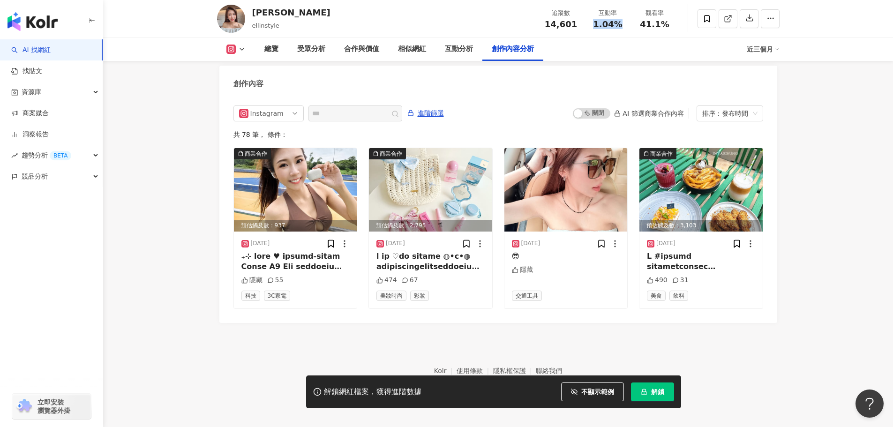
copy span "1.04%"
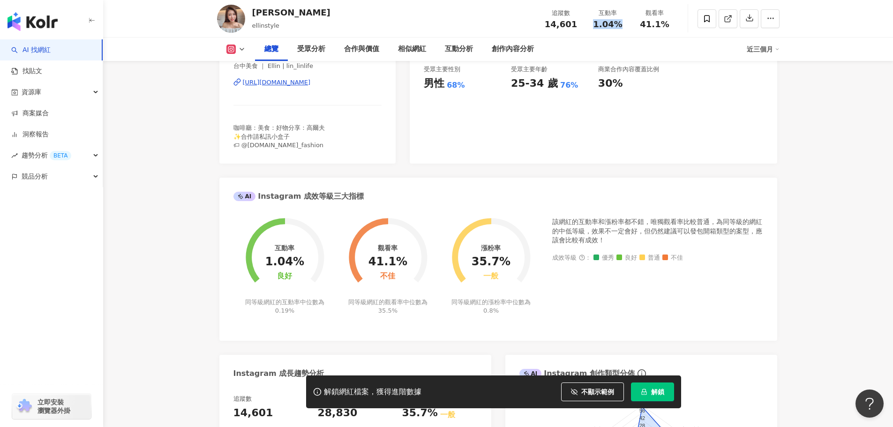
scroll to position [371, 0]
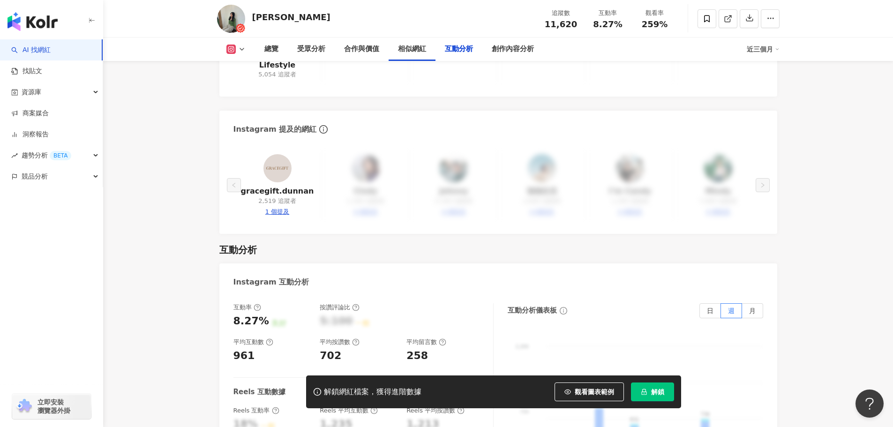
scroll to position [2015, 0]
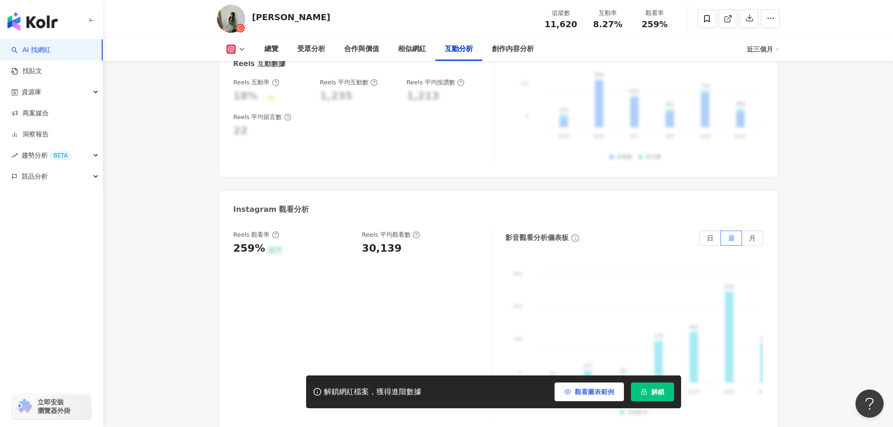
click at [582, 390] on span "觀看圖表範例" at bounding box center [594, 391] width 39 height 7
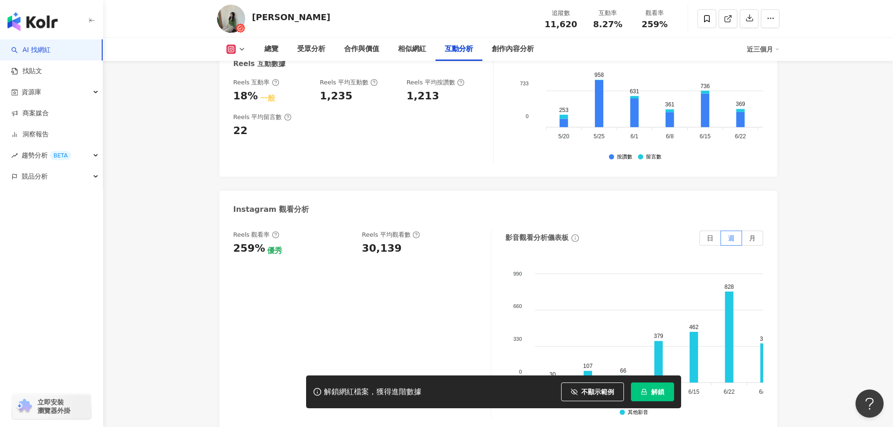
scroll to position [2859, 0]
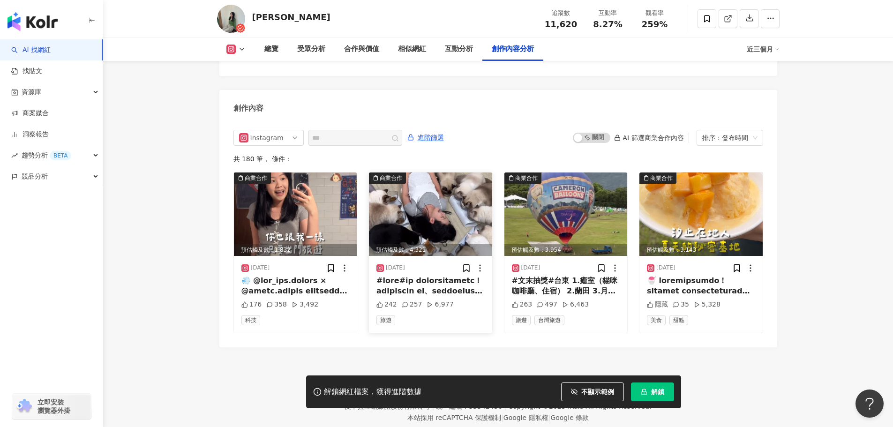
click at [433, 194] on img at bounding box center [430, 213] width 123 height 83
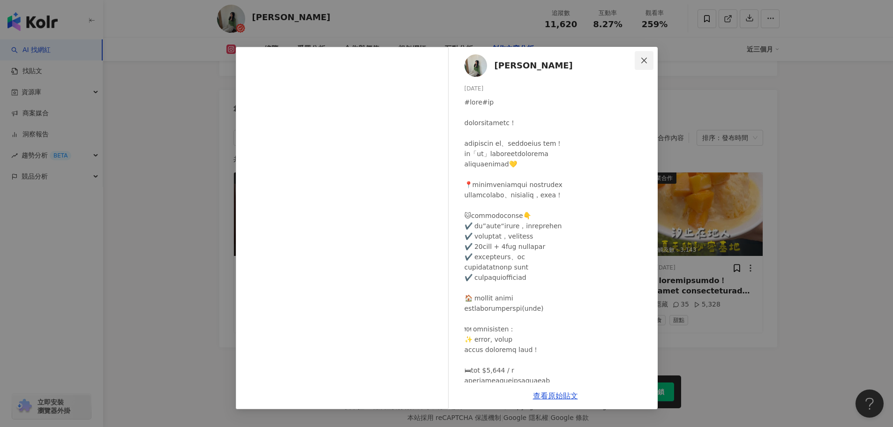
click at [645, 63] on icon "close" at bounding box center [643, 60] width 7 height 7
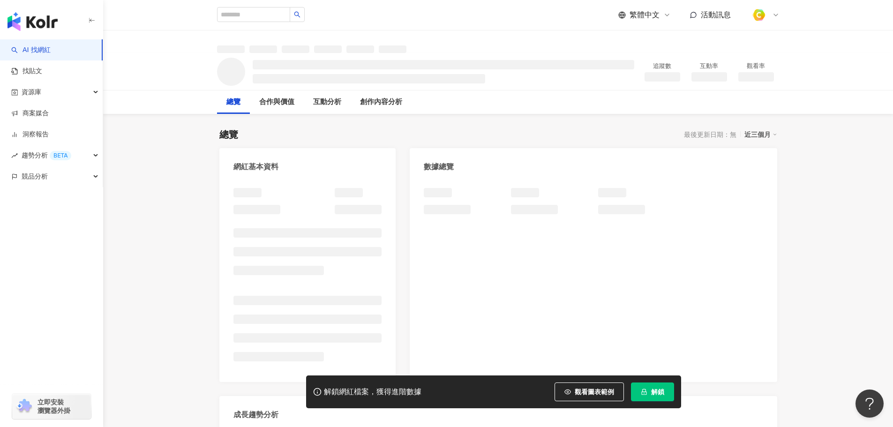
click at [598, 394] on span "觀看圖表範例" at bounding box center [594, 391] width 39 height 7
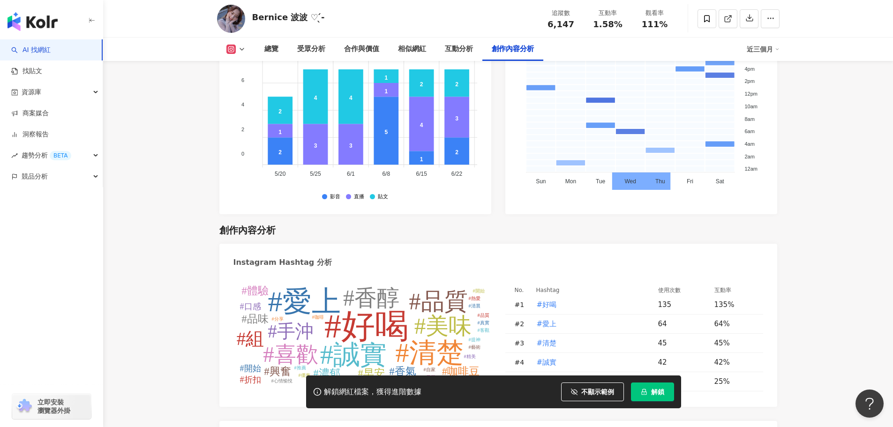
scroll to position [2859, 0]
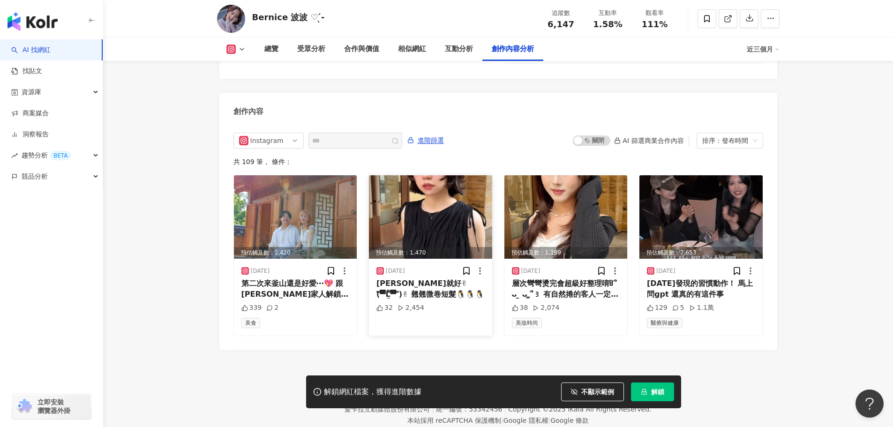
click at [437, 217] on img at bounding box center [430, 216] width 123 height 83
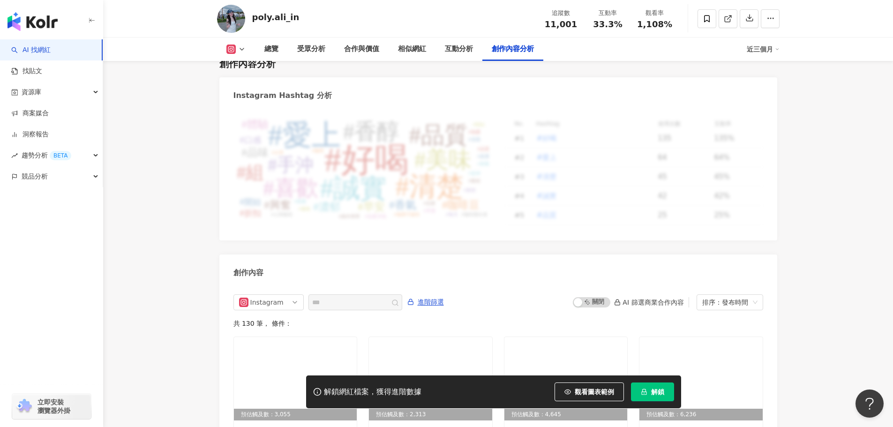
scroll to position [2842, 0]
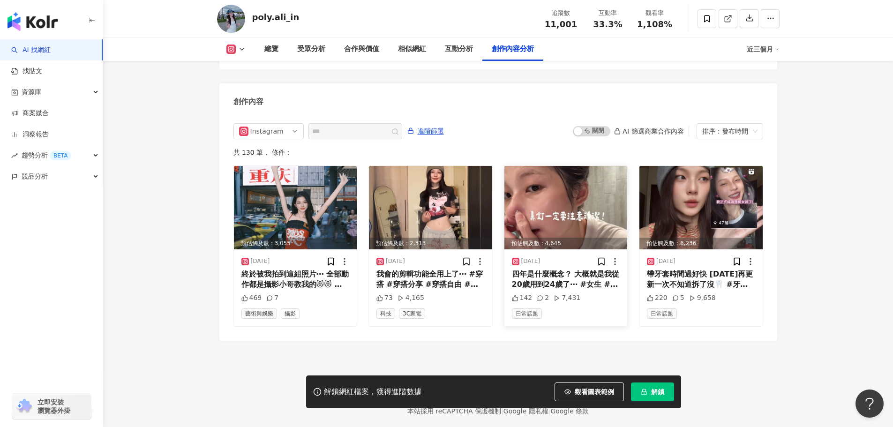
click at [571, 169] on img at bounding box center [565, 207] width 123 height 83
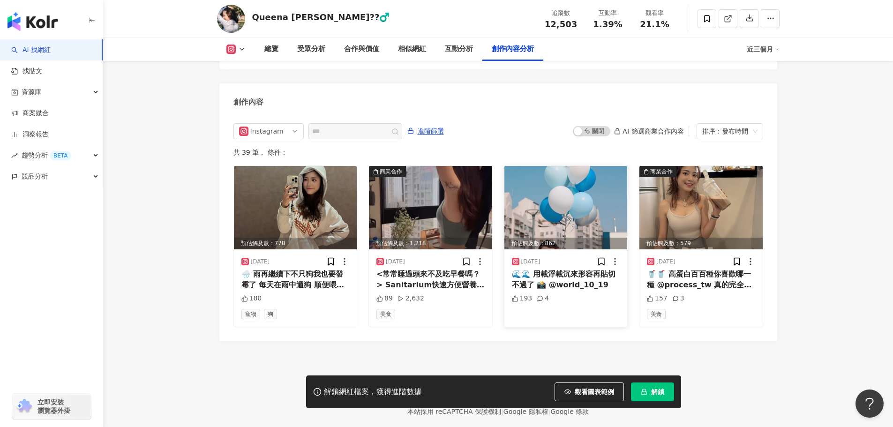
click at [569, 173] on img at bounding box center [565, 207] width 123 height 83
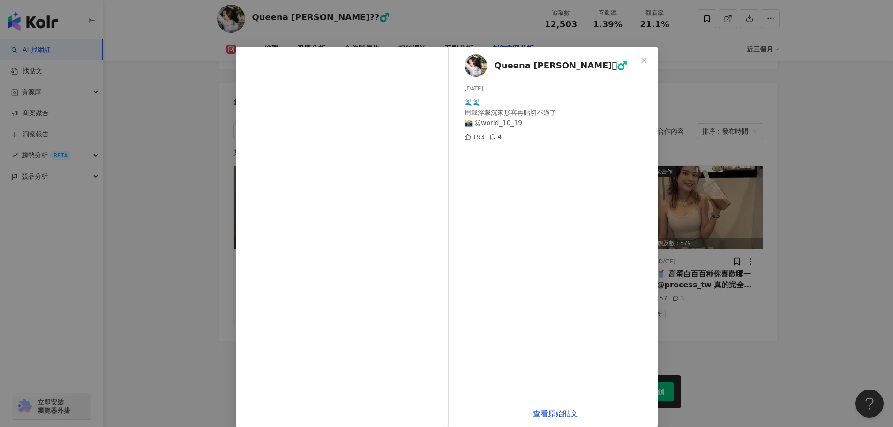
drag, startPoint x: 644, startPoint y: 58, endPoint x: 635, endPoint y: 40, distance: 20.5
click at [643, 58] on span "Close" at bounding box center [644, 60] width 19 height 7
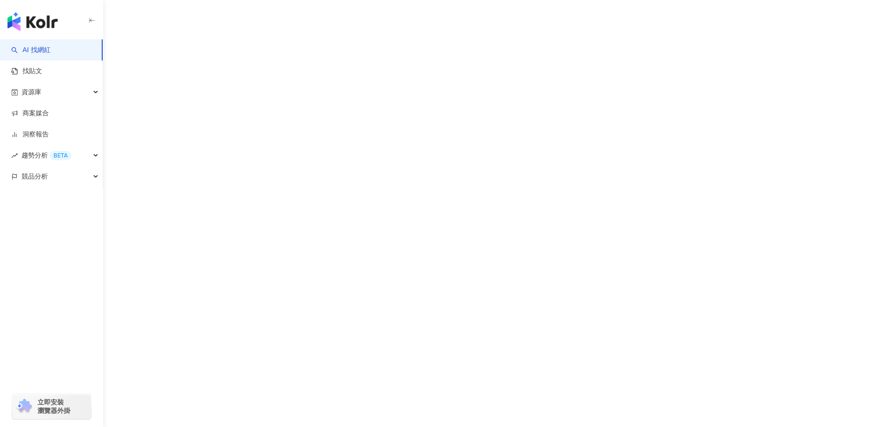
scroll to position [2, 0]
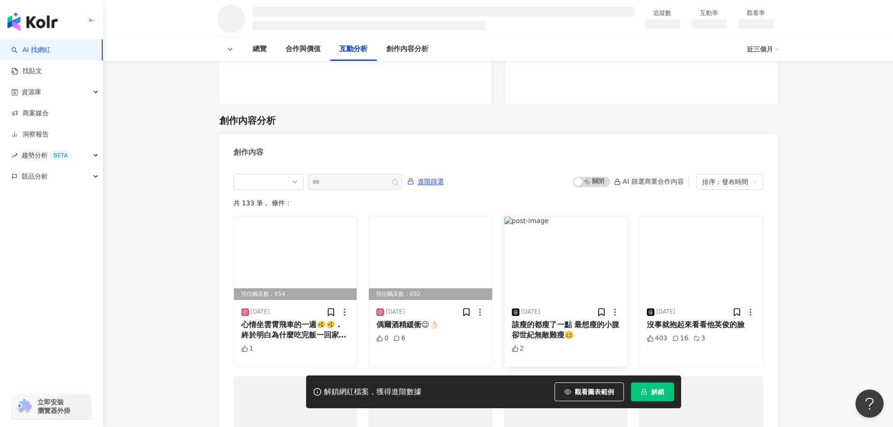
scroll to position [1167, 0]
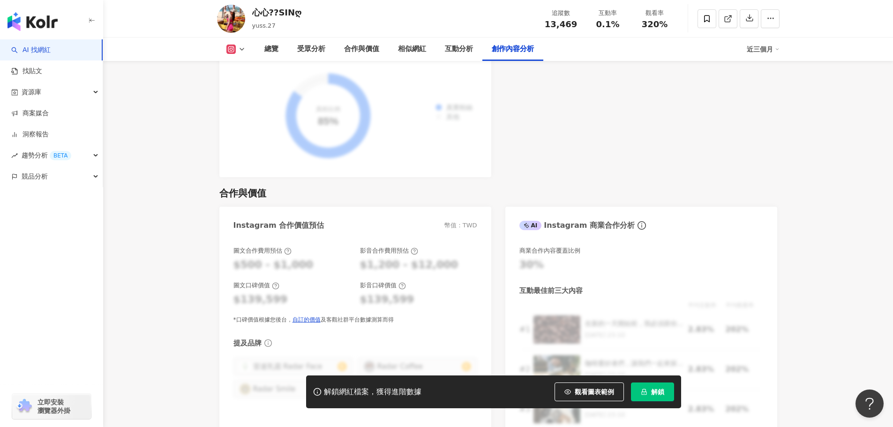
scroll to position [2834, 0]
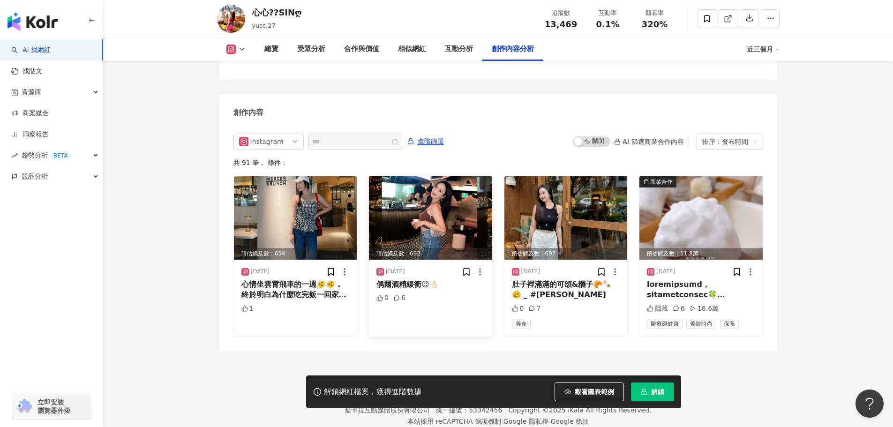
click at [441, 187] on img at bounding box center [430, 217] width 123 height 83
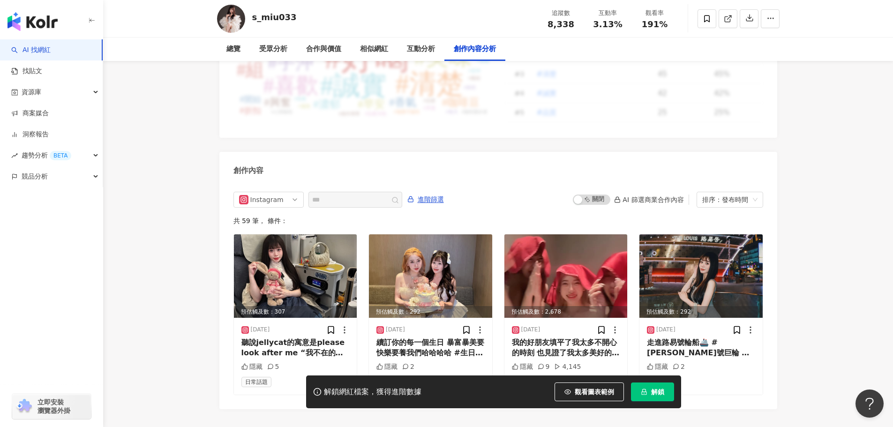
scroll to position [2850, 0]
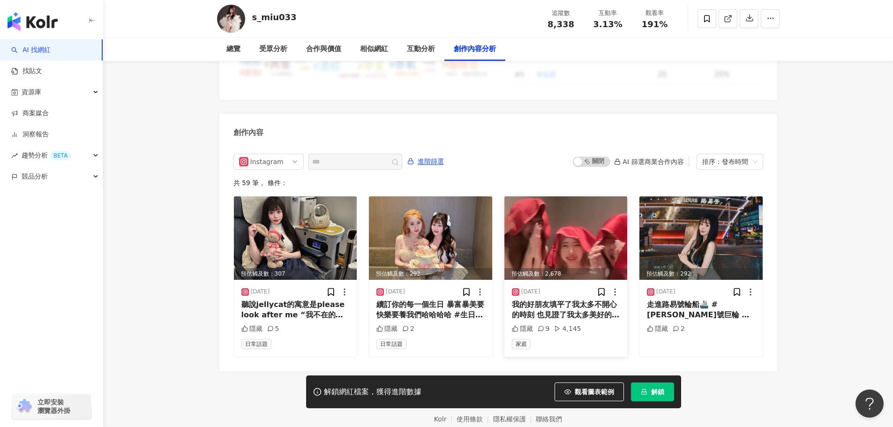
click at [580, 196] on img at bounding box center [565, 237] width 123 height 83
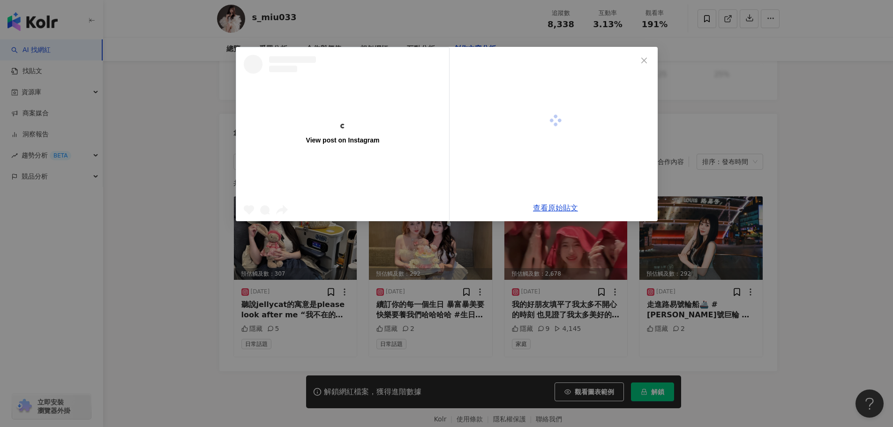
scroll to position [2889, 0]
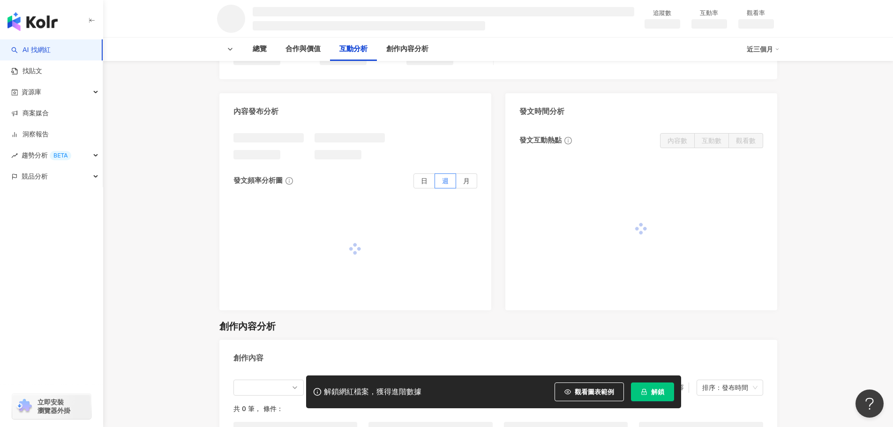
scroll to position [788, 0]
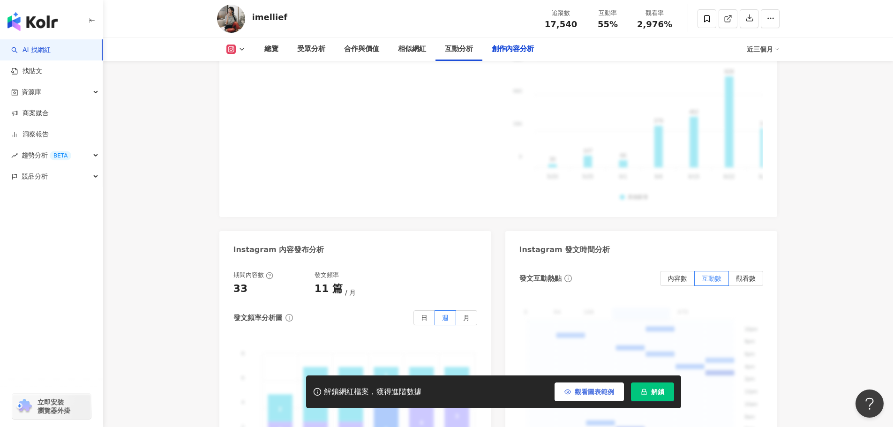
scroll to position [2854, 0]
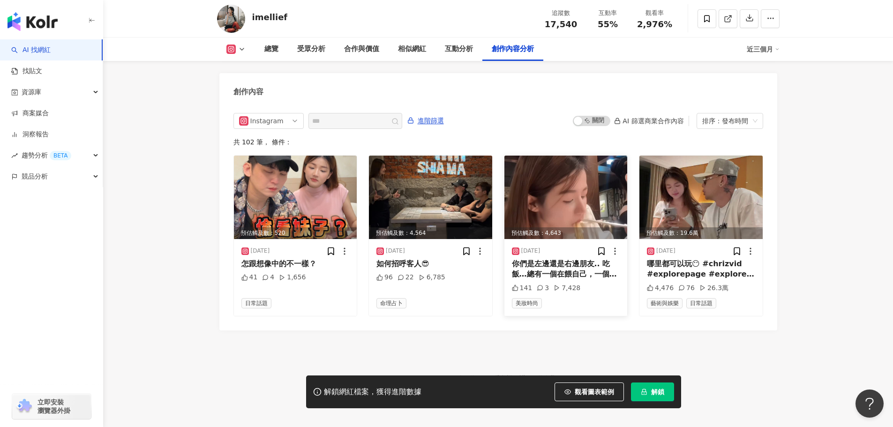
click at [553, 166] on img at bounding box center [565, 197] width 123 height 83
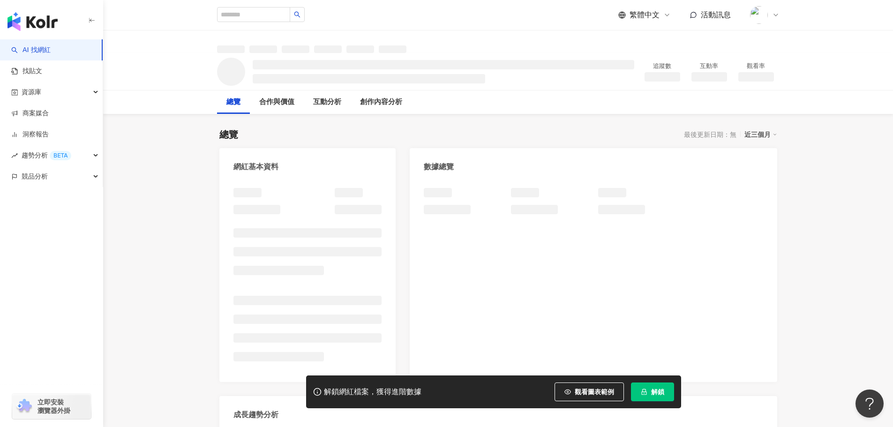
scroll to position [328, 0]
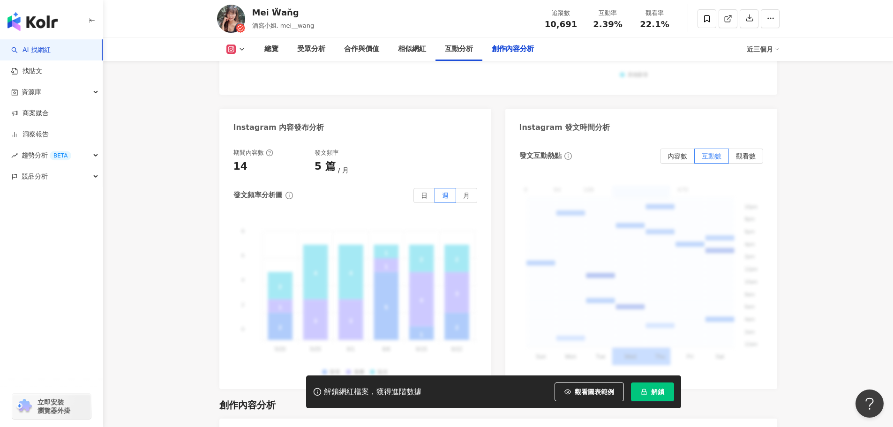
scroll to position [2889, 0]
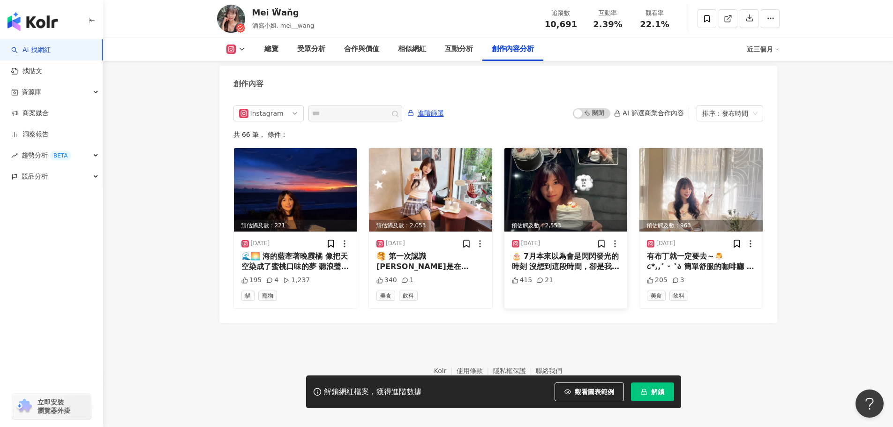
click at [559, 172] on img at bounding box center [565, 189] width 123 height 83
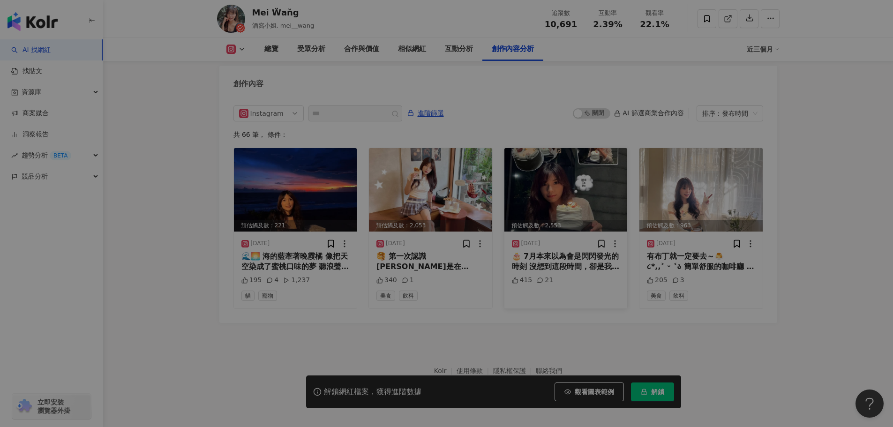
click at [538, 170] on div at bounding box center [555, 121] width 204 height 148
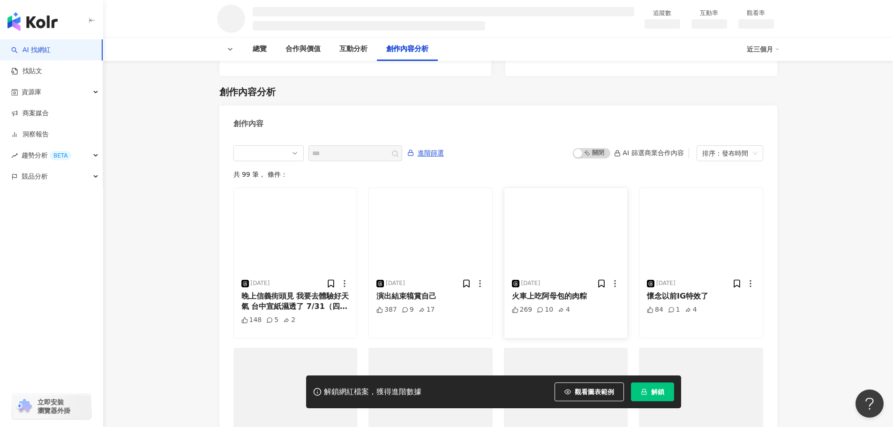
scroll to position [1138, 0]
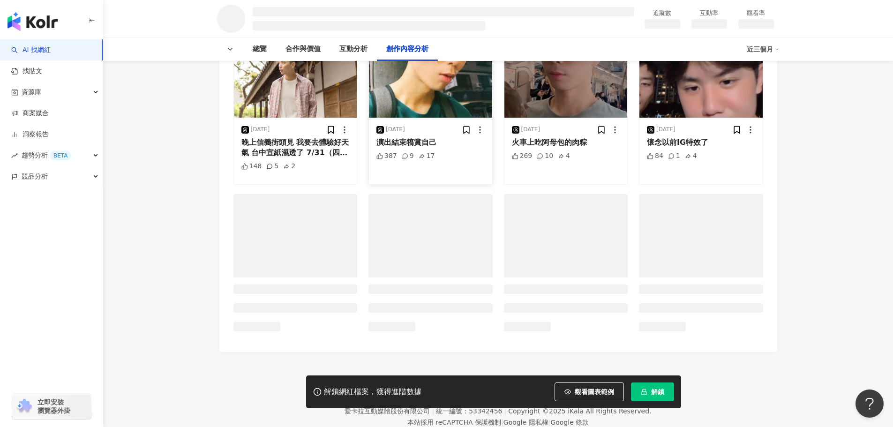
click at [441, 171] on div "387 9 17" at bounding box center [430, 161] width 108 height 20
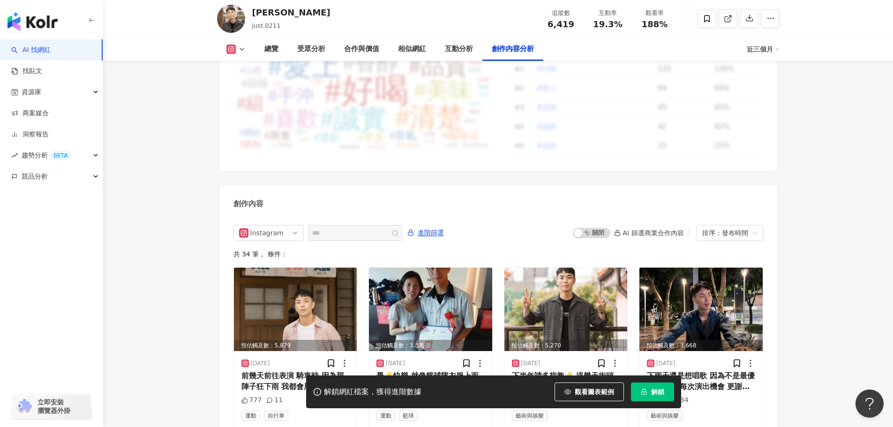
scroll to position [2746, 0]
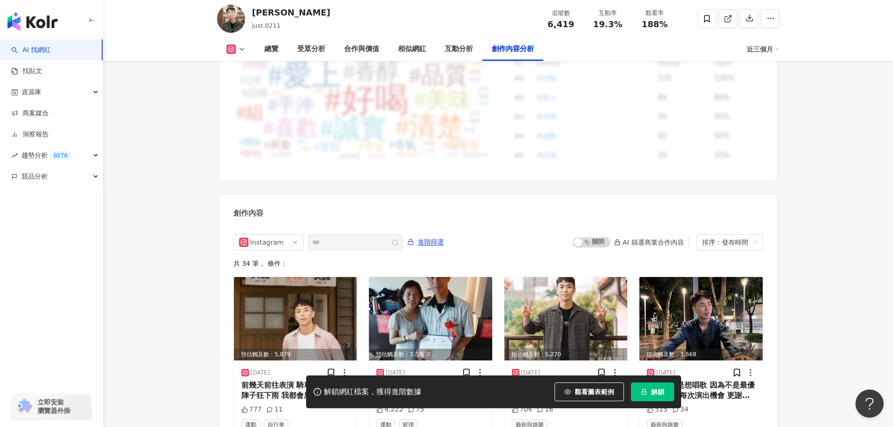
click at [441, 281] on img at bounding box center [430, 318] width 123 height 83
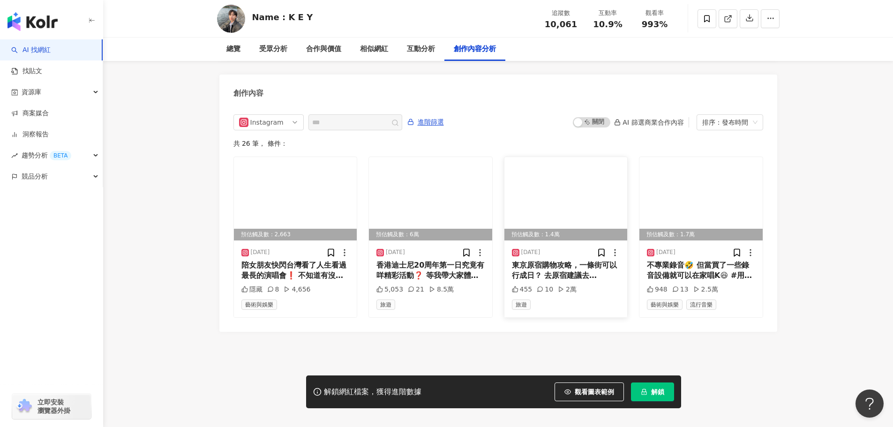
scroll to position [2868, 0]
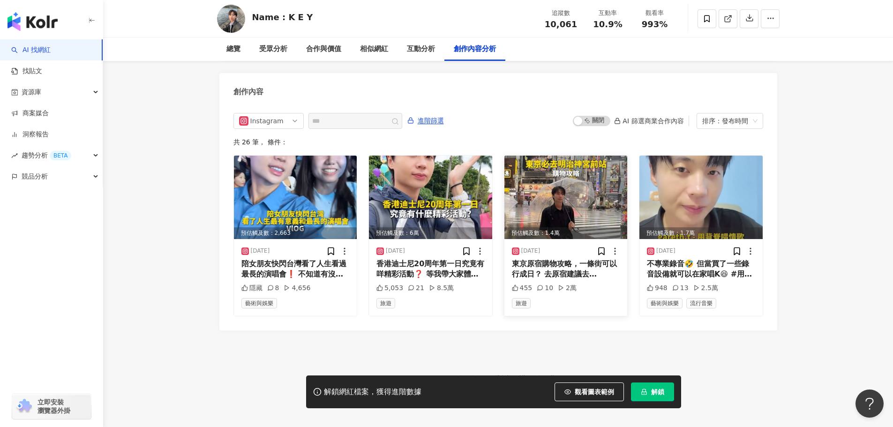
click at [547, 171] on img at bounding box center [565, 197] width 123 height 83
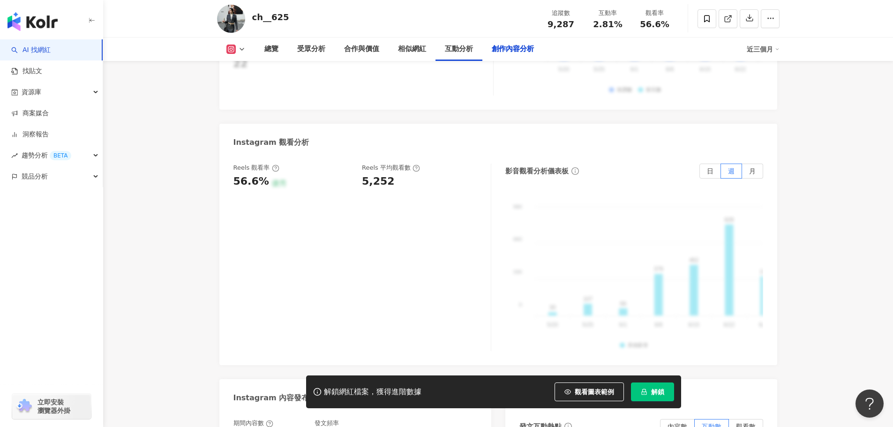
scroll to position [2846, 0]
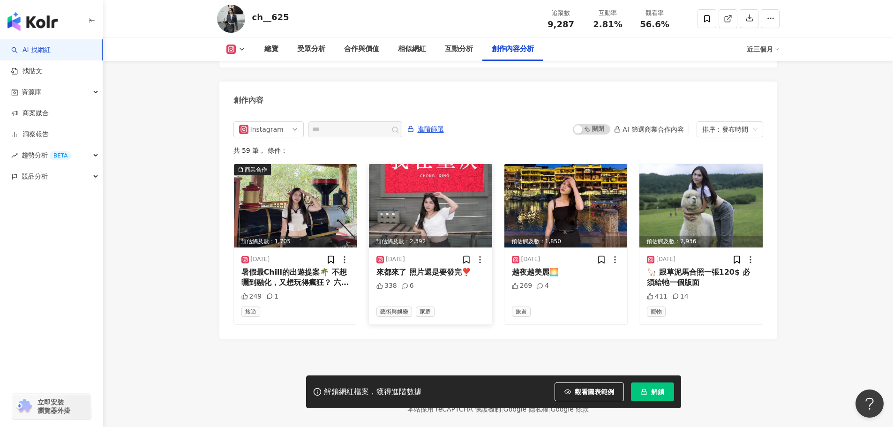
click at [435, 183] on img at bounding box center [430, 205] width 123 height 83
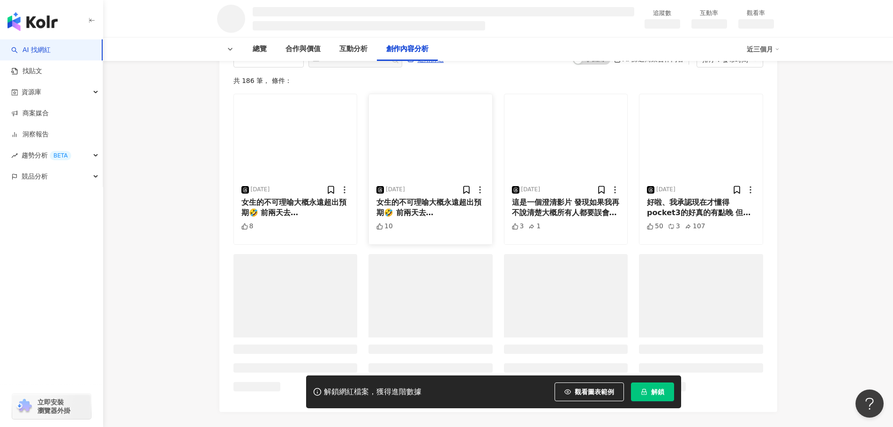
scroll to position [1157, 0]
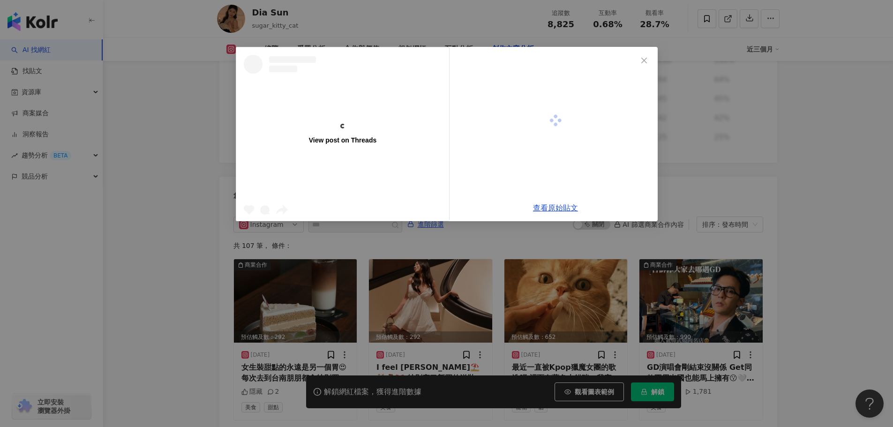
scroll to position [2751, 0]
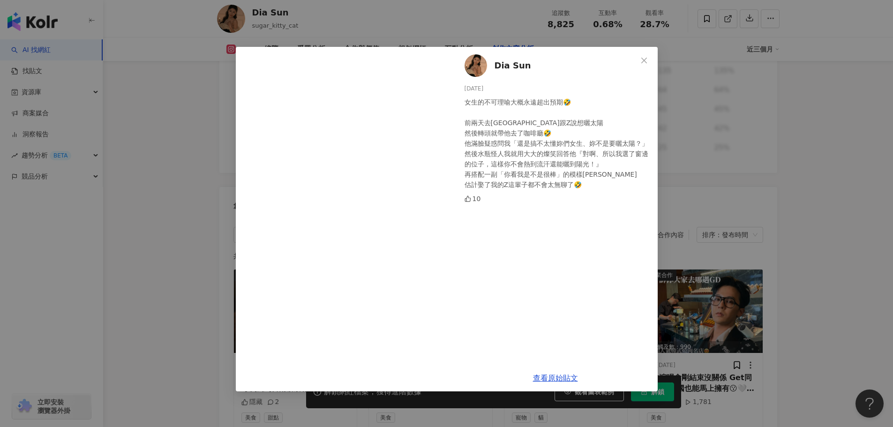
click at [863, 164] on div "Dia Sun 2025/8/11 女生的不可理喻大概永遠超出預期🤣 前兩天去紫南宮前跟Z說想曬太陽 然後轉頭就帶他去了咖啡廳🤣 他滿臉疑惑問我「還是搞不太懂…" at bounding box center [446, 213] width 893 height 427
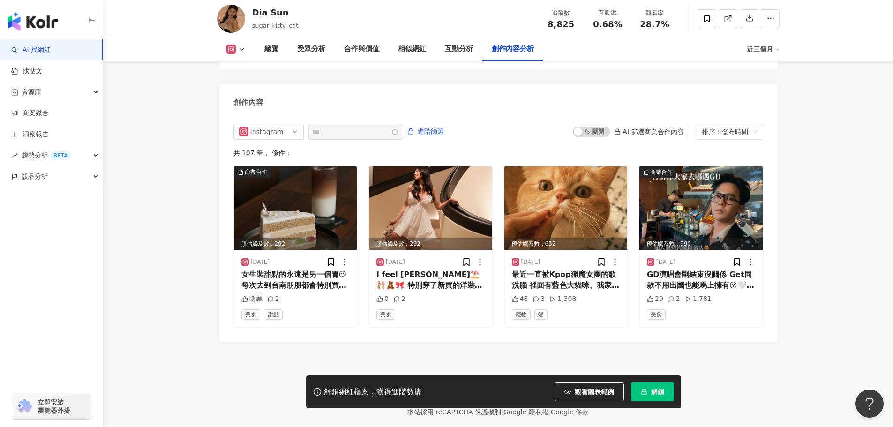
scroll to position [2854, 0]
click at [441, 187] on img at bounding box center [430, 207] width 123 height 83
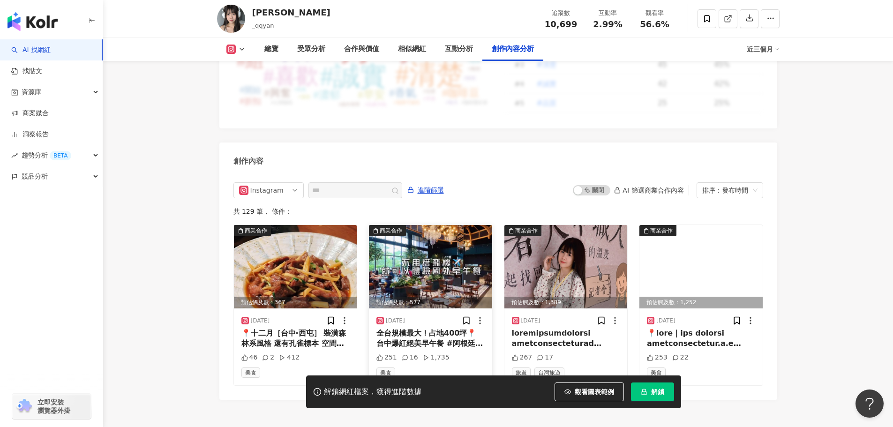
scroll to position [2853, 0]
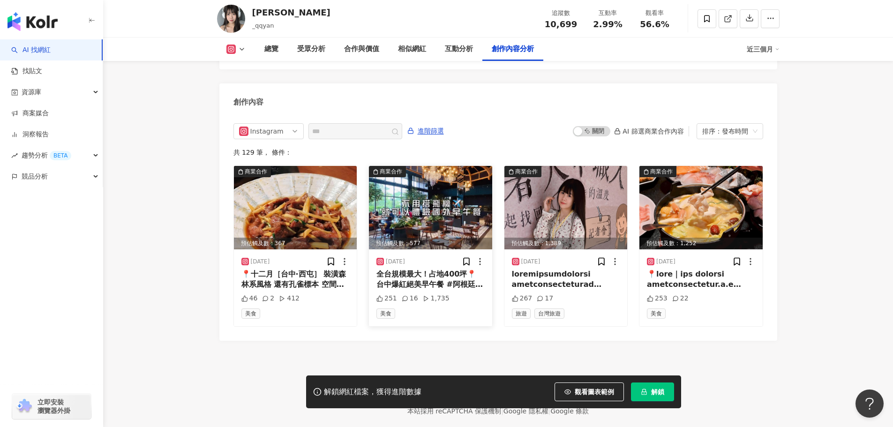
click at [475, 166] on img at bounding box center [430, 207] width 123 height 83
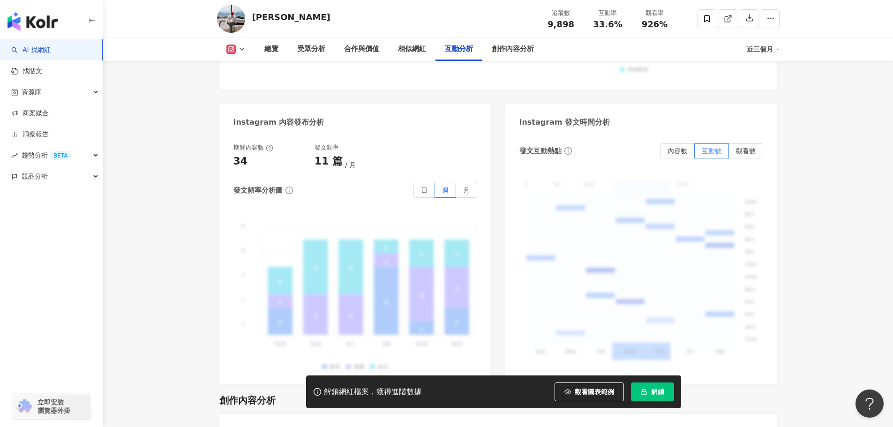
scroll to position [2344, 0]
click at [571, 181] on div at bounding box center [555, 121] width 204 height 148
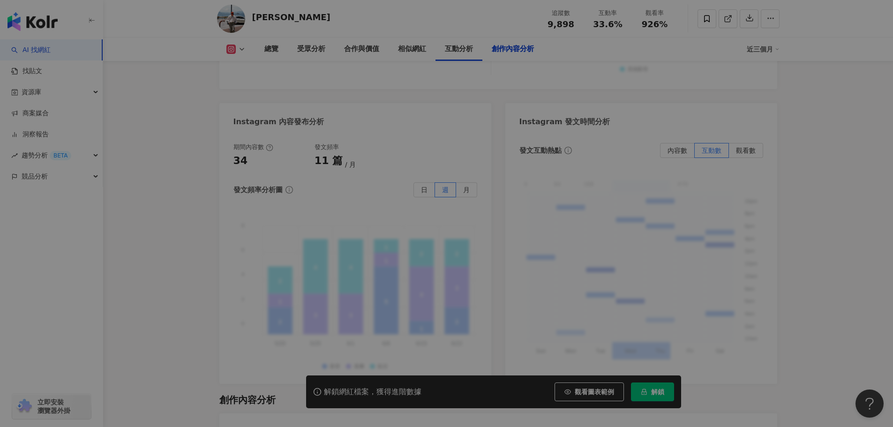
scroll to position [2861, 0]
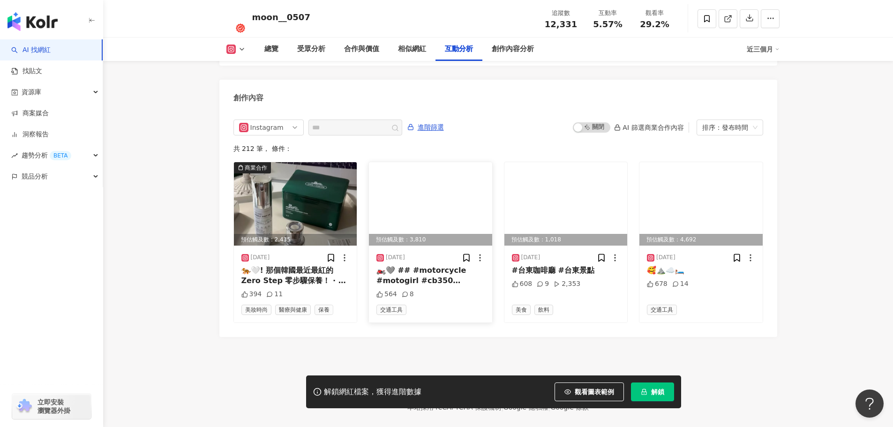
scroll to position [2910, 0]
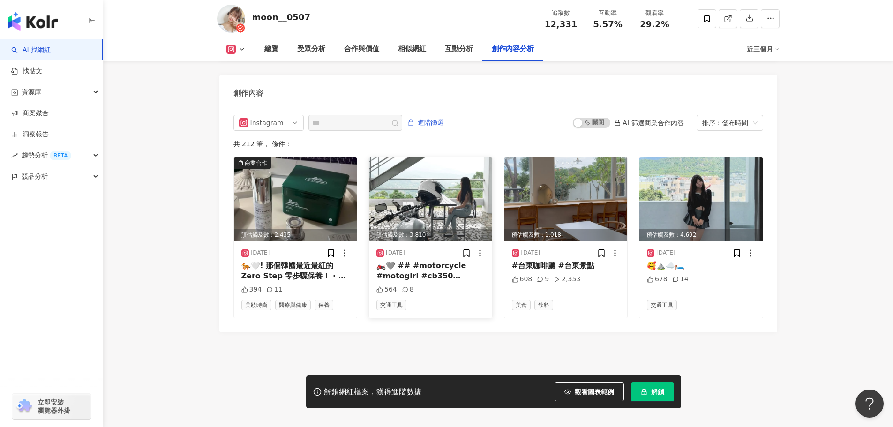
click at [440, 188] on img at bounding box center [430, 198] width 123 height 83
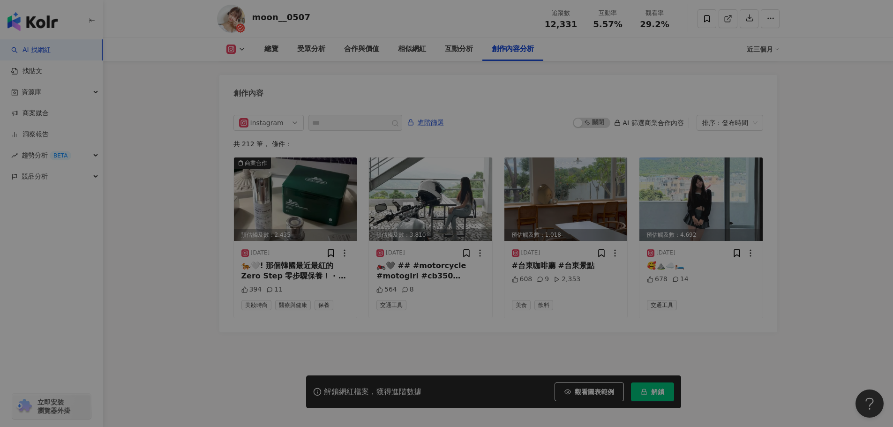
click at [464, 191] on div at bounding box center [555, 121] width 204 height 148
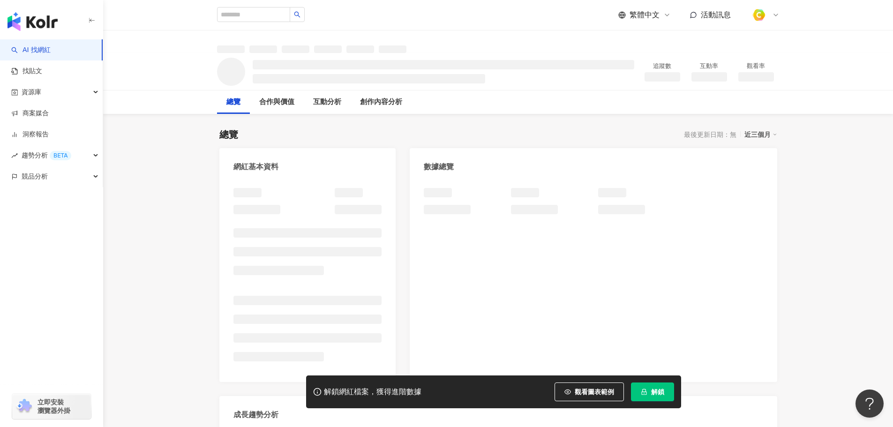
scroll to position [375, 0]
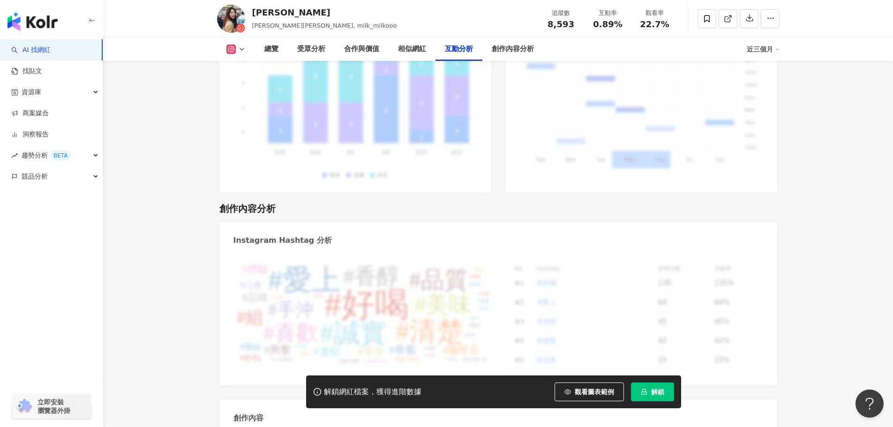
scroll to position [2859, 0]
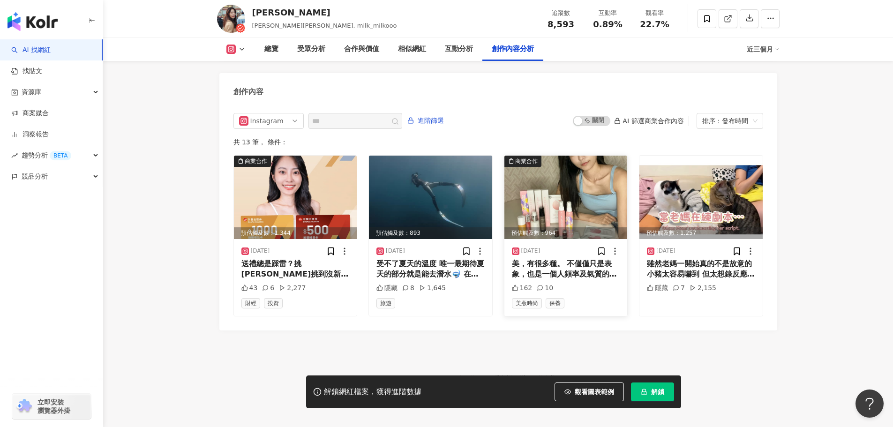
click at [575, 182] on img at bounding box center [565, 197] width 123 height 83
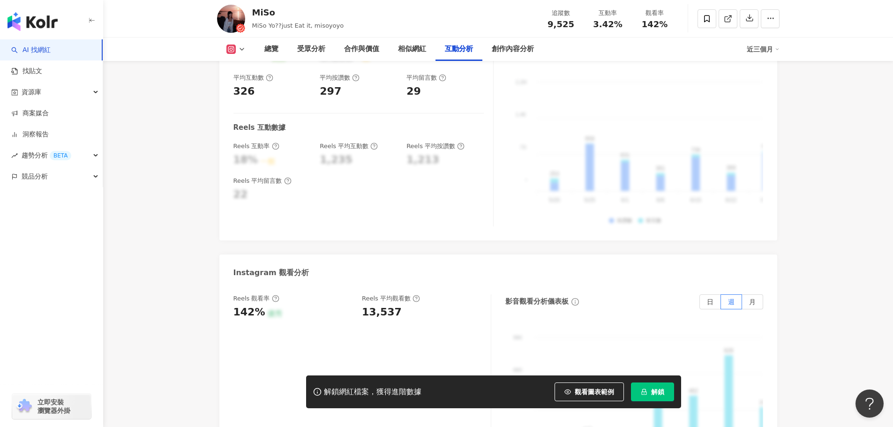
scroll to position [2249, 0]
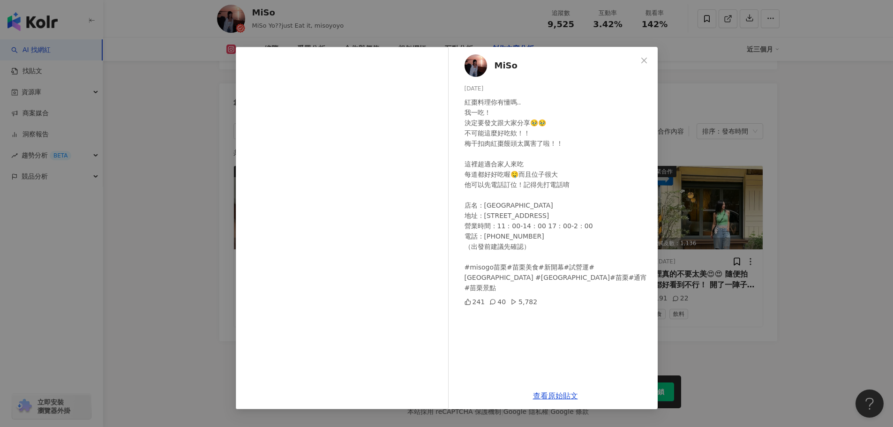
drag, startPoint x: 644, startPoint y: 58, endPoint x: 654, endPoint y: 54, distance: 10.4
click at [644, 58] on icon "close" at bounding box center [643, 60] width 7 height 7
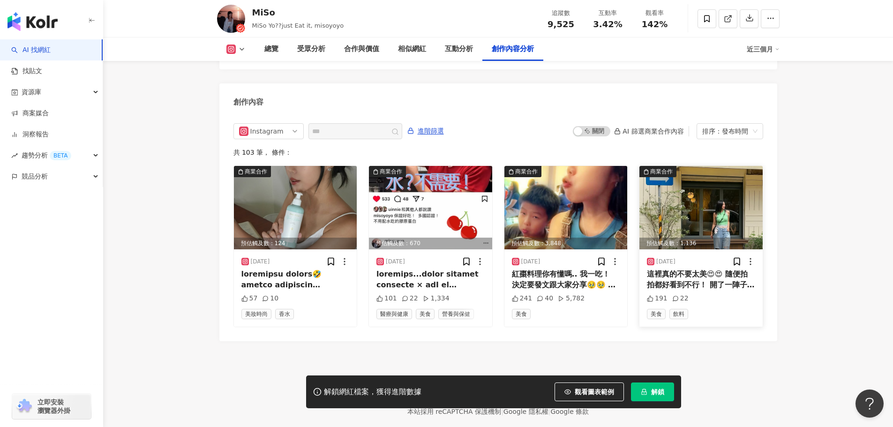
scroll to position [2526, 0]
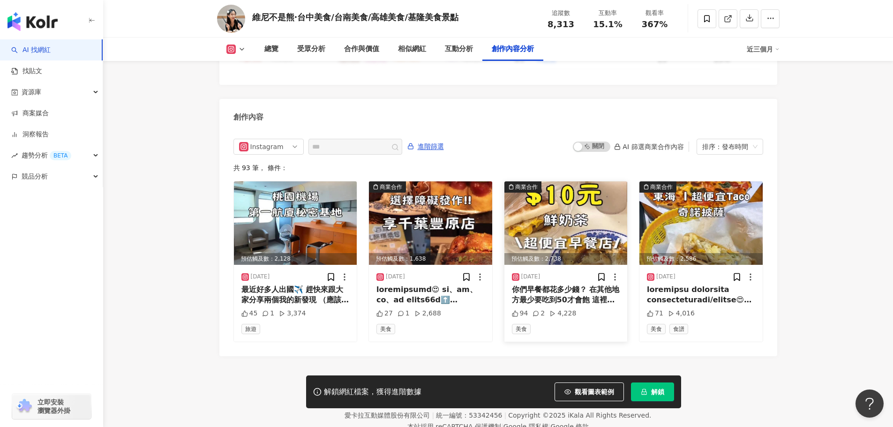
scroll to position [2874, 0]
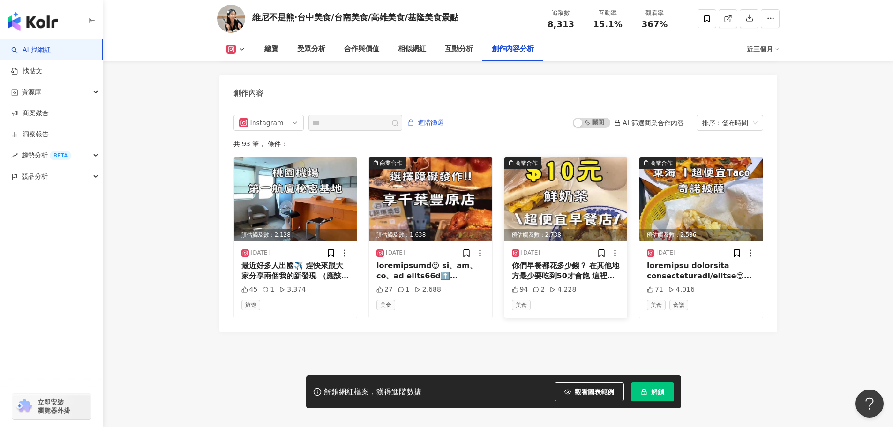
click at [567, 195] on img at bounding box center [565, 198] width 123 height 83
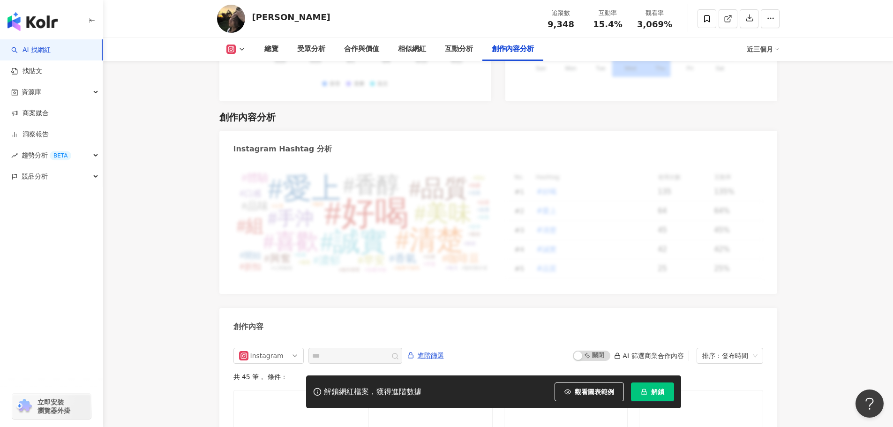
scroll to position [2857, 0]
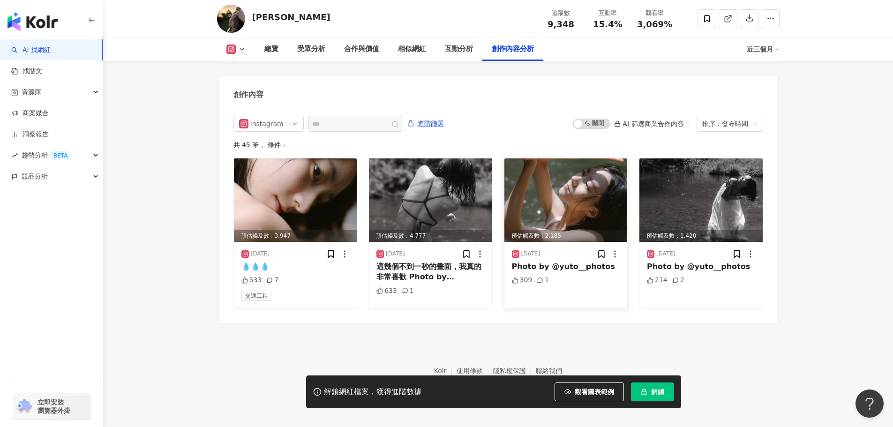
click at [582, 187] on img at bounding box center [565, 199] width 123 height 83
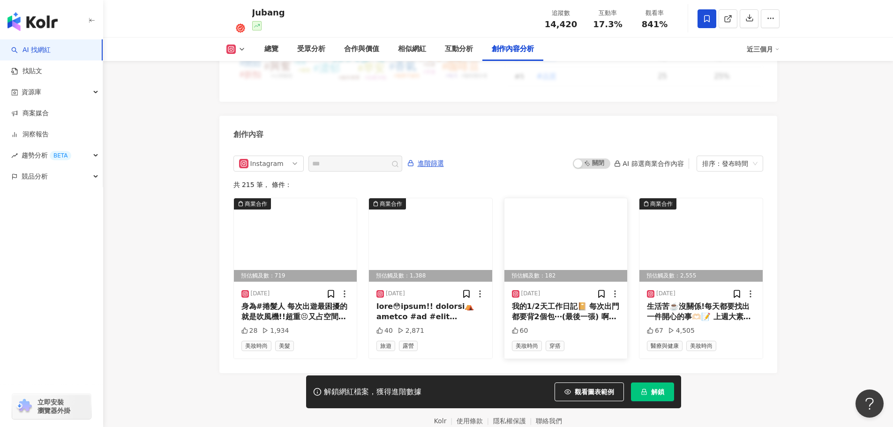
scroll to position [2844, 0]
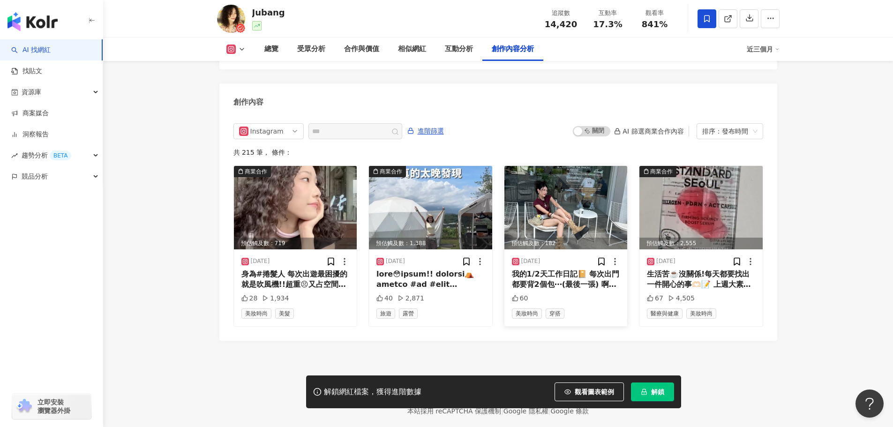
click at [586, 174] on img at bounding box center [565, 207] width 123 height 83
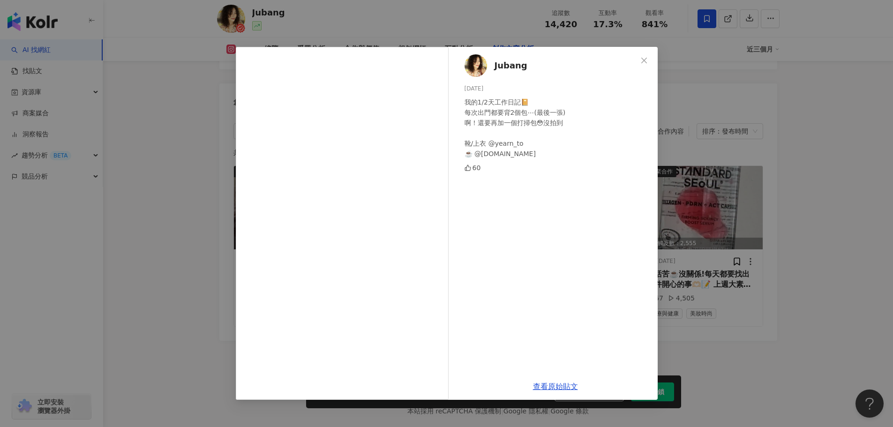
click at [645, 59] on icon "close" at bounding box center [643, 60] width 7 height 7
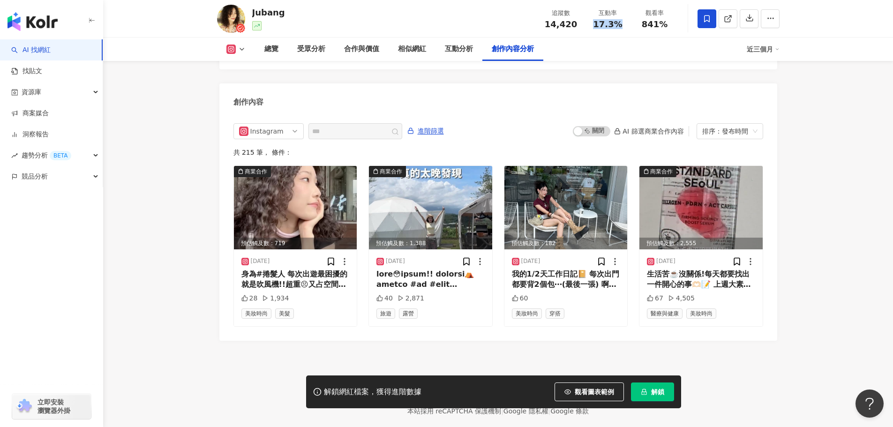
drag, startPoint x: 618, startPoint y: 23, endPoint x: 589, endPoint y: 24, distance: 29.1
click at [589, 24] on div "互動率 17.3%" at bounding box center [607, 18] width 47 height 20
copy span "17.3%"
drag, startPoint x: 544, startPoint y: 24, endPoint x: 575, endPoint y: 23, distance: 31.4
click at [575, 23] on div "14,420" at bounding box center [561, 24] width 36 height 9
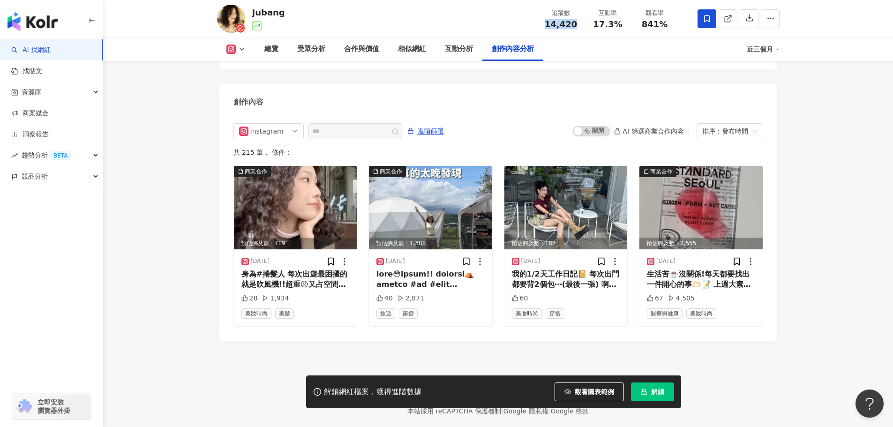
copy span "14,420"
click at [581, 387] on button "觀看圖表範例" at bounding box center [588, 391] width 69 height 19
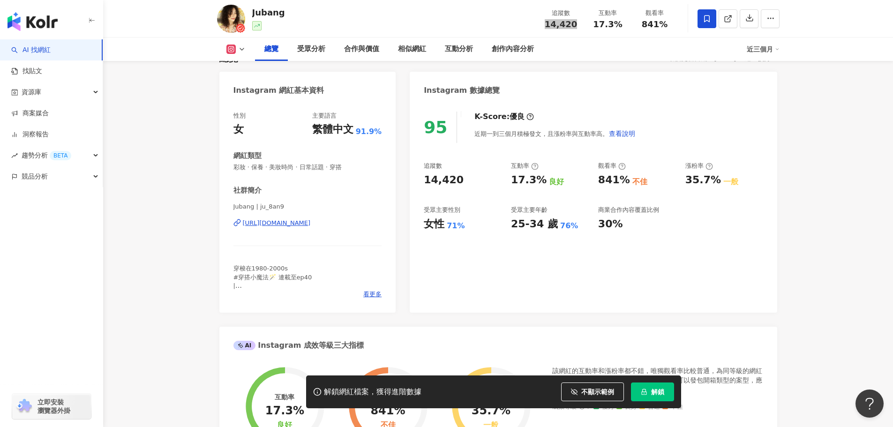
scroll to position [0, 0]
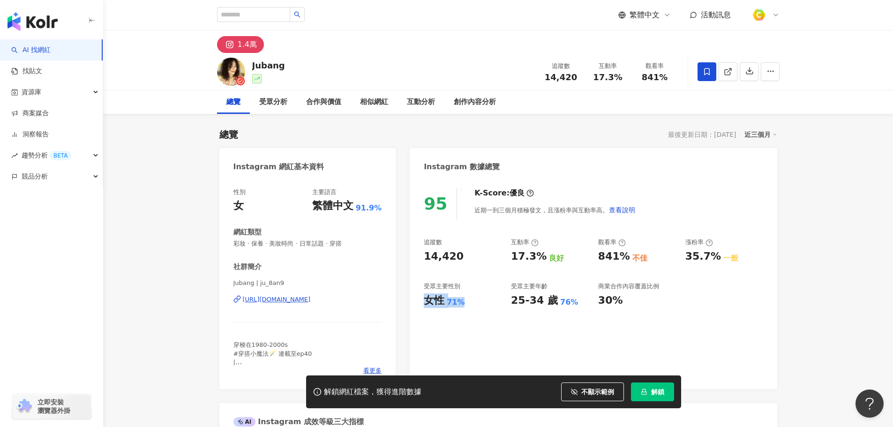
drag, startPoint x: 425, startPoint y: 304, endPoint x: 459, endPoint y: 303, distance: 34.2
click at [459, 303] on div "女性 71%" at bounding box center [463, 300] width 78 height 15
copy div "女性 71%"
